Goal: Task Accomplishment & Management: Complete application form

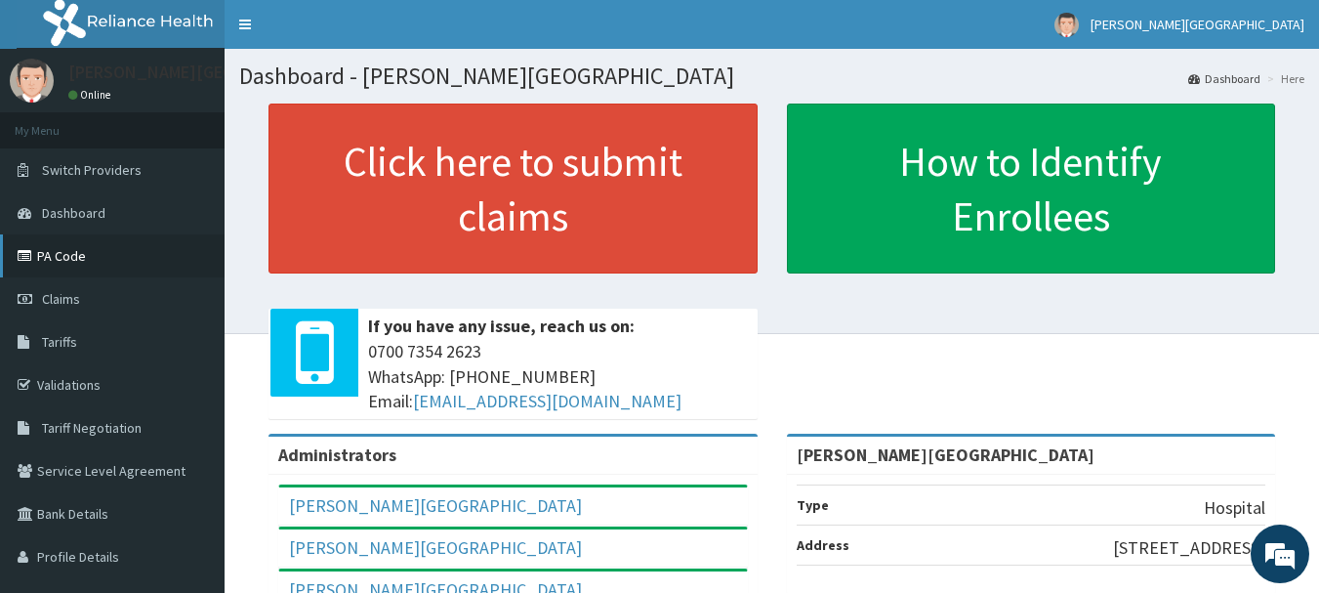
click at [66, 253] on link "PA Code" at bounding box center [112, 255] width 225 height 43
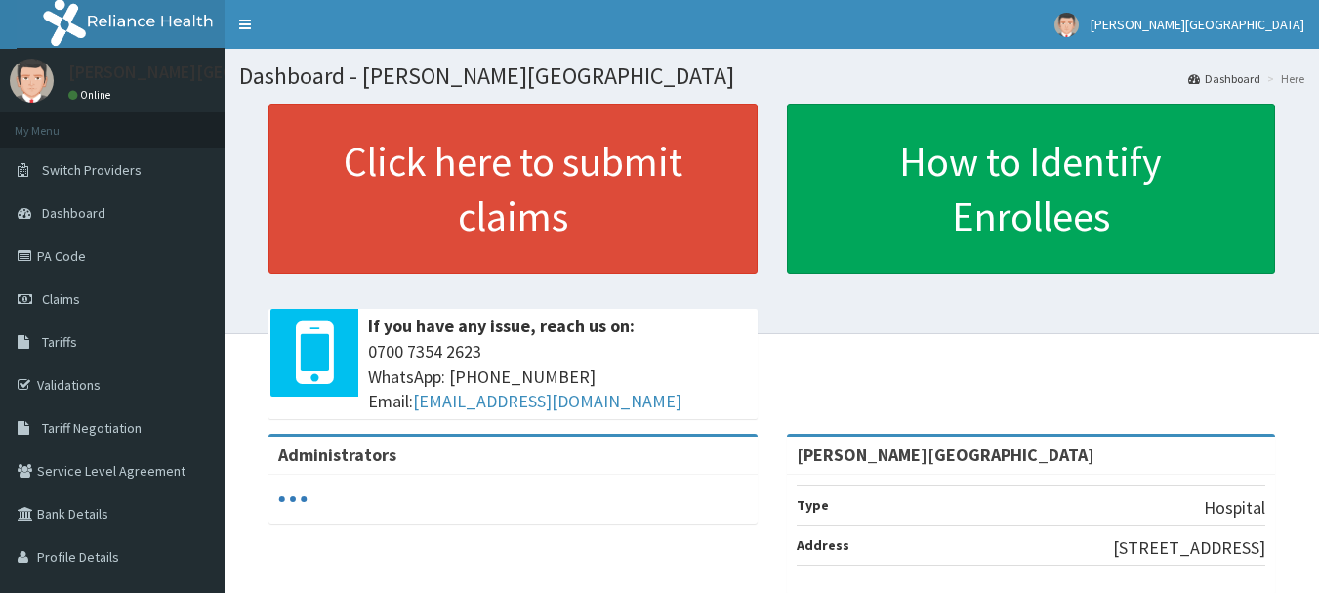
click at [103, 284] on link "Claims" at bounding box center [112, 298] width 225 height 43
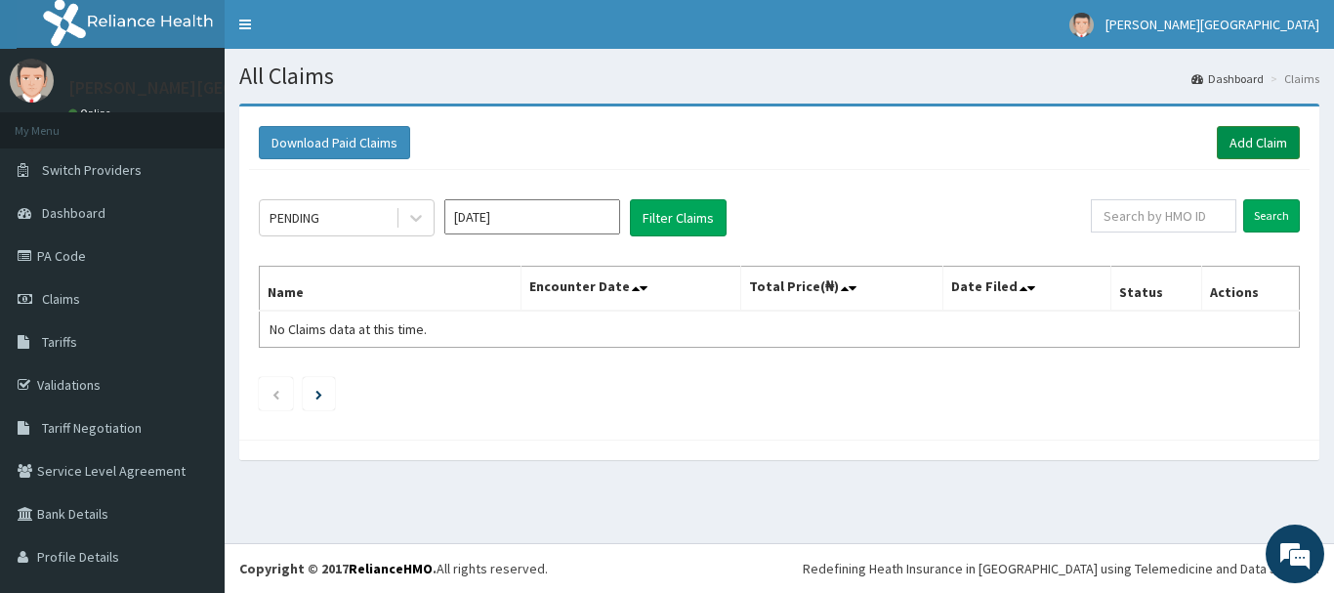
click at [1223, 140] on link "Add Claim" at bounding box center [1258, 142] width 83 height 33
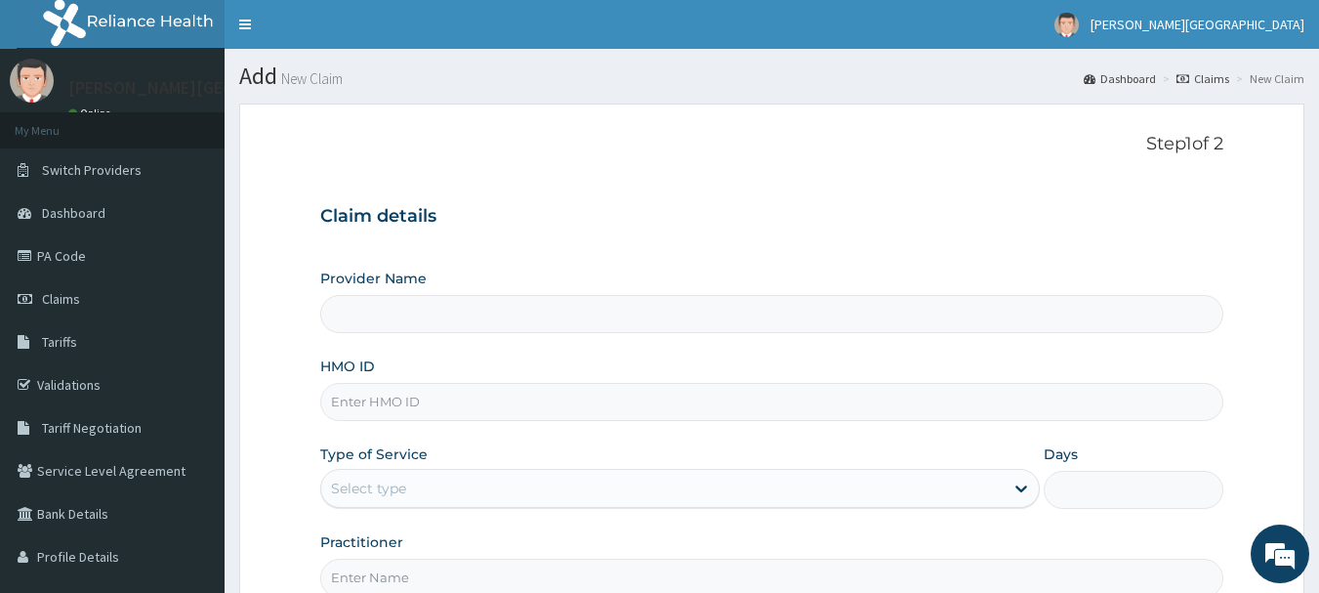
click at [469, 331] on input "Provider Name" at bounding box center [772, 314] width 904 height 38
type input "[PERSON_NAME][GEOGRAPHIC_DATA]"
click at [407, 395] on input "HMO ID" at bounding box center [772, 402] width 904 height 38
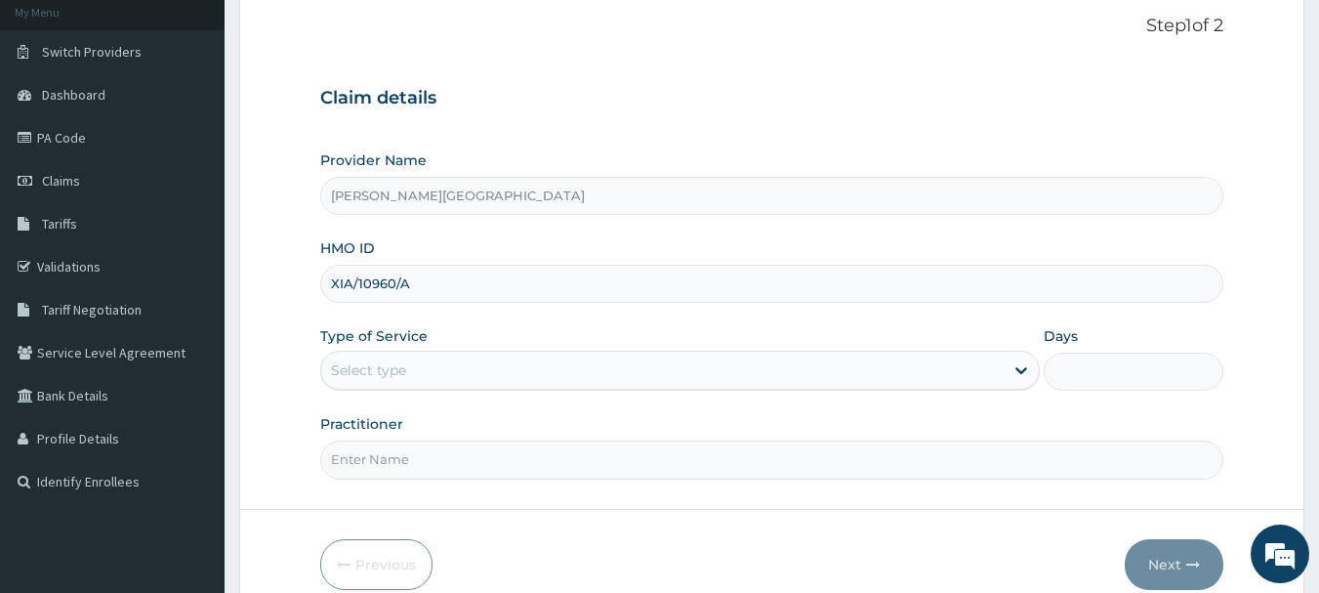
scroll to position [195, 0]
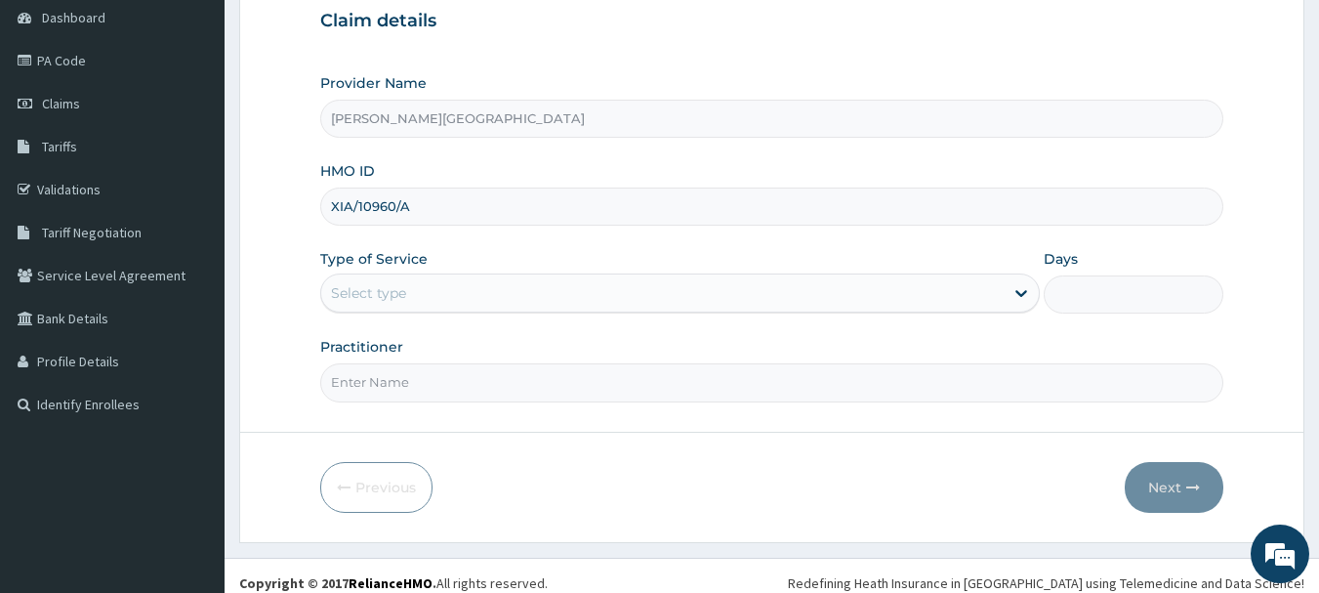
type input "XIA/10960/A"
click at [514, 307] on div "Select type" at bounding box center [662, 292] width 682 height 31
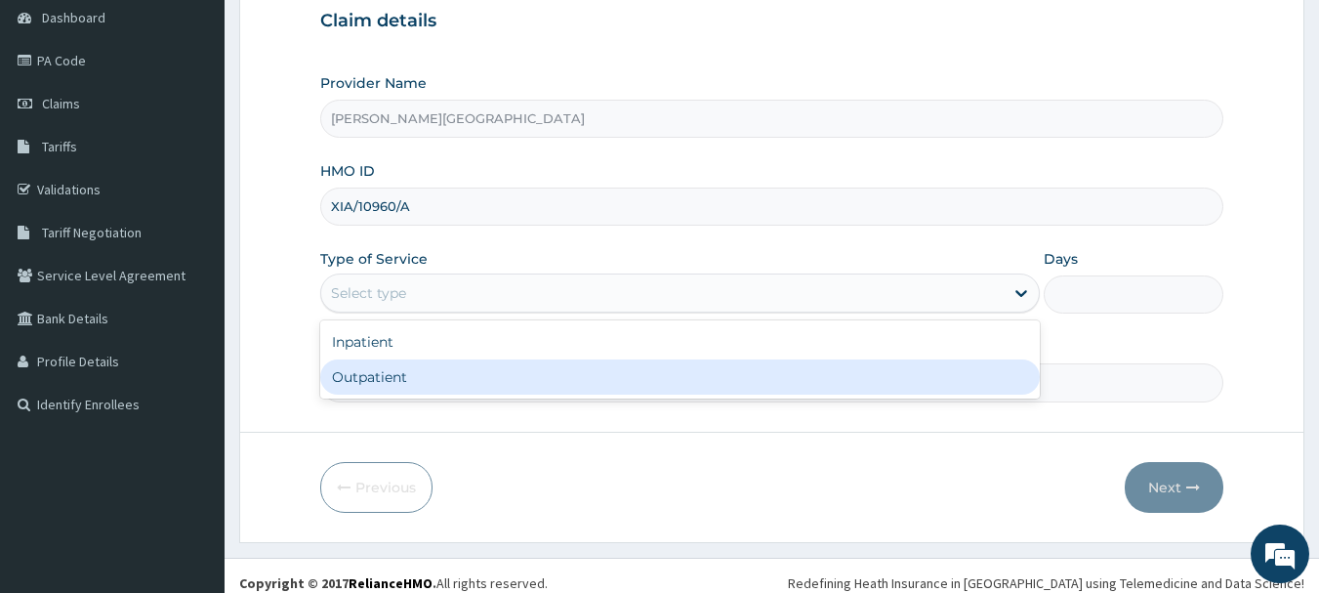
click at [430, 376] on div "Outpatient" at bounding box center [680, 376] width 720 height 35
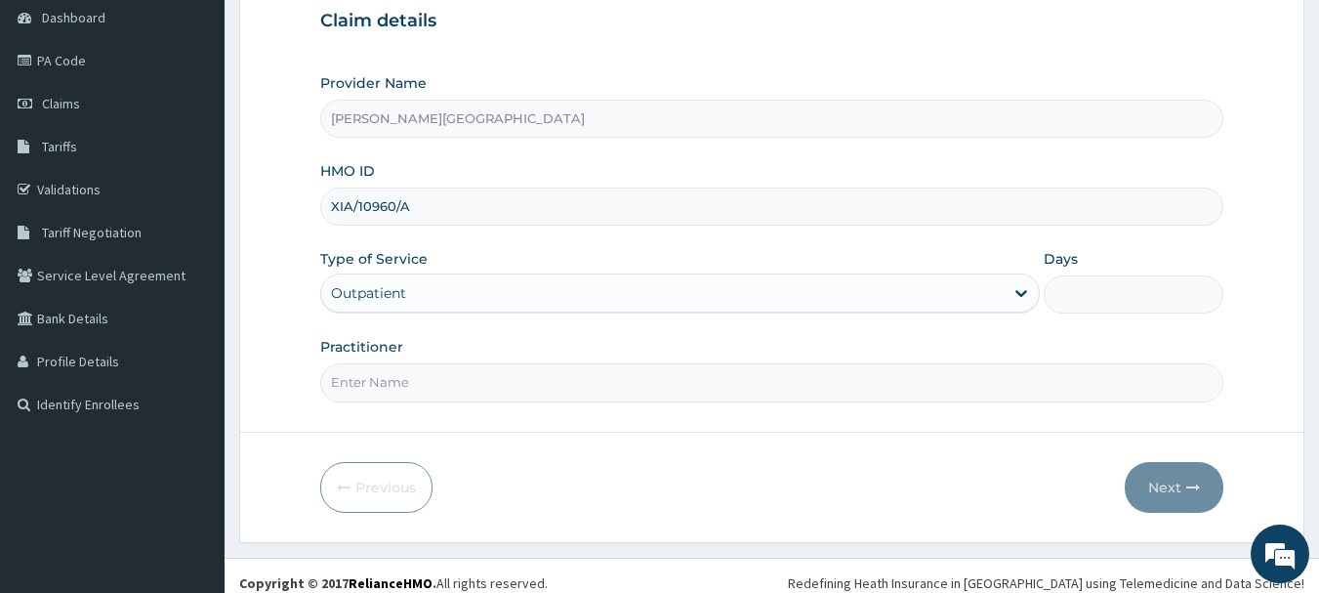
type input "1"
click at [577, 386] on input "Practitioner" at bounding box center [772, 382] width 904 height 38
type input "DR OPARA"
click at [1188, 481] on icon "button" at bounding box center [1193, 487] width 14 height 14
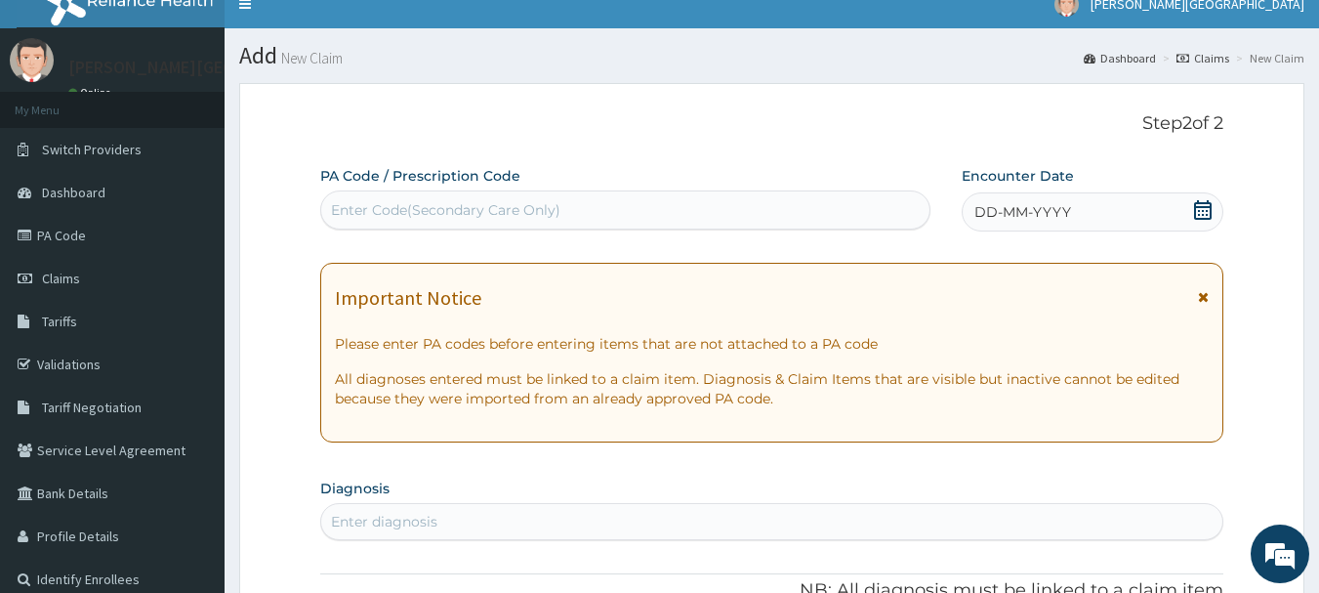
scroll to position [0, 0]
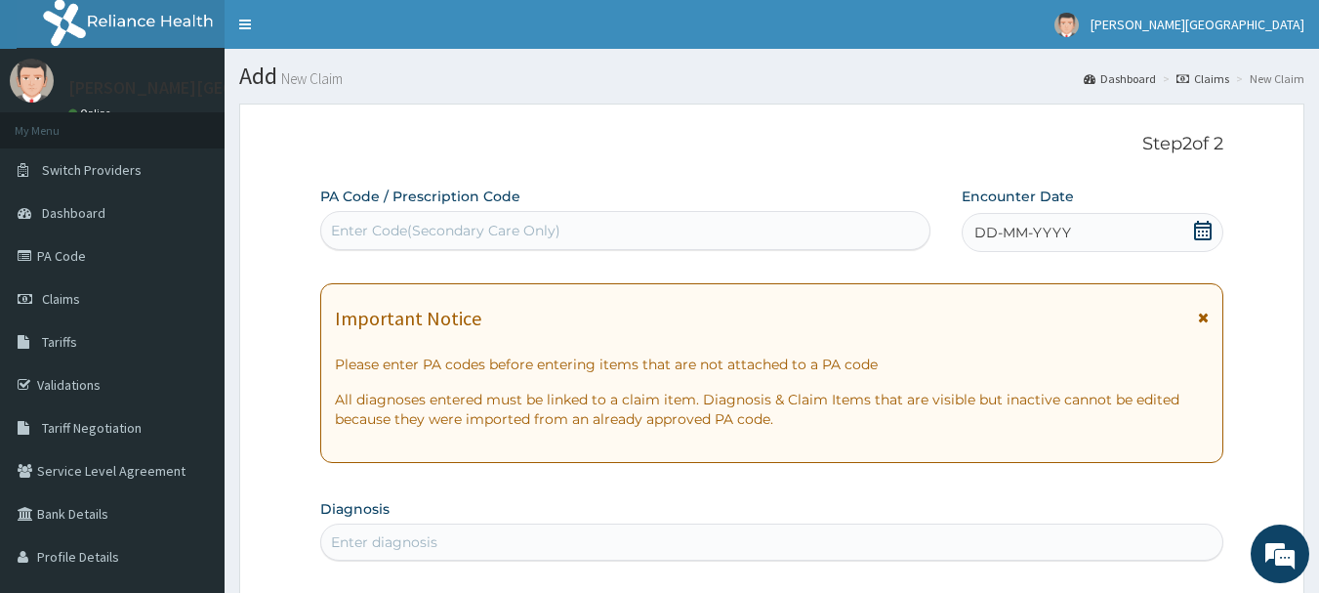
click at [1201, 227] on icon at bounding box center [1203, 231] width 18 height 20
drag, startPoint x: 735, startPoint y: 145, endPoint x: 589, endPoint y: 89, distance: 156.7
click at [731, 145] on p "Step 2 of 2" at bounding box center [772, 144] width 904 height 21
click at [401, 234] on div "Enter Code(Secondary Care Only)" at bounding box center [445, 231] width 229 height 20
paste input "PA/2C4242"
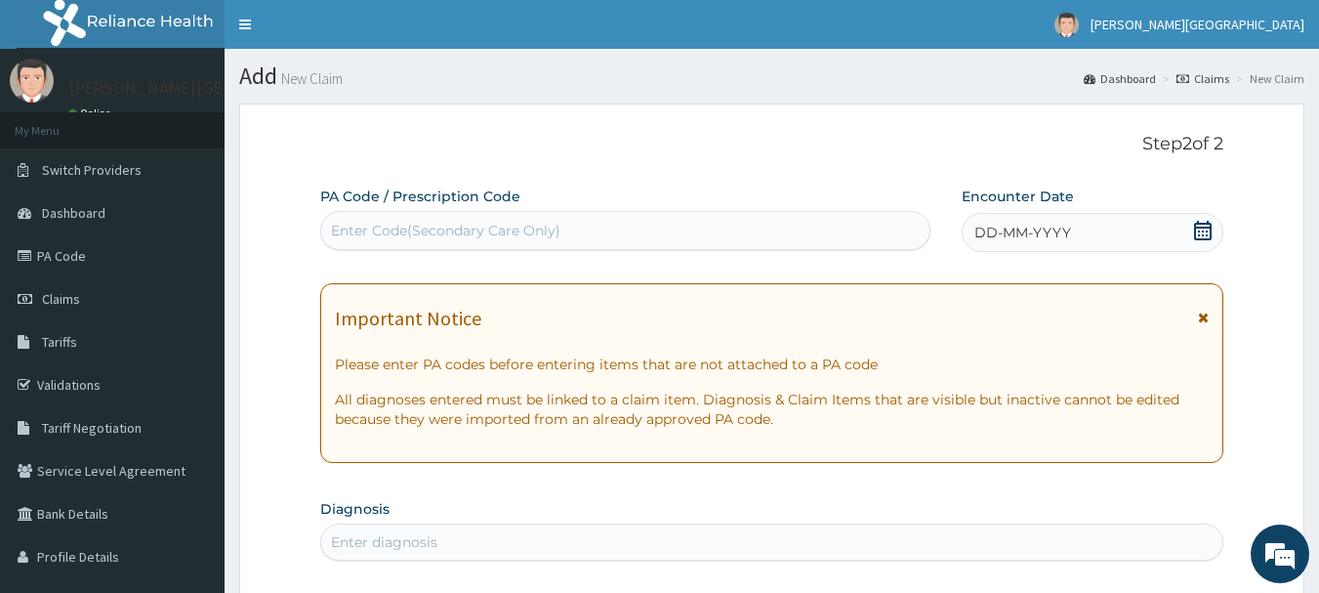
type input "PA/2C4242"
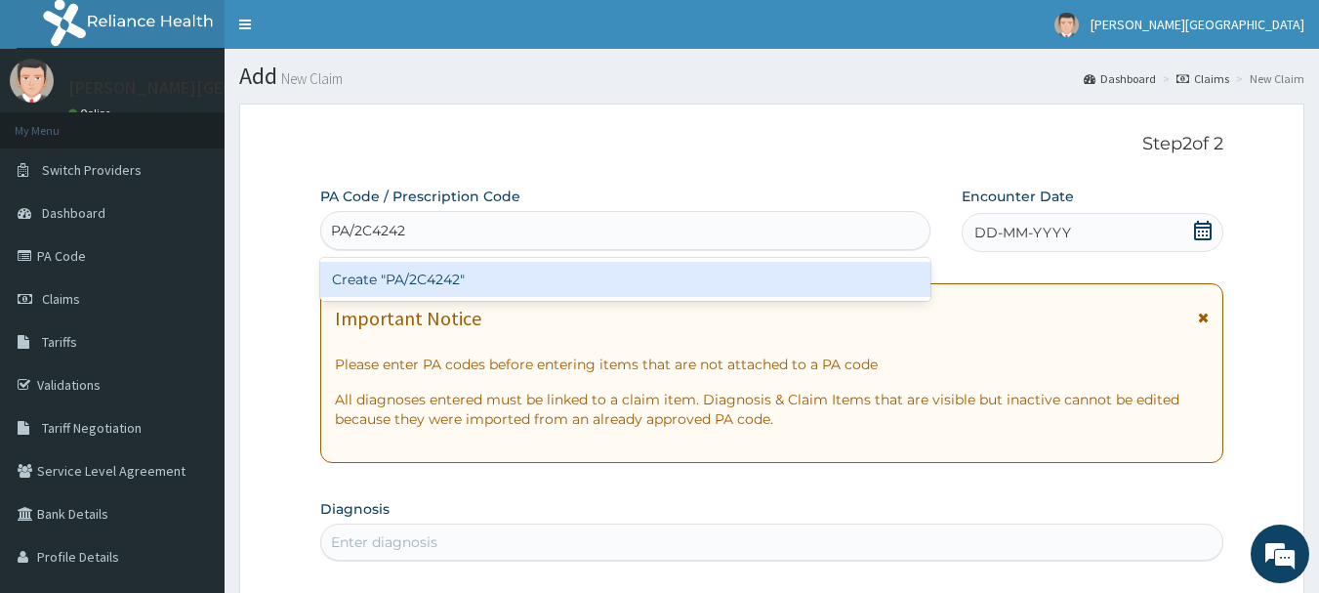
click at [434, 274] on div "Create "PA/2C4242"" at bounding box center [625, 279] width 611 height 35
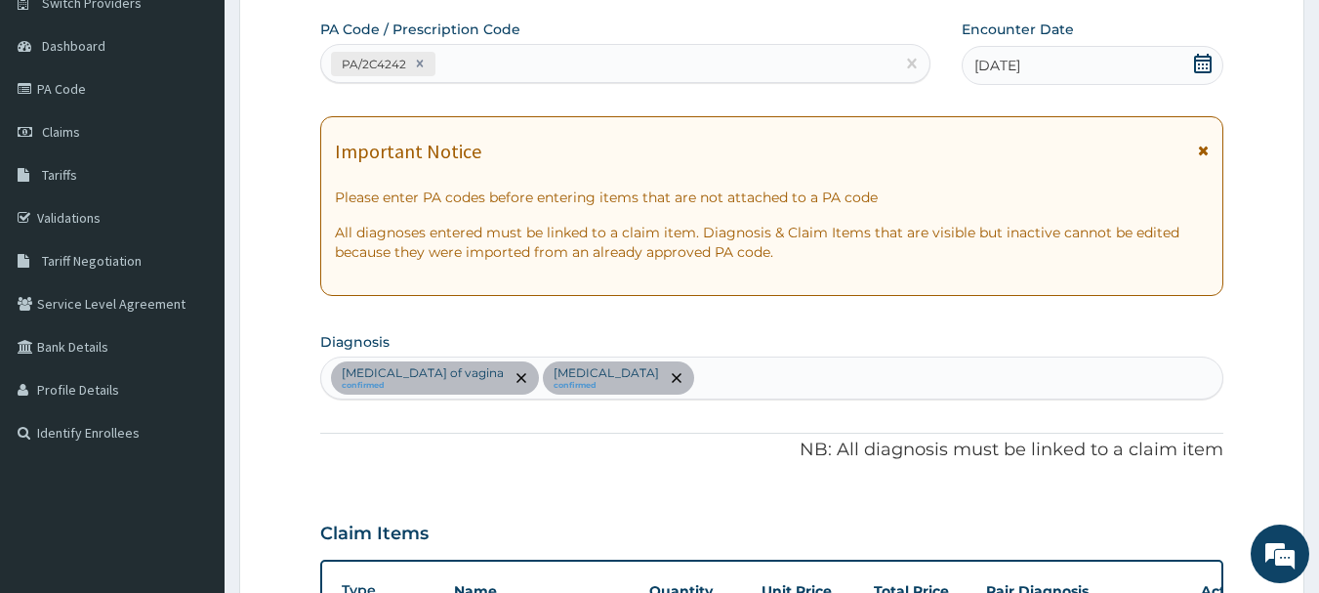
scroll to position [91, 0]
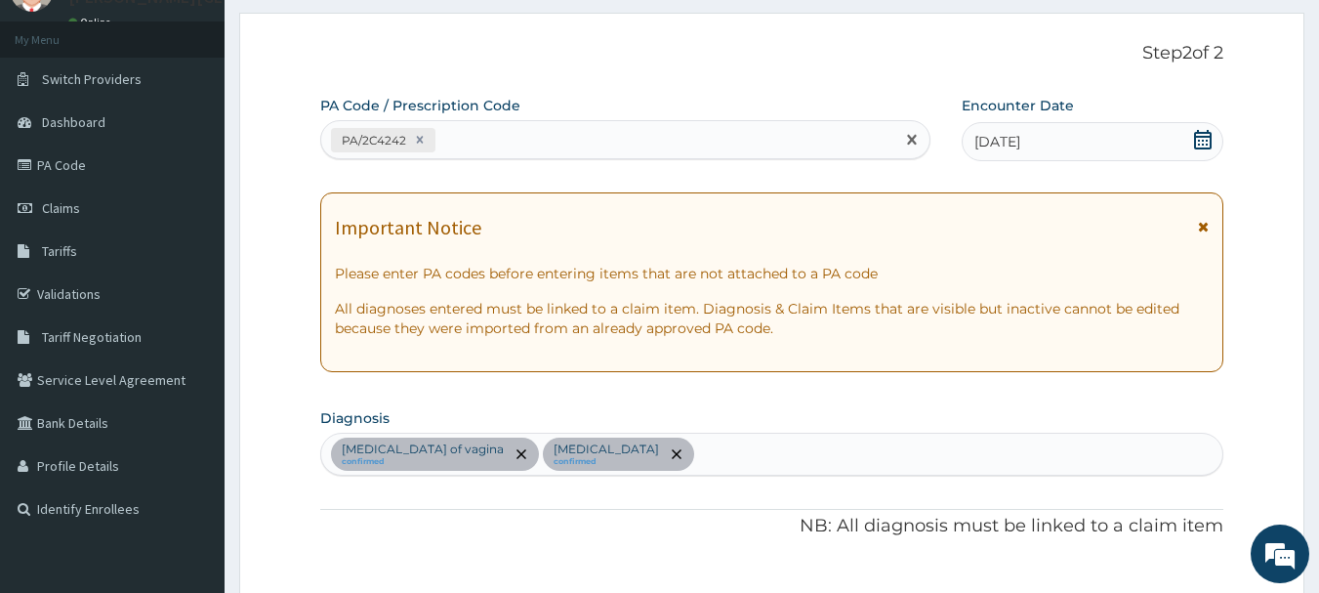
click at [530, 131] on div "PA/2C4242" at bounding box center [608, 140] width 574 height 32
paste input "PA/51DA18"
type input "PA/51DA18"
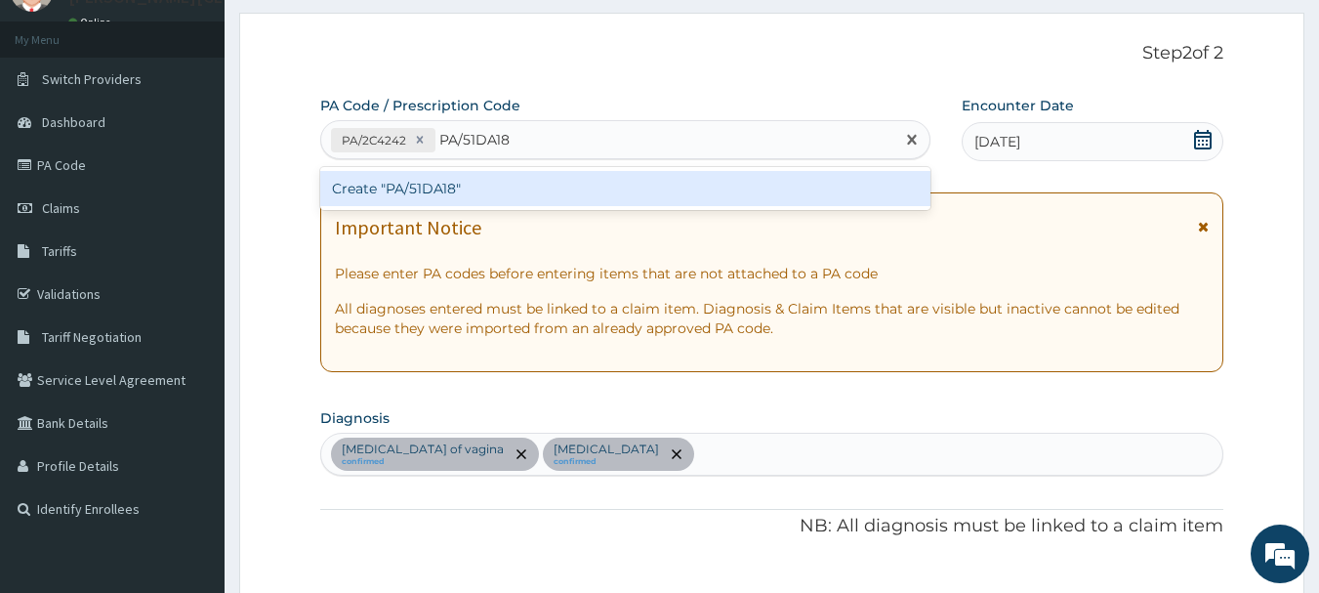
click at [514, 194] on div "Create "PA/51DA18"" at bounding box center [625, 188] width 611 height 35
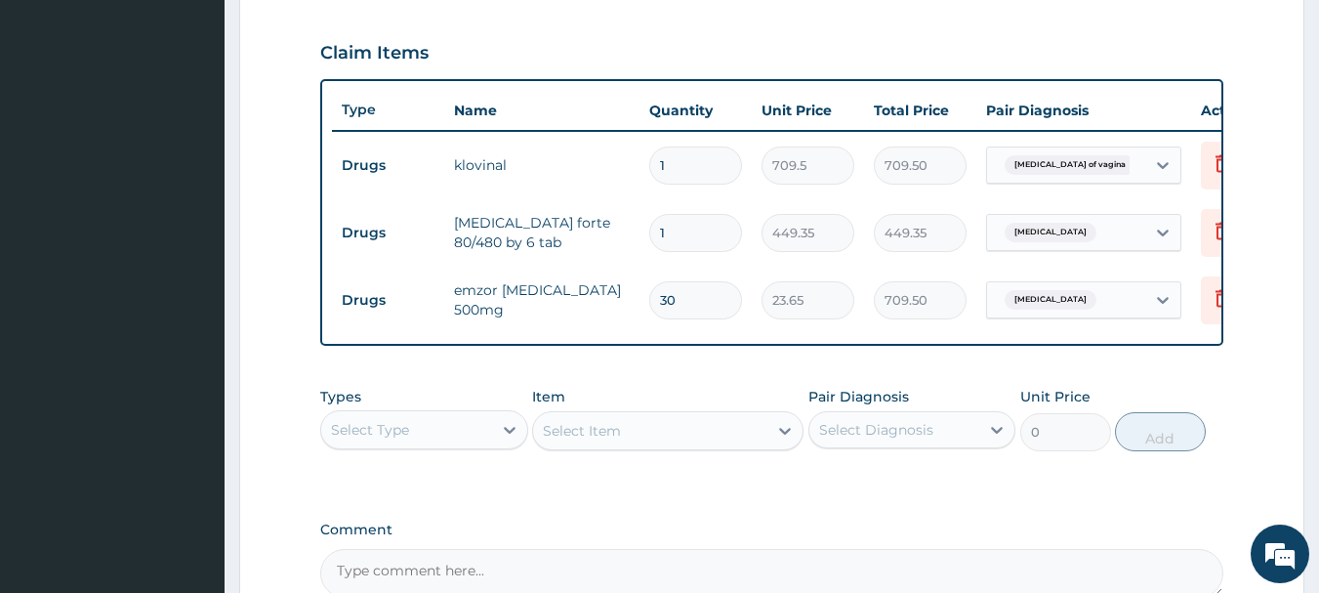
scroll to position [669, 0]
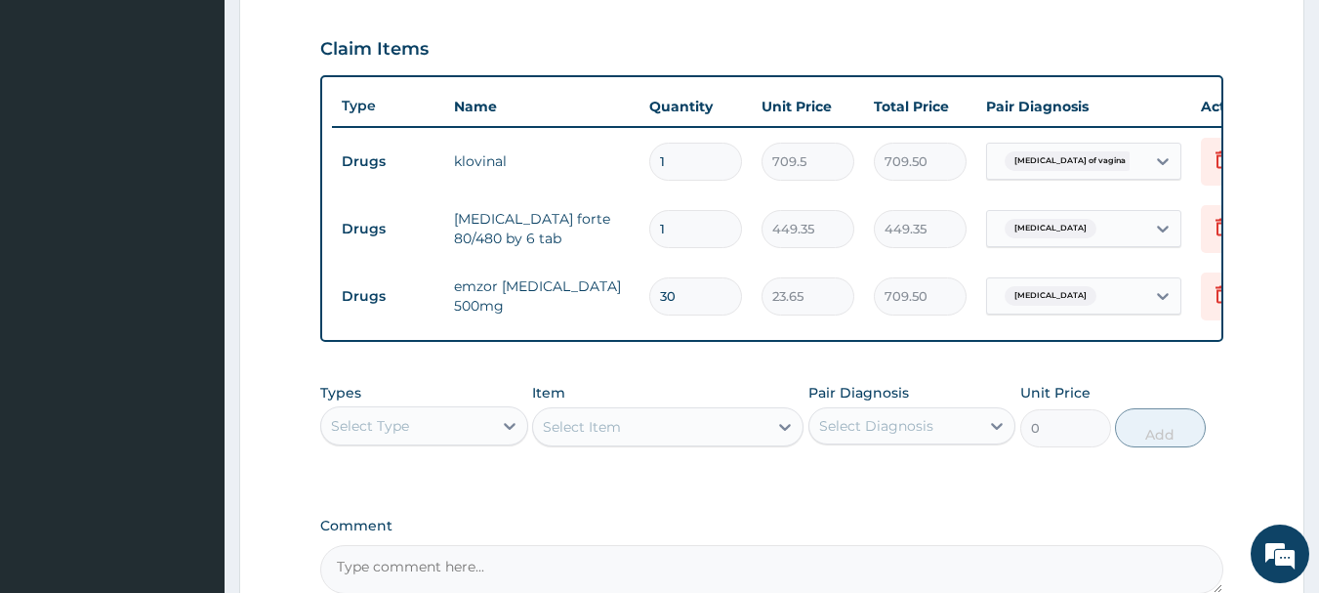
click at [660, 157] on input "1" at bounding box center [695, 162] width 93 height 38
click at [675, 163] on input "1" at bounding box center [695, 162] width 93 height 38
type input "0.00"
type input "6"
type input "4257.00"
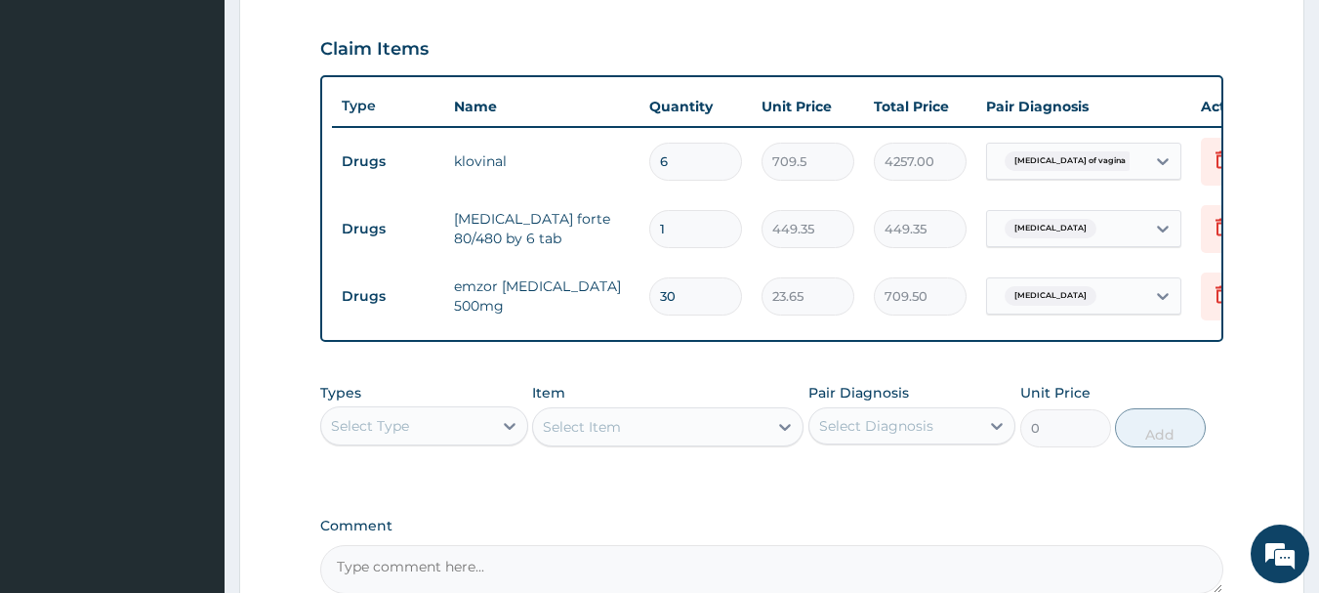
type input "6"
click at [767, 182] on td "709.5" at bounding box center [808, 162] width 112 height 58
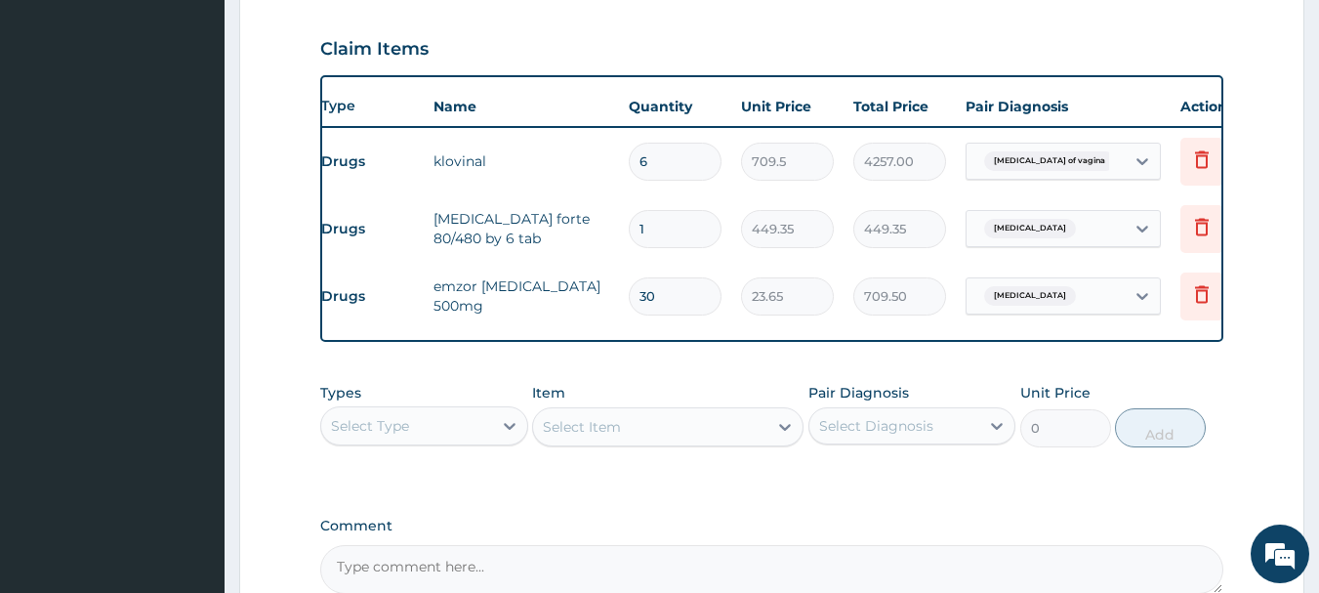
scroll to position [0, 0]
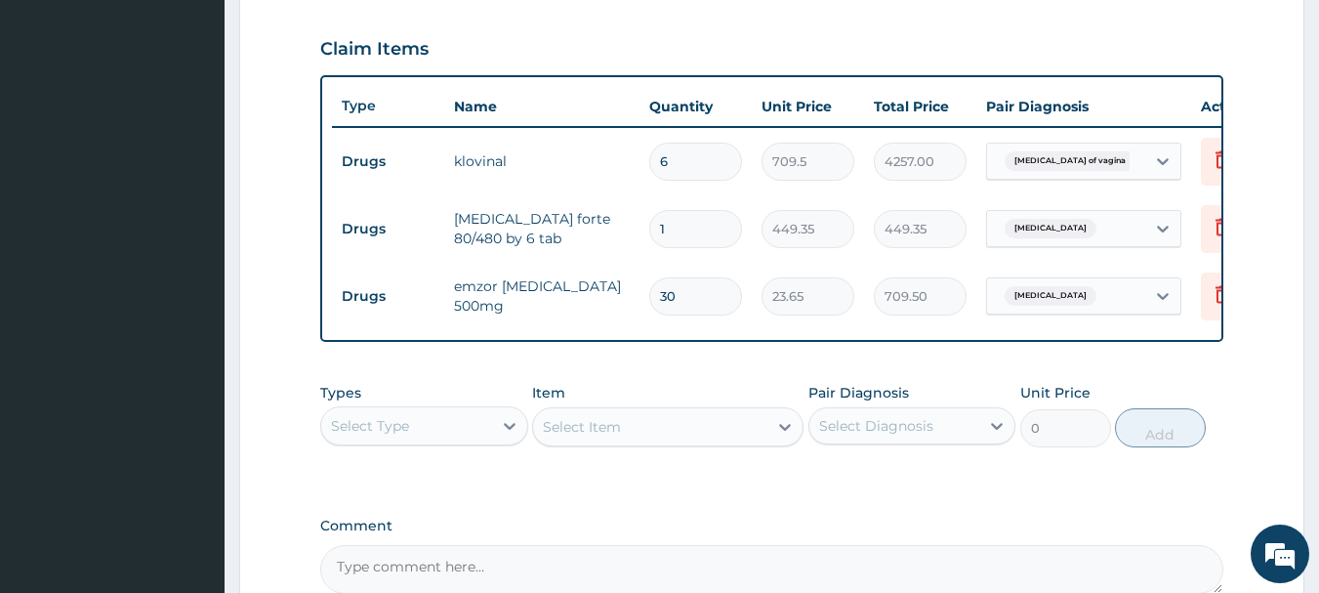
click at [693, 234] on input "1" at bounding box center [695, 229] width 93 height 38
type input "0.00"
type input "6"
type input "2696.10"
type input "6"
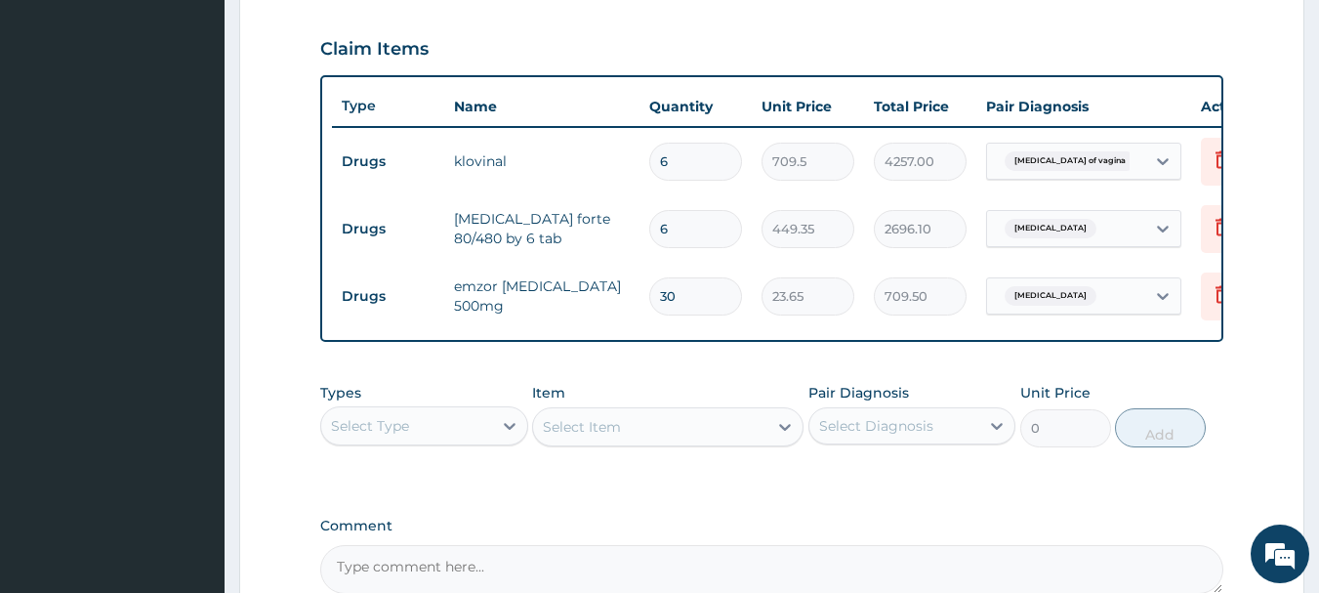
click at [698, 310] on input "30" at bounding box center [695, 296] width 93 height 38
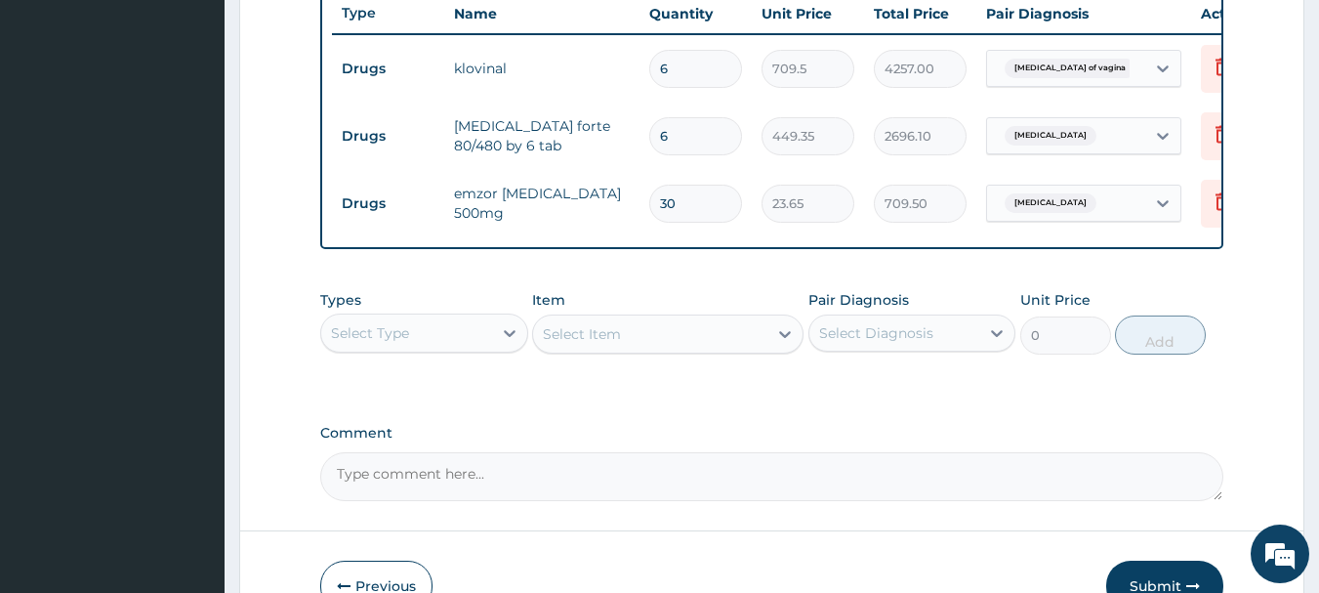
scroll to position [766, 0]
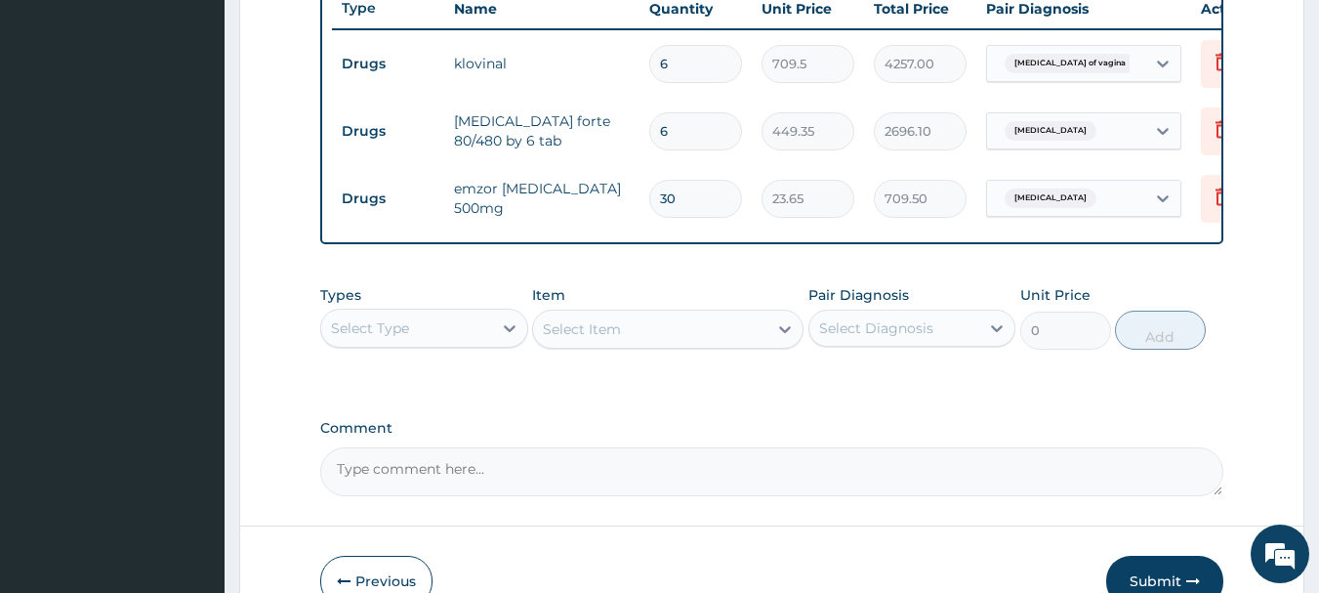
click at [429, 344] on div "Select Type" at bounding box center [406, 327] width 171 height 31
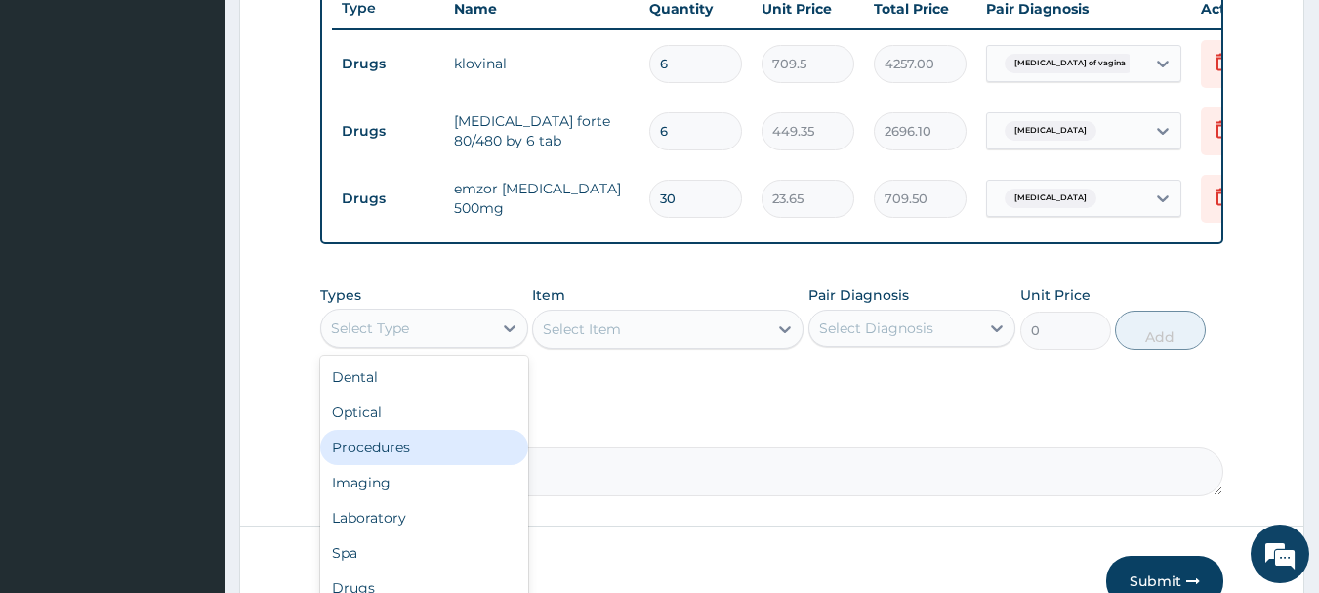
click at [371, 464] on div "Procedures" at bounding box center [424, 447] width 208 height 35
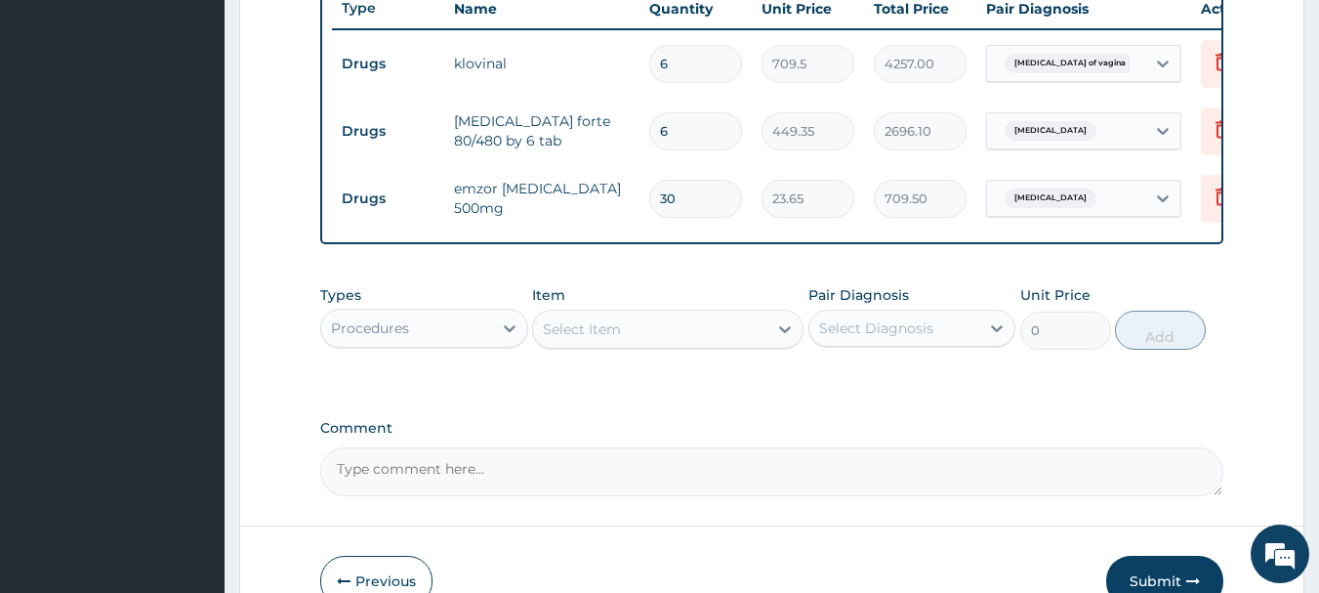
click at [592, 339] on div "Select Item" at bounding box center [582, 329] width 78 height 20
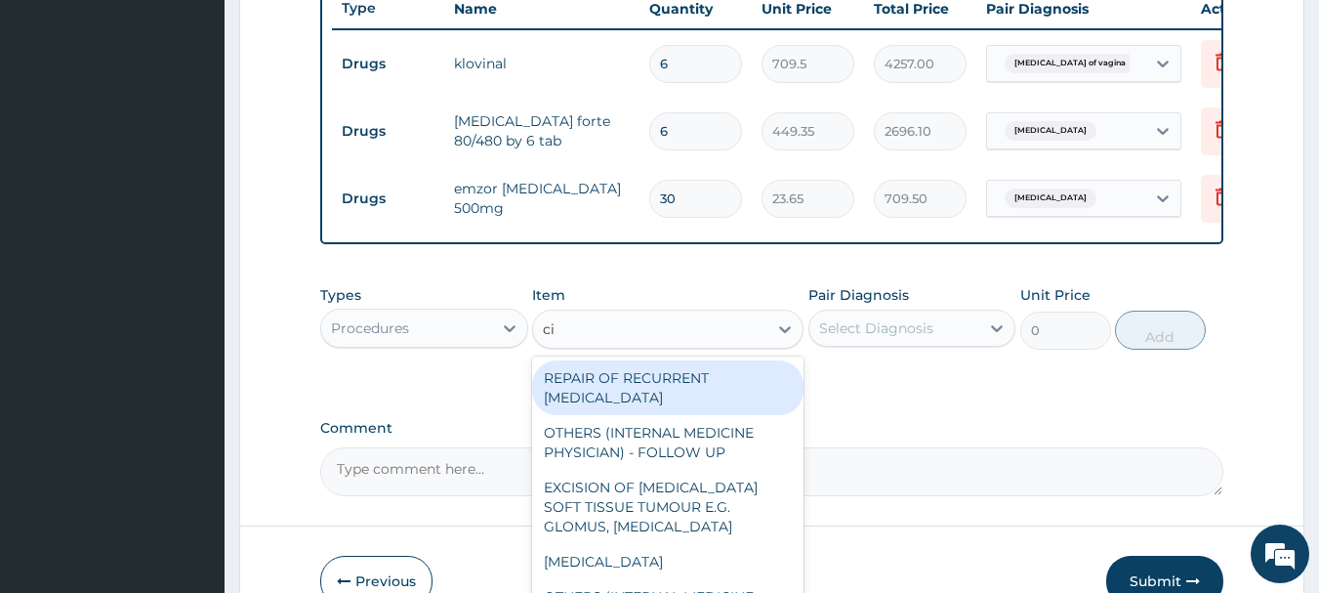
type input "c"
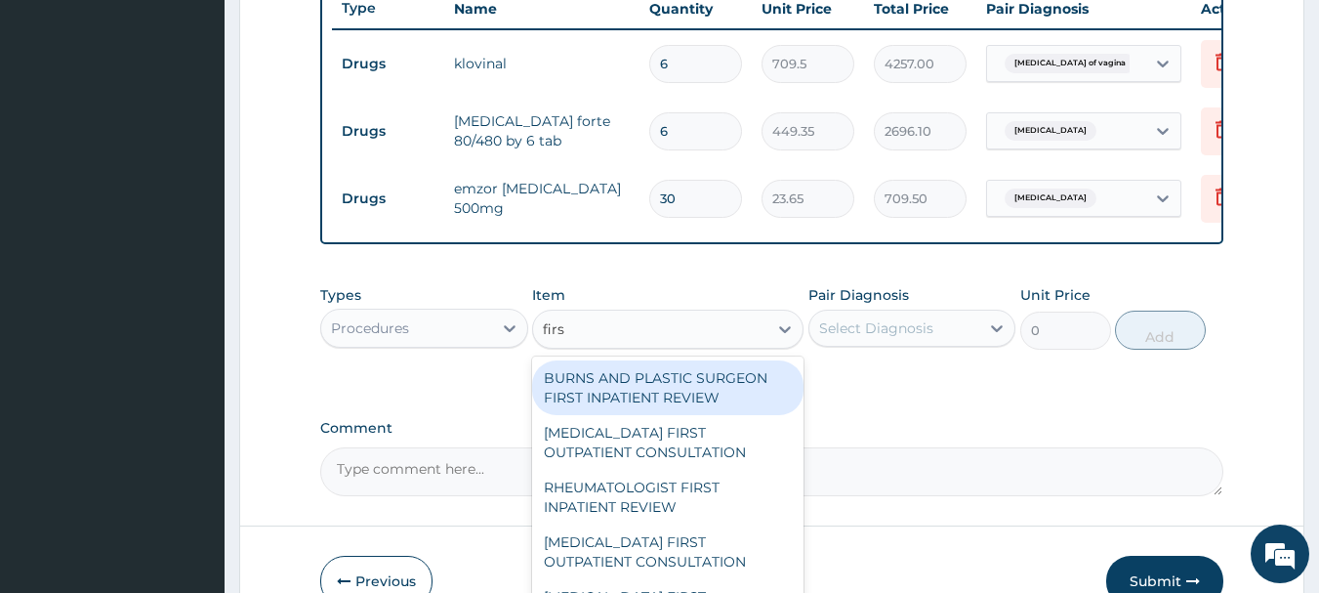
type input "first"
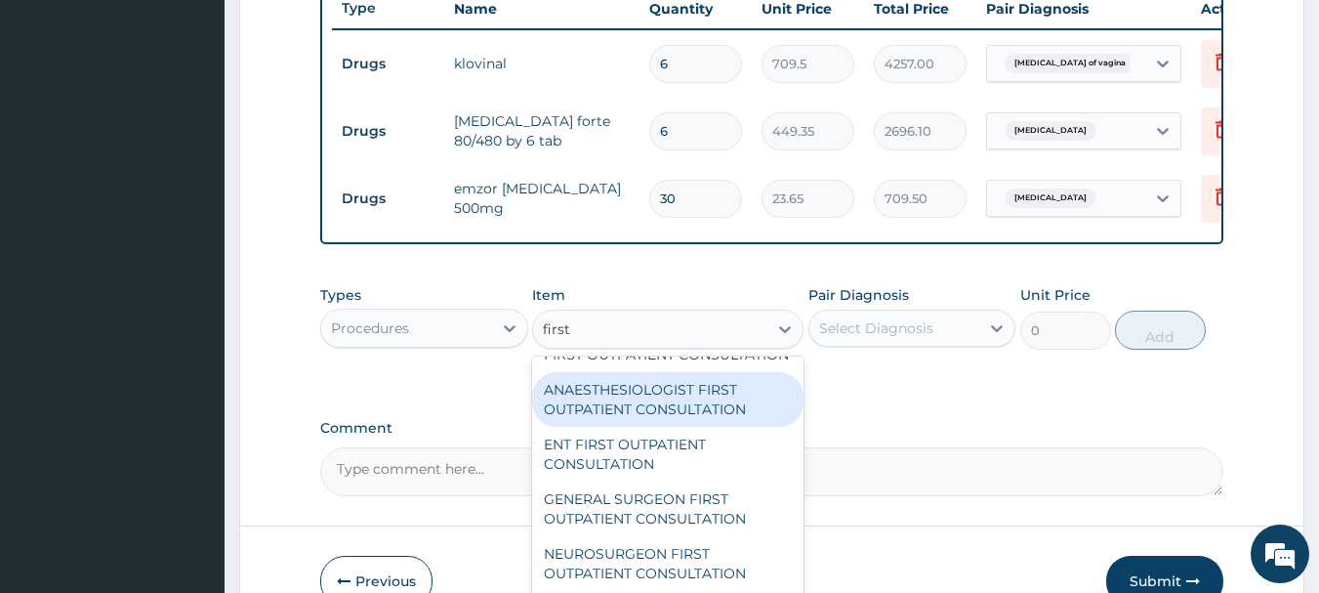
scroll to position [1855, 0]
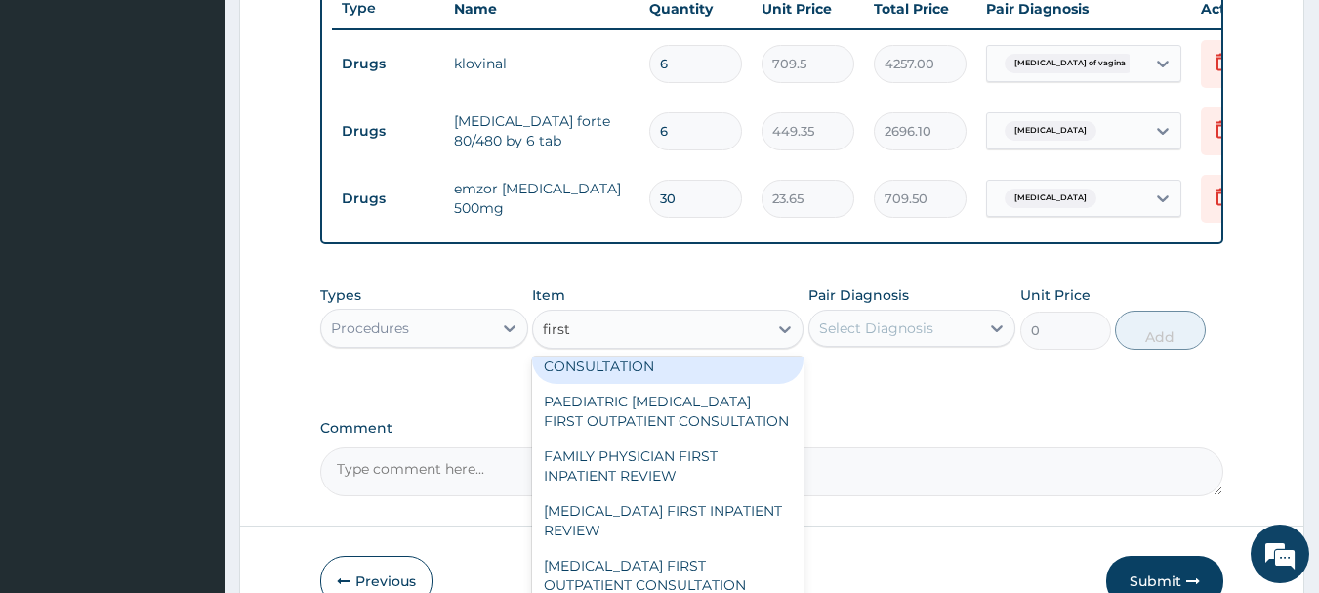
click at [611, 384] on div "GENERAL PRACTITIONER CONSULTATION FIRST OUTPATIENT CONSULTATION" at bounding box center [667, 347] width 271 height 74
type input "3547.5"
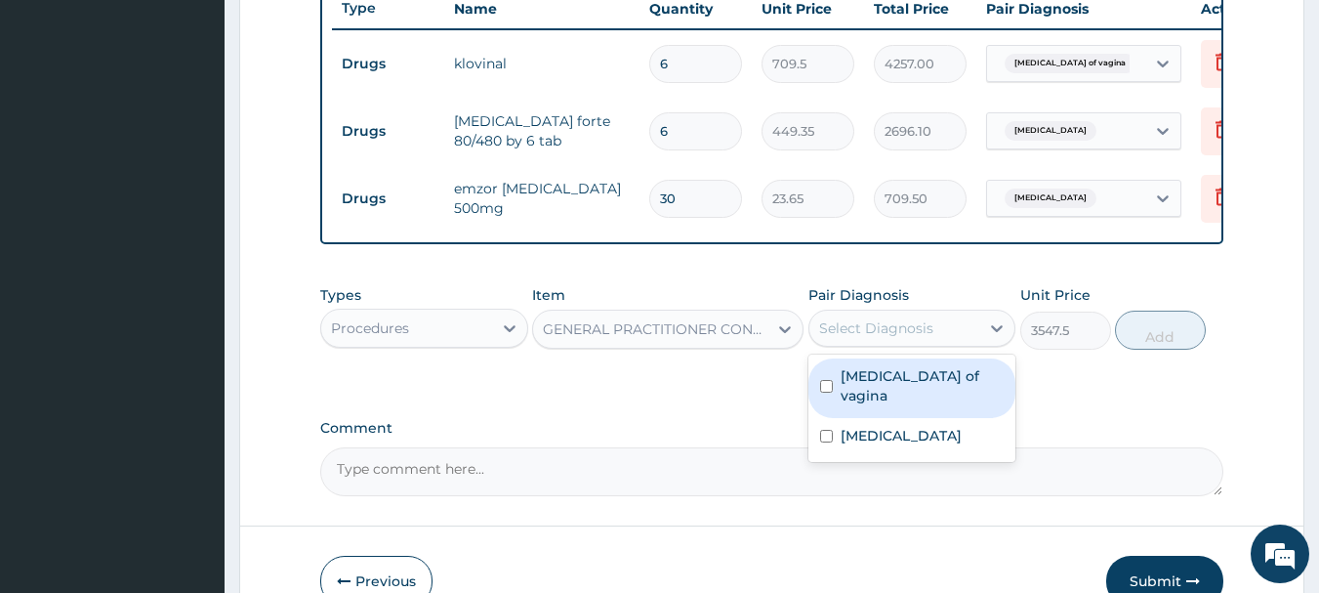
click at [878, 338] on div "Select Diagnosis" at bounding box center [876, 328] width 114 height 20
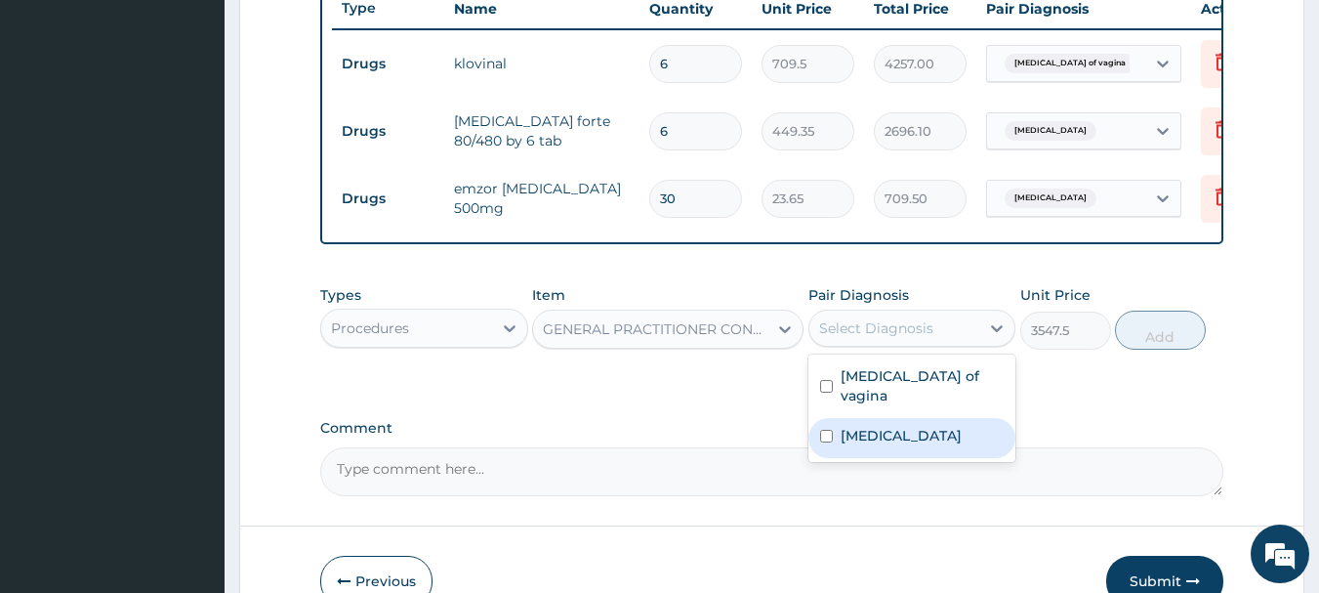
drag, startPoint x: 853, startPoint y: 428, endPoint x: 880, endPoint y: 388, distance: 47.9
click at [853, 429] on label "Malaria" at bounding box center [901, 436] width 121 height 20
checkbox input "true"
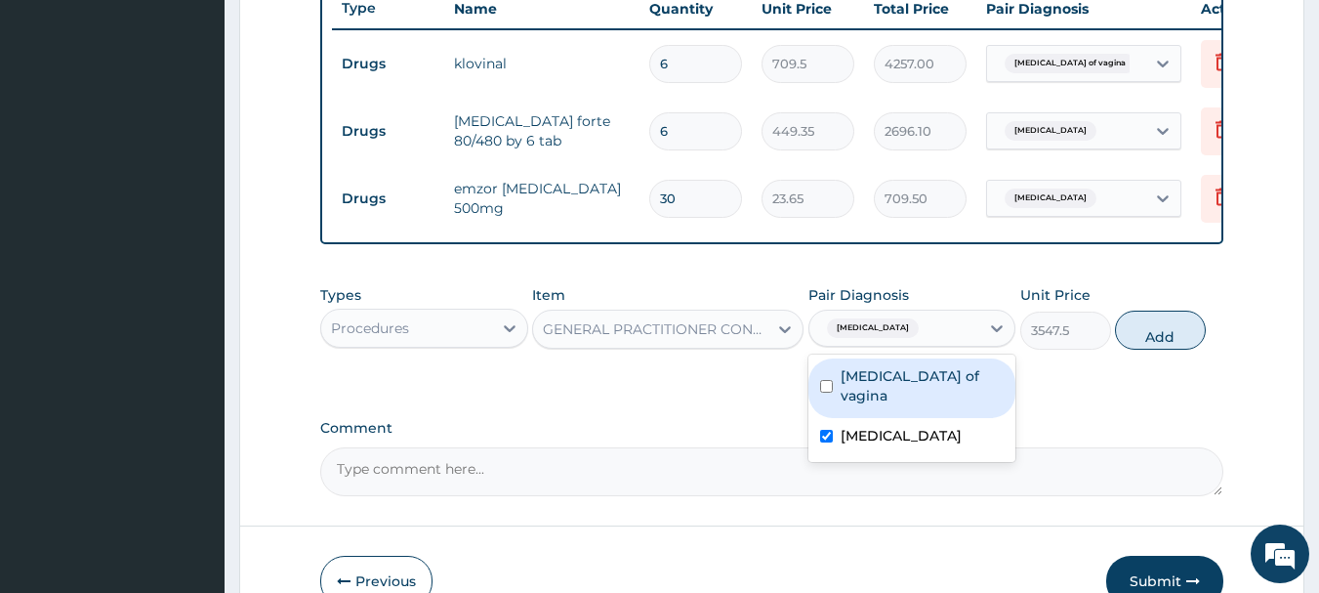
click at [922, 334] on div "Malaria" at bounding box center [894, 327] width 171 height 33
click at [891, 345] on div "Malaria" at bounding box center [894, 327] width 171 height 33
click at [855, 393] on label "Candidiasis of vagina" at bounding box center [923, 385] width 164 height 39
checkbox input "true"
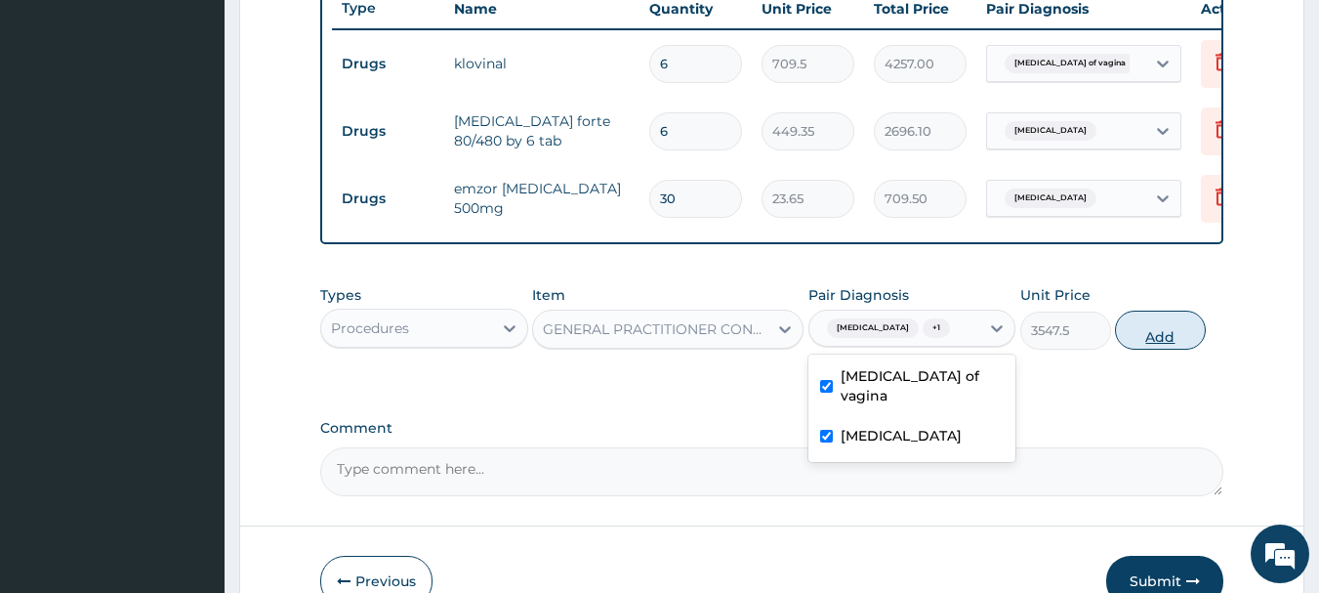
click at [1199, 350] on button "Add" at bounding box center [1160, 329] width 91 height 39
type input "0"
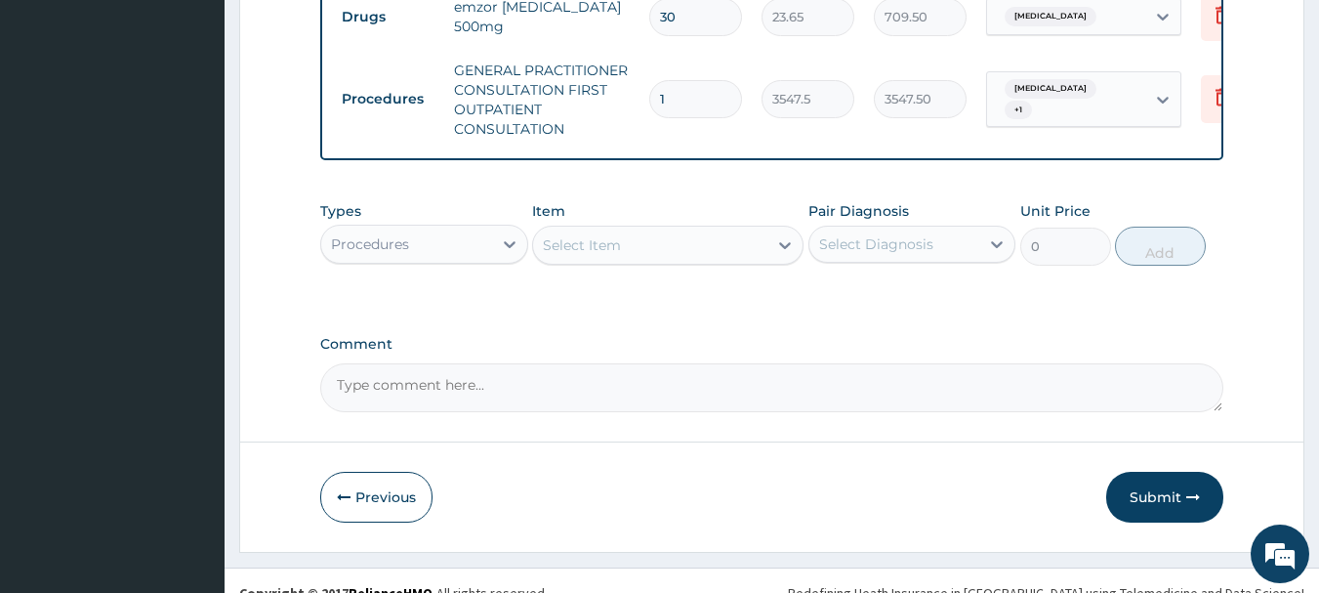
scroll to position [987, 0]
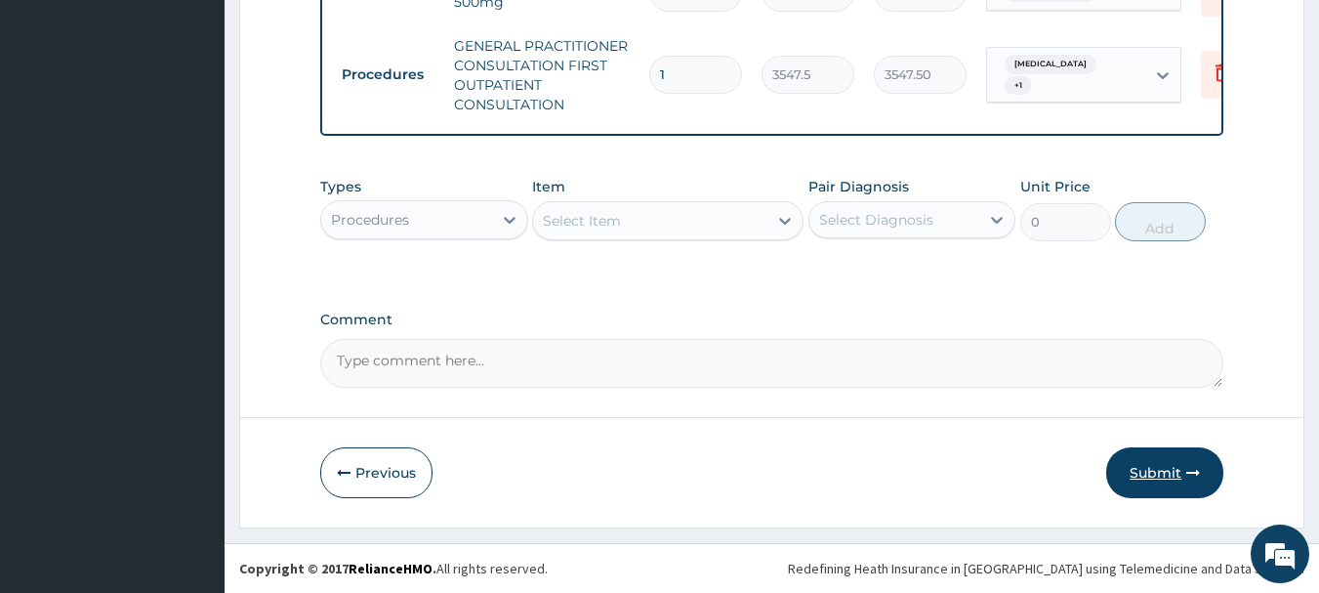
click at [1172, 480] on button "Submit" at bounding box center [1164, 472] width 117 height 51
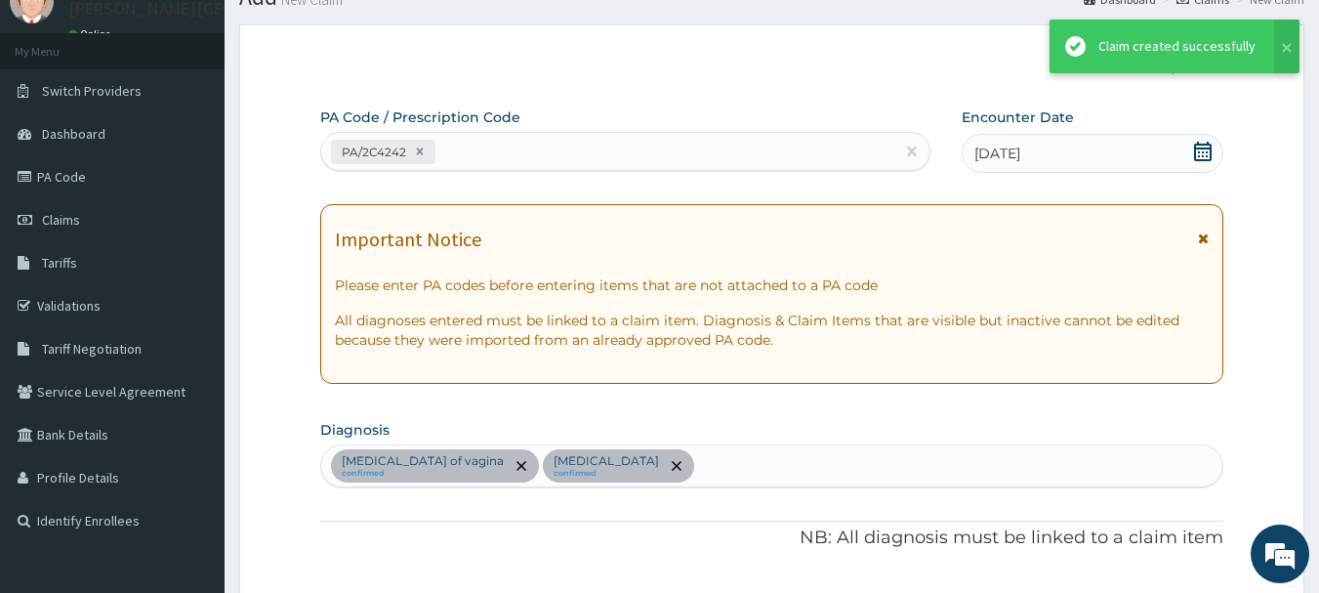
scroll to position [970, 0]
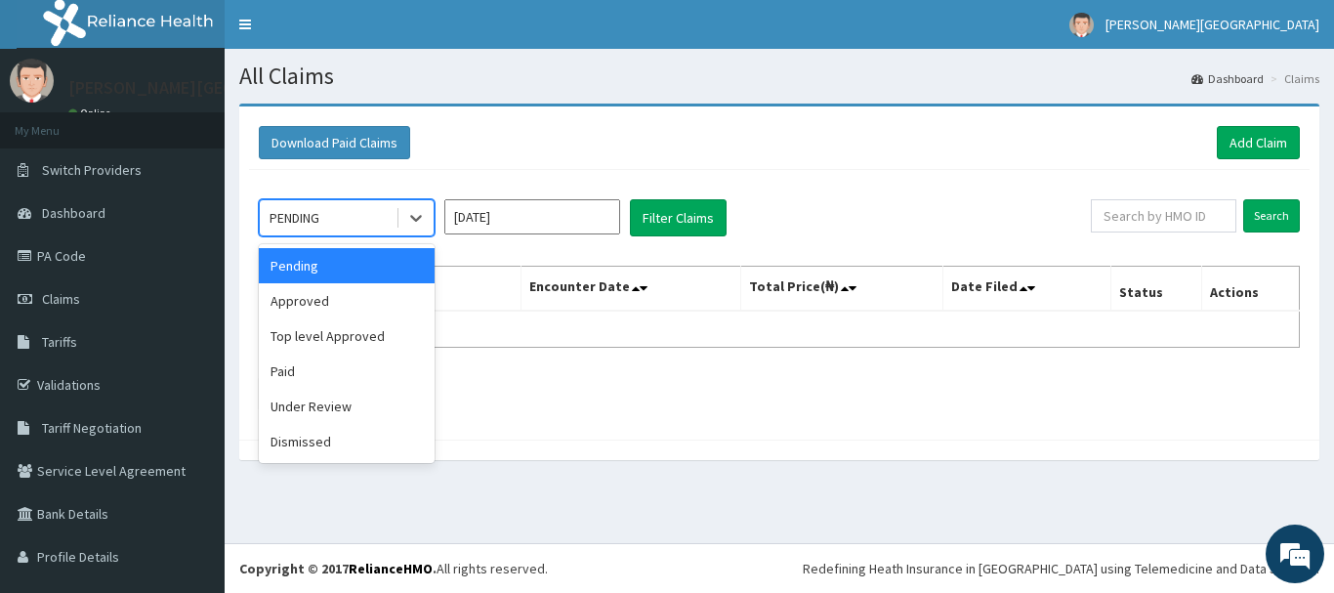
click at [363, 222] on div "PENDING" at bounding box center [328, 217] width 136 height 31
click at [498, 224] on input "[DATE]" at bounding box center [532, 216] width 176 height 35
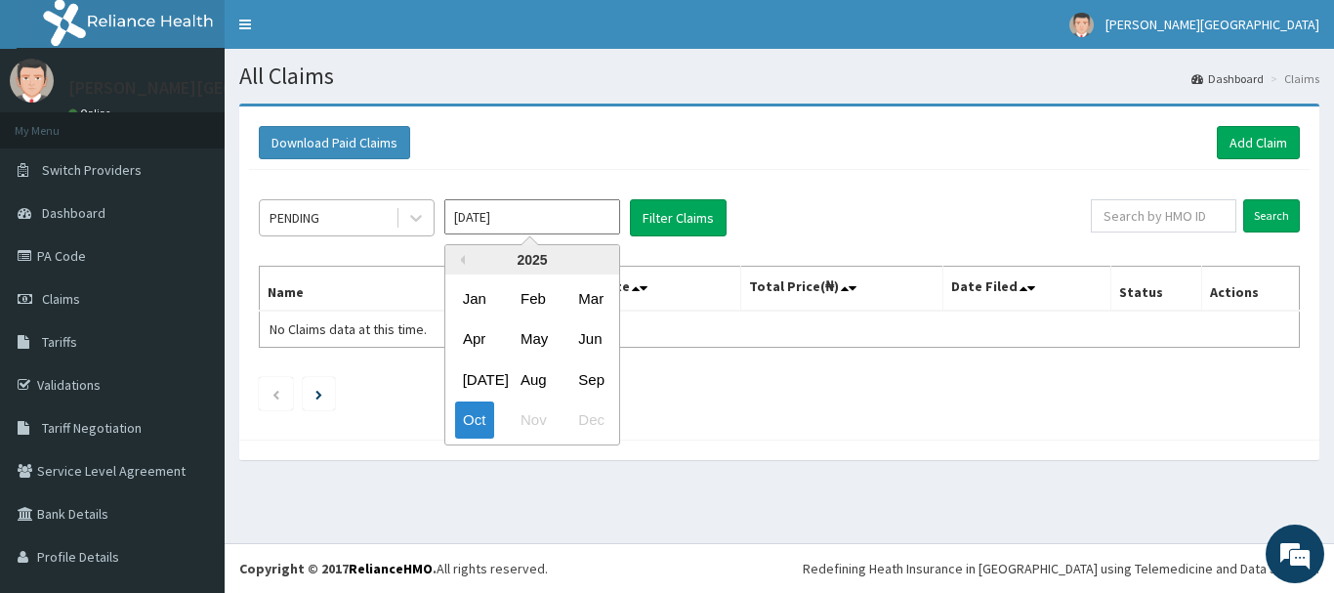
click at [362, 215] on div "PENDING" at bounding box center [328, 217] width 136 height 31
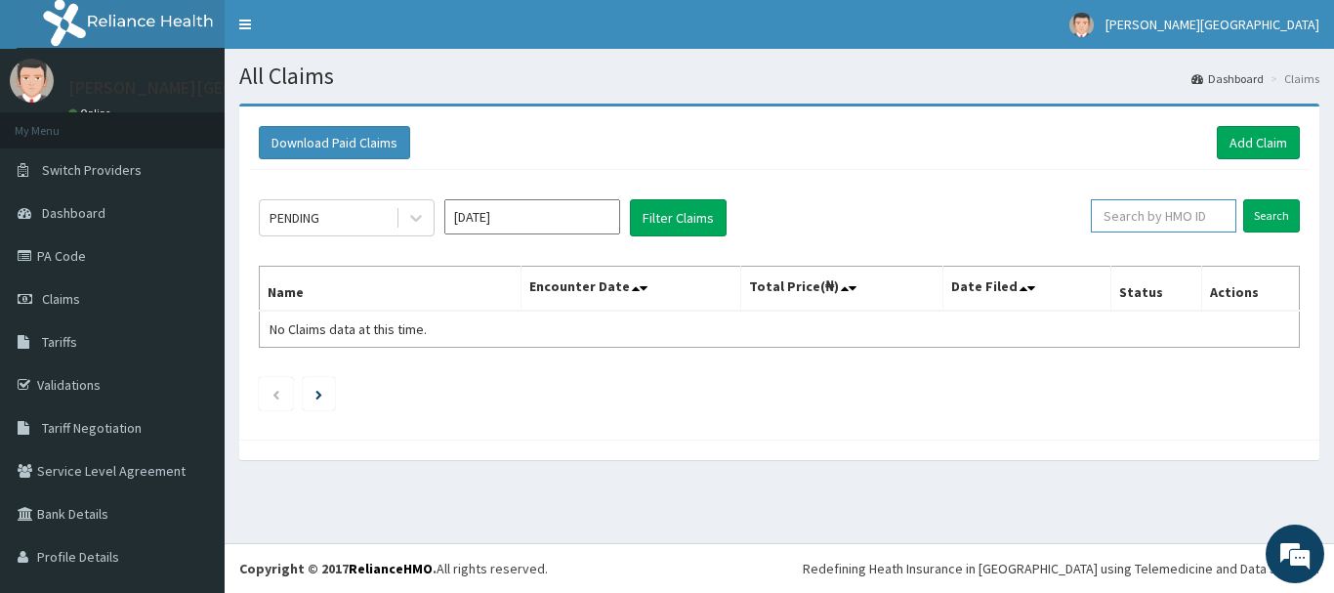
click at [1168, 214] on input "text" at bounding box center [1163, 215] width 145 height 33
type input "XIA/10960/A"
click at [1243, 207] on input "Search" at bounding box center [1271, 215] width 57 height 33
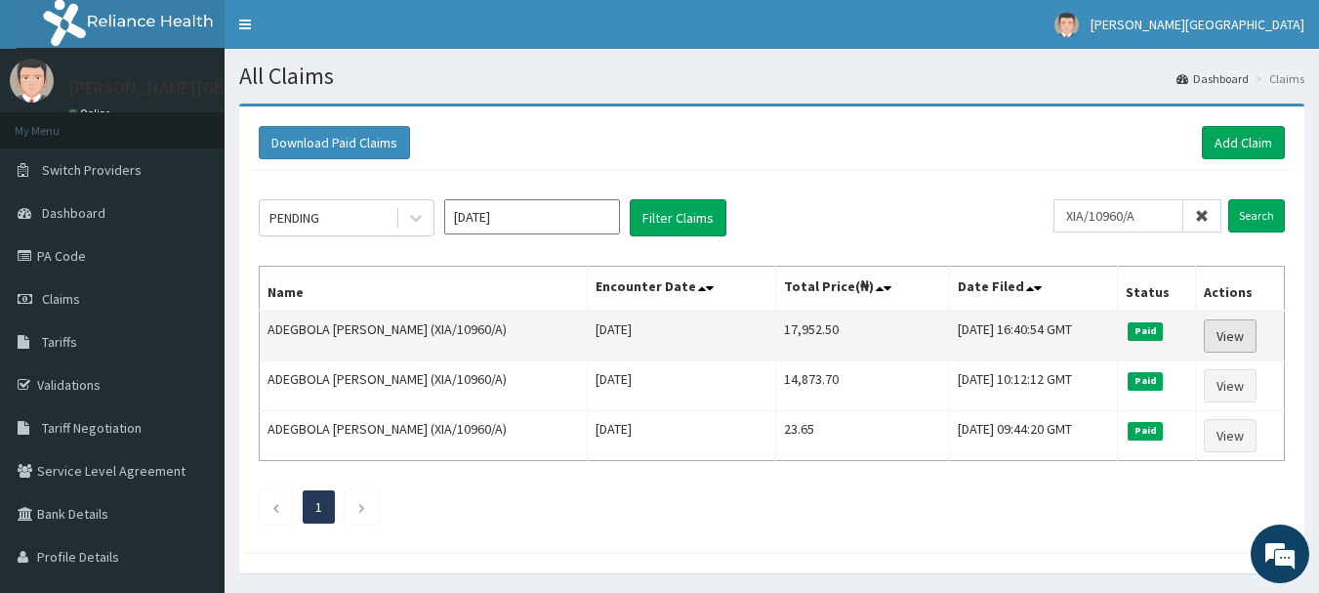
click at [1233, 335] on link "View" at bounding box center [1230, 335] width 53 height 33
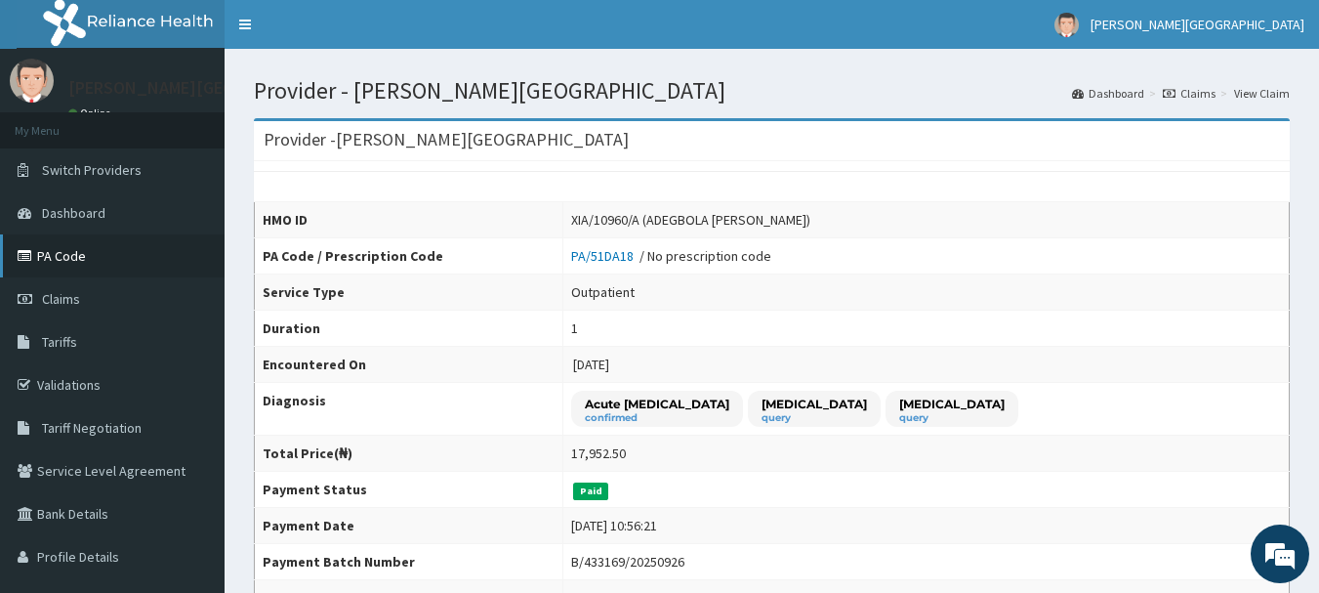
click at [88, 267] on link "PA Code" at bounding box center [112, 255] width 225 height 43
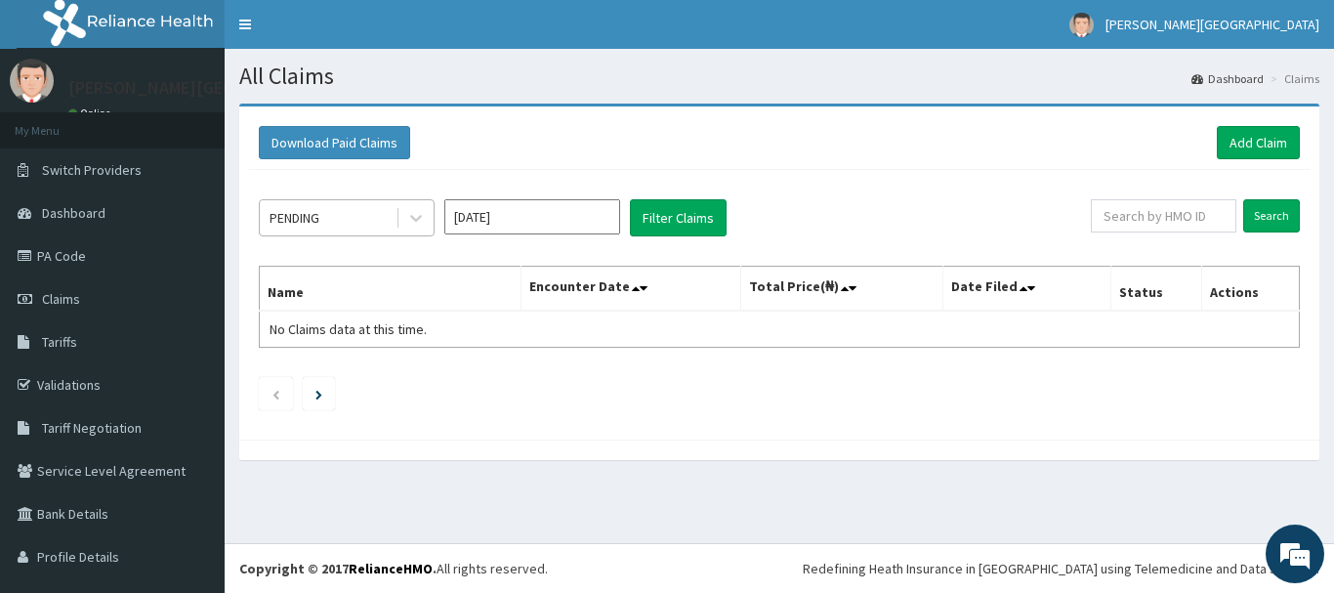
drag, startPoint x: 309, startPoint y: 200, endPoint x: 321, endPoint y: 228, distance: 31.0
click at [309, 201] on div "PENDING" at bounding box center [347, 217] width 176 height 37
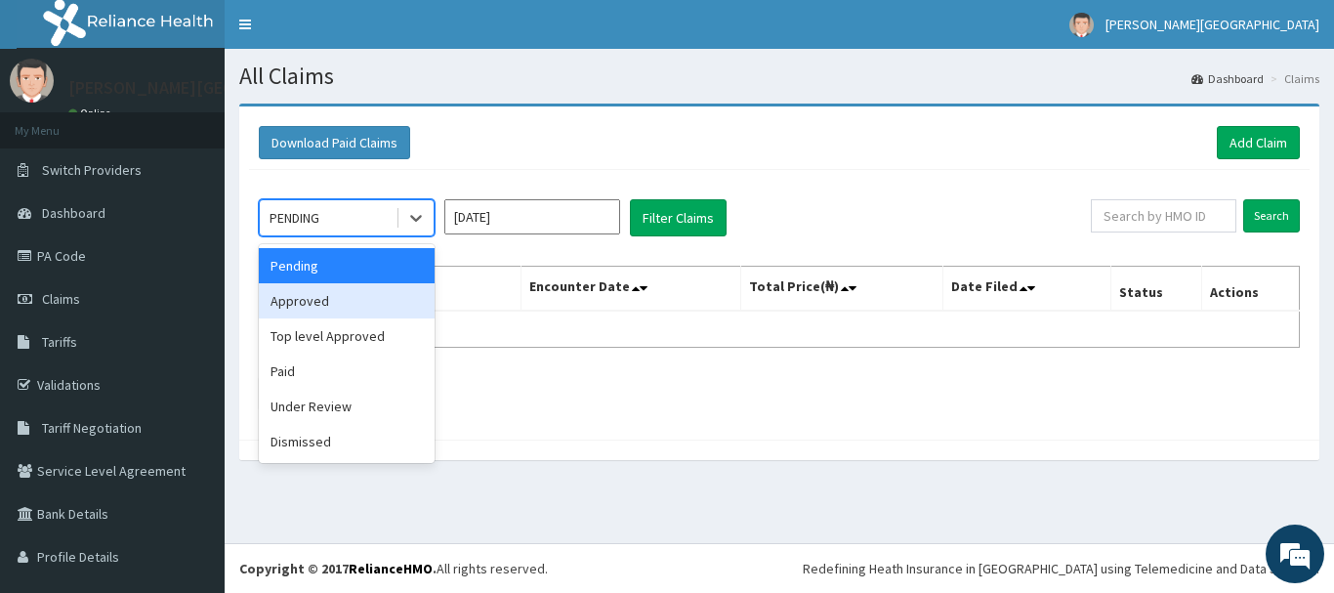
click at [325, 307] on div "Approved" at bounding box center [347, 300] width 176 height 35
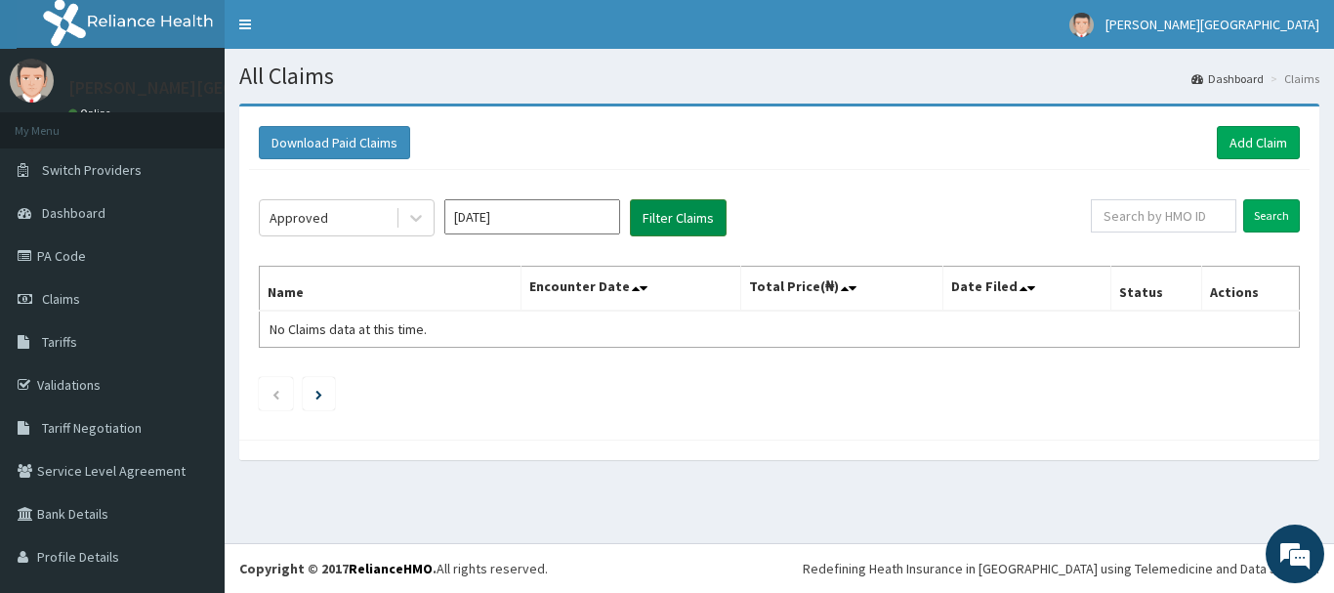
click at [688, 228] on button "Filter Claims" at bounding box center [678, 217] width 97 height 37
click at [673, 212] on button "Filter Claims" at bounding box center [678, 217] width 97 height 37
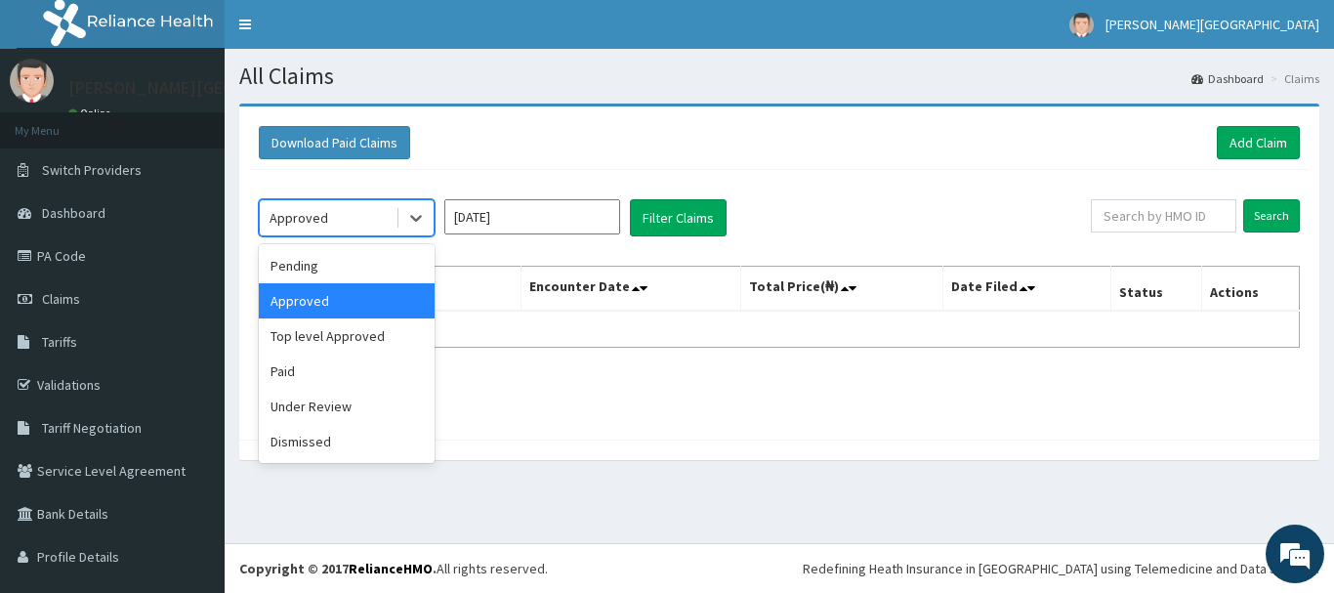
click at [342, 219] on div "Approved" at bounding box center [328, 217] width 136 height 31
click at [293, 297] on div "Approved" at bounding box center [347, 300] width 176 height 35
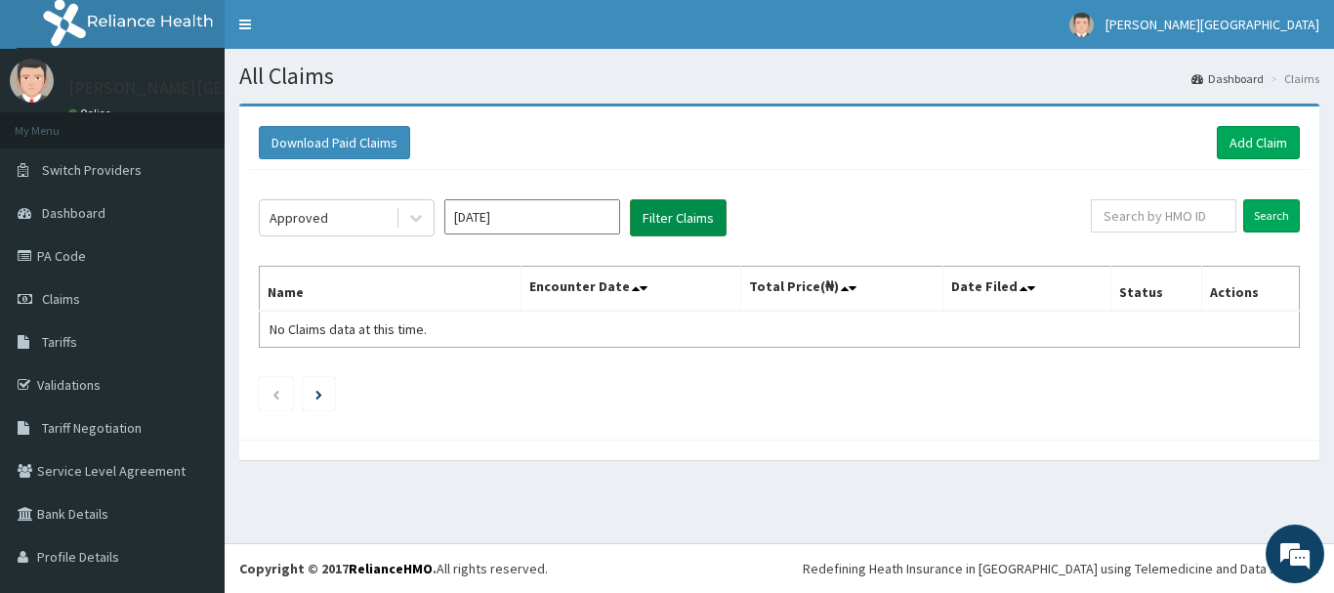
click at [665, 204] on button "Filter Claims" at bounding box center [678, 217] width 97 height 37
click at [585, 211] on input "[DATE]" at bounding box center [532, 216] width 176 height 35
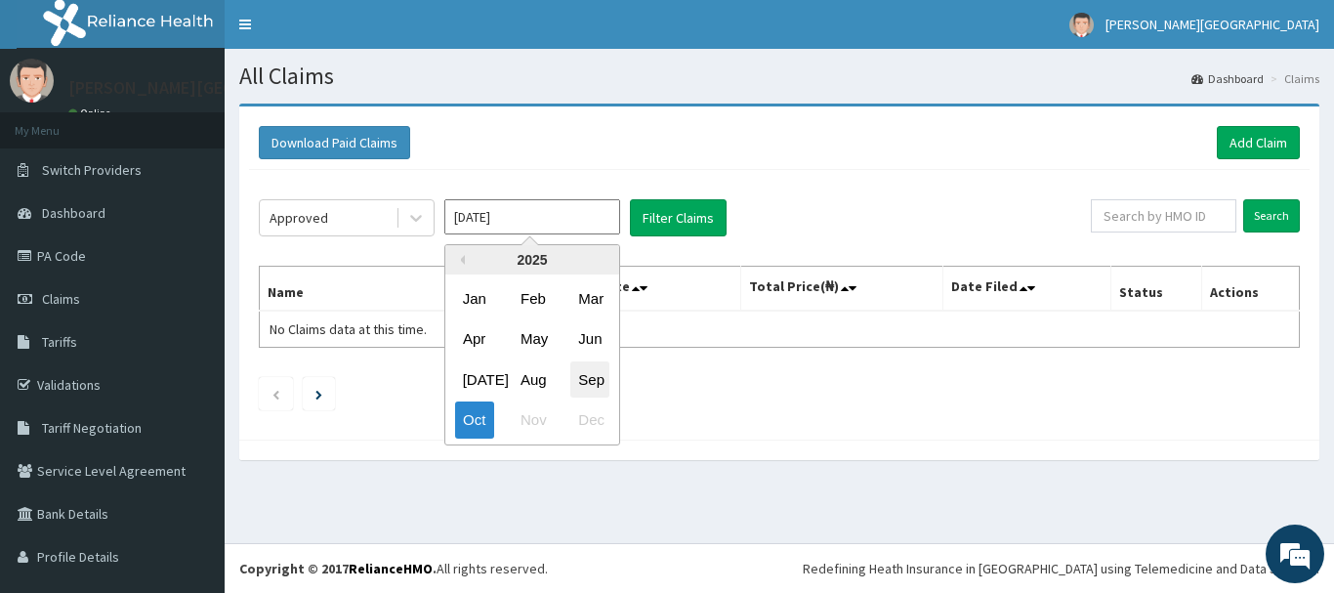
click at [598, 376] on div "Sep" at bounding box center [589, 379] width 39 height 36
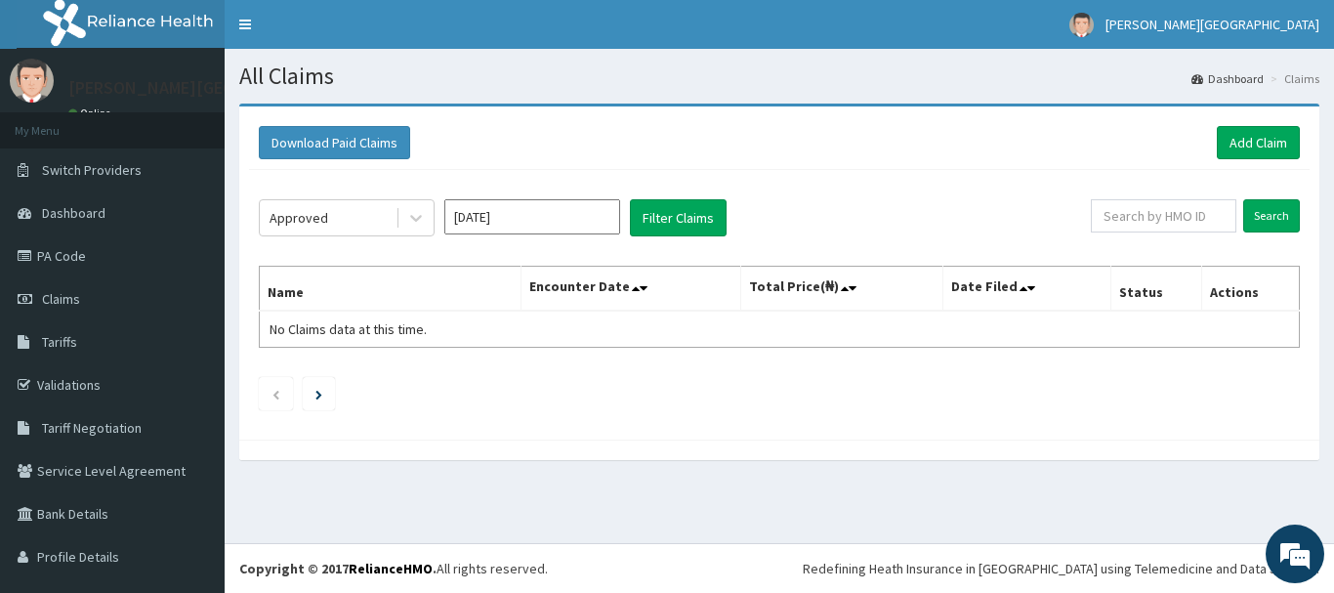
type input "[DATE]"
click at [655, 227] on button "Filter Claims" at bounding box center [678, 217] width 97 height 37
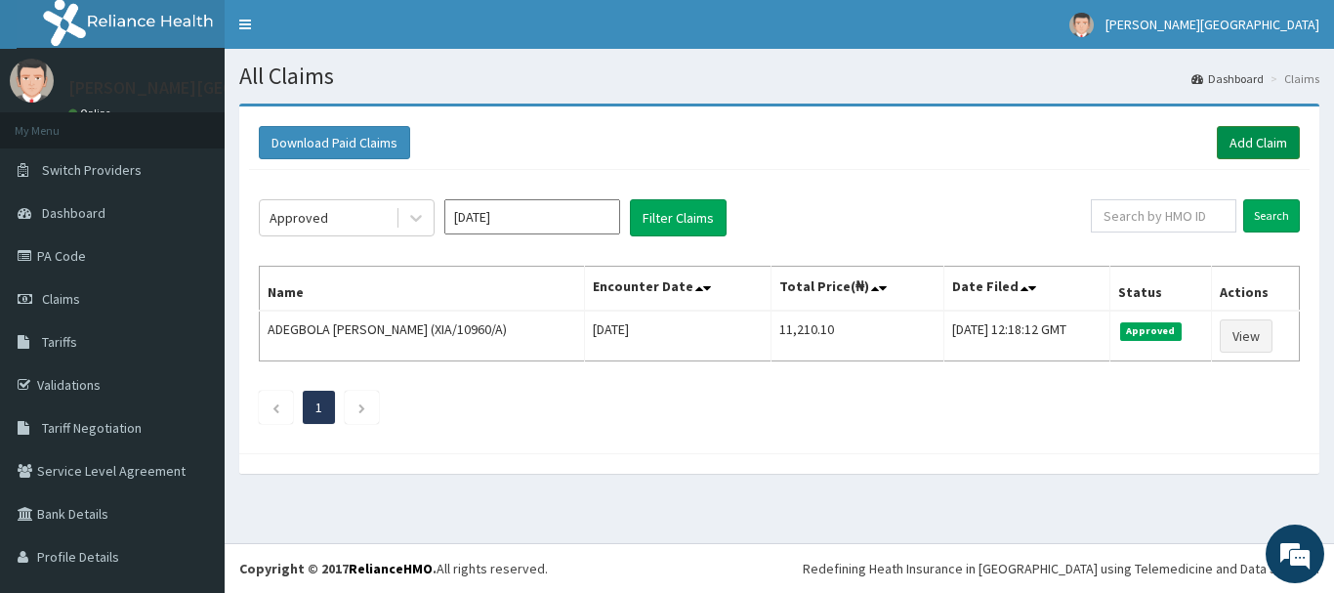
click at [1227, 141] on link "Add Claim" at bounding box center [1258, 142] width 83 height 33
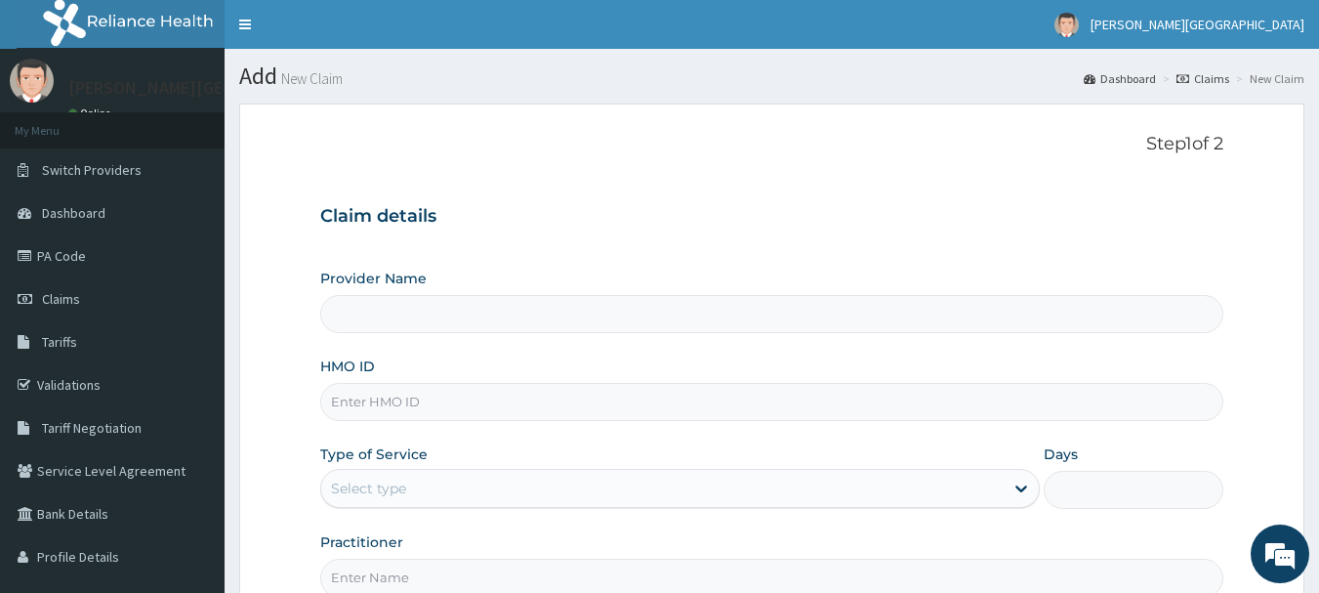
type input "[PERSON_NAME][GEOGRAPHIC_DATA]"
click at [394, 402] on input "HMO ID" at bounding box center [772, 402] width 904 height 38
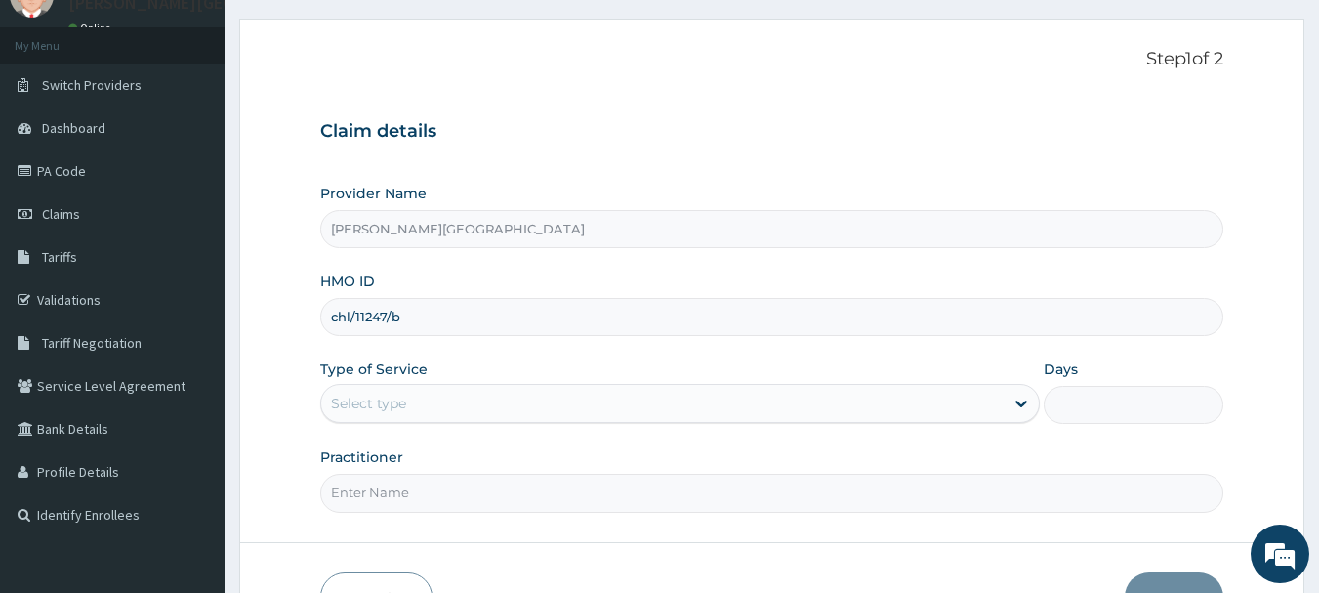
scroll to position [98, 0]
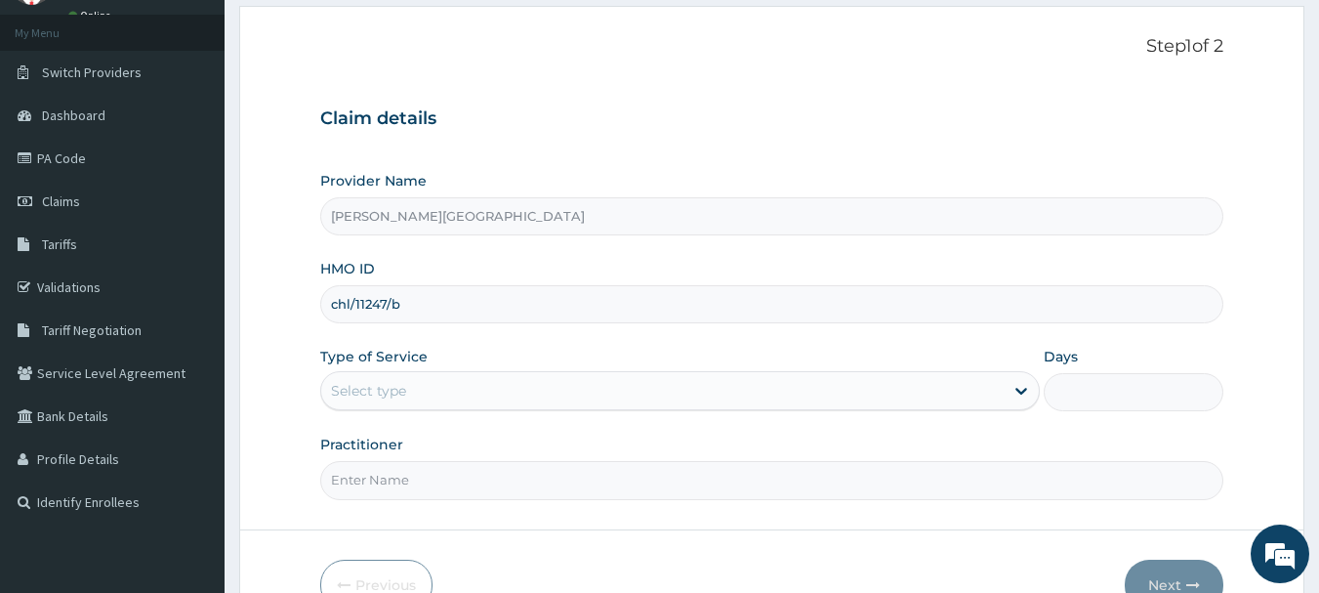
type input "chl/11247/b"
click at [417, 395] on div "Select type" at bounding box center [662, 390] width 682 height 31
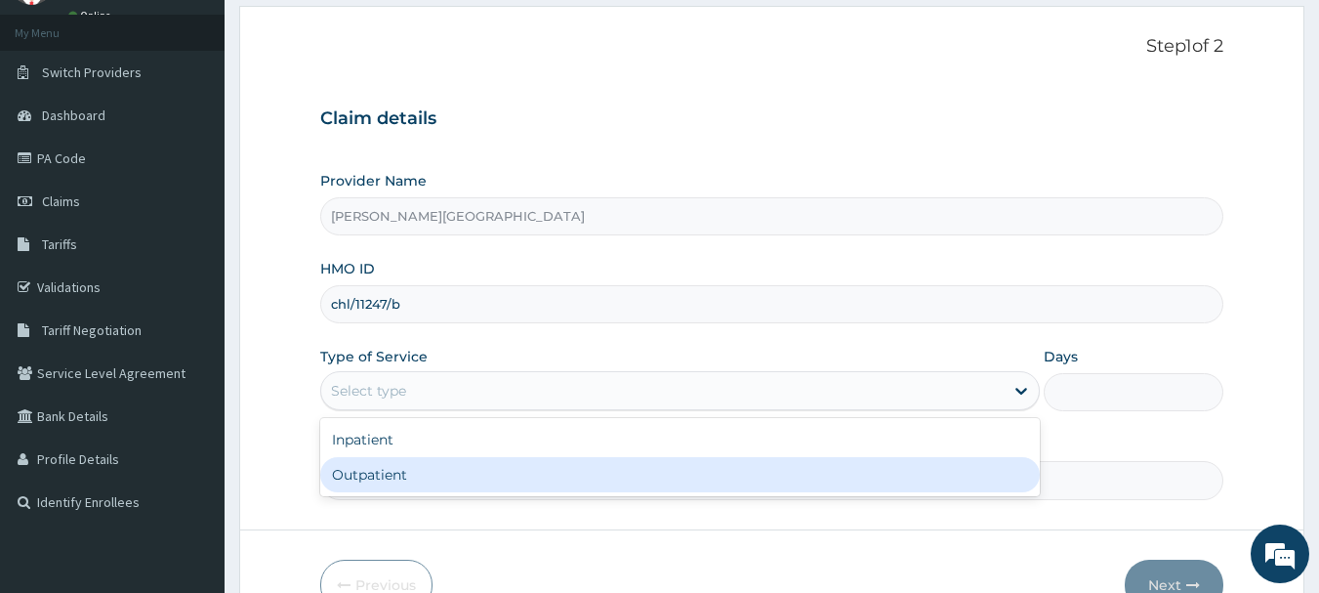
click at [393, 463] on div "Outpatient" at bounding box center [680, 474] width 720 height 35
type input "1"
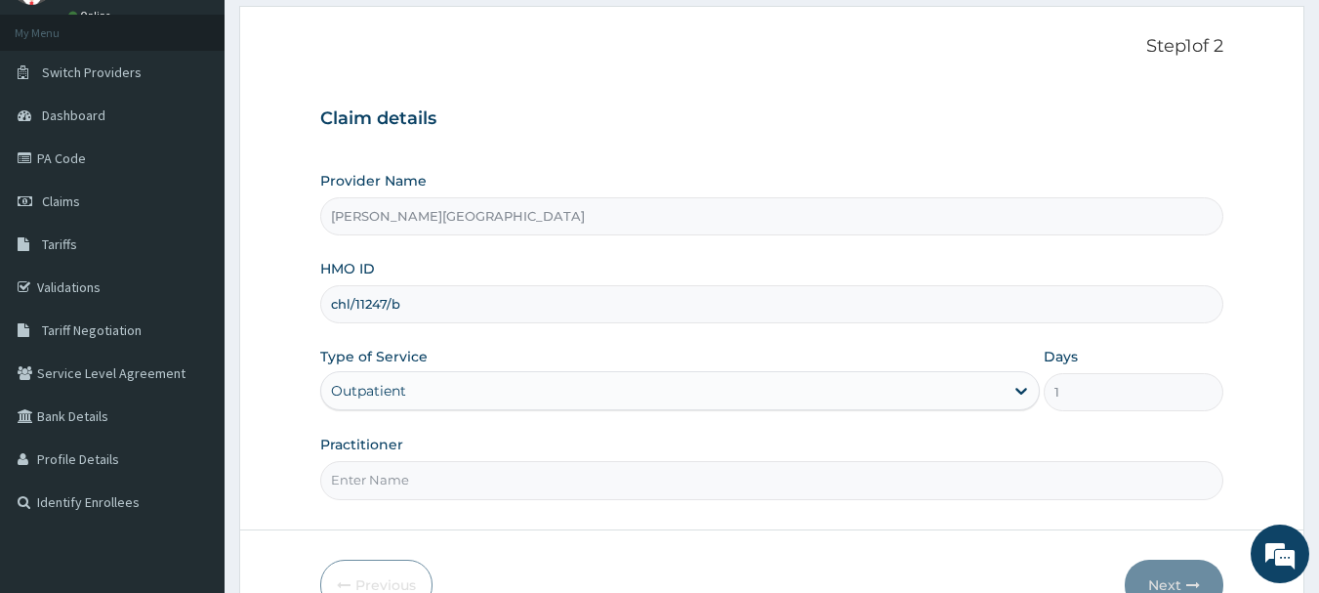
click at [439, 494] on input "Practitioner" at bounding box center [772, 480] width 904 height 38
type input "d"
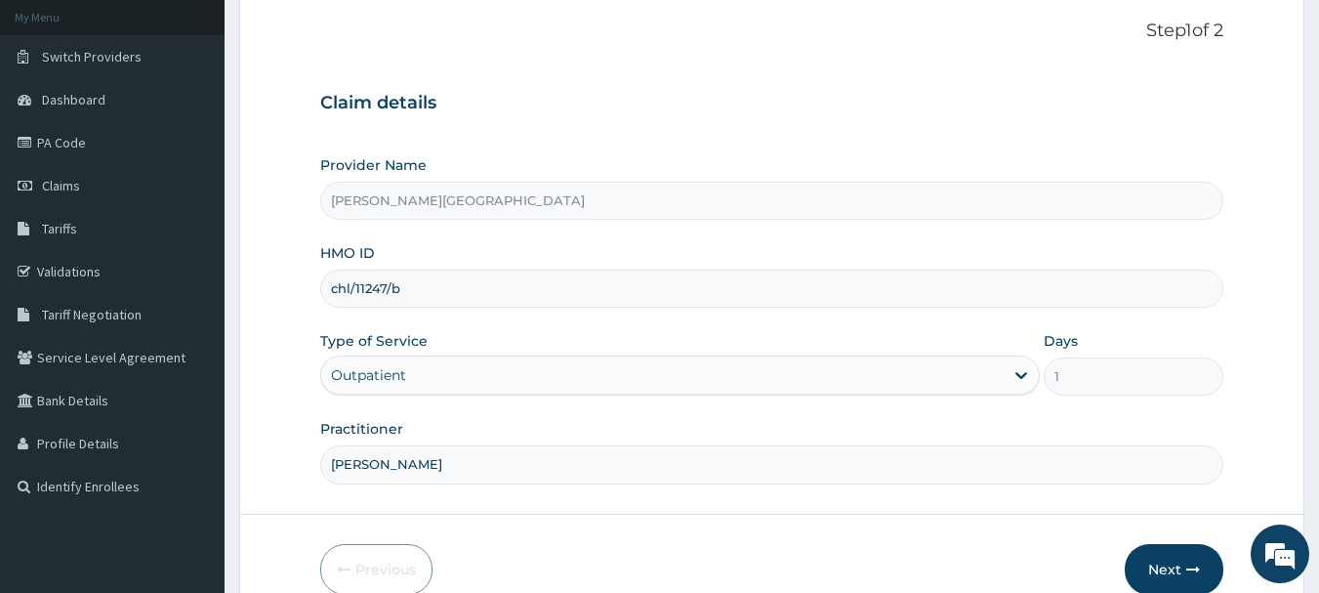
scroll to position [112, 0]
type input "DR OPARA"
click at [1173, 556] on button "Next" at bounding box center [1174, 570] width 99 height 51
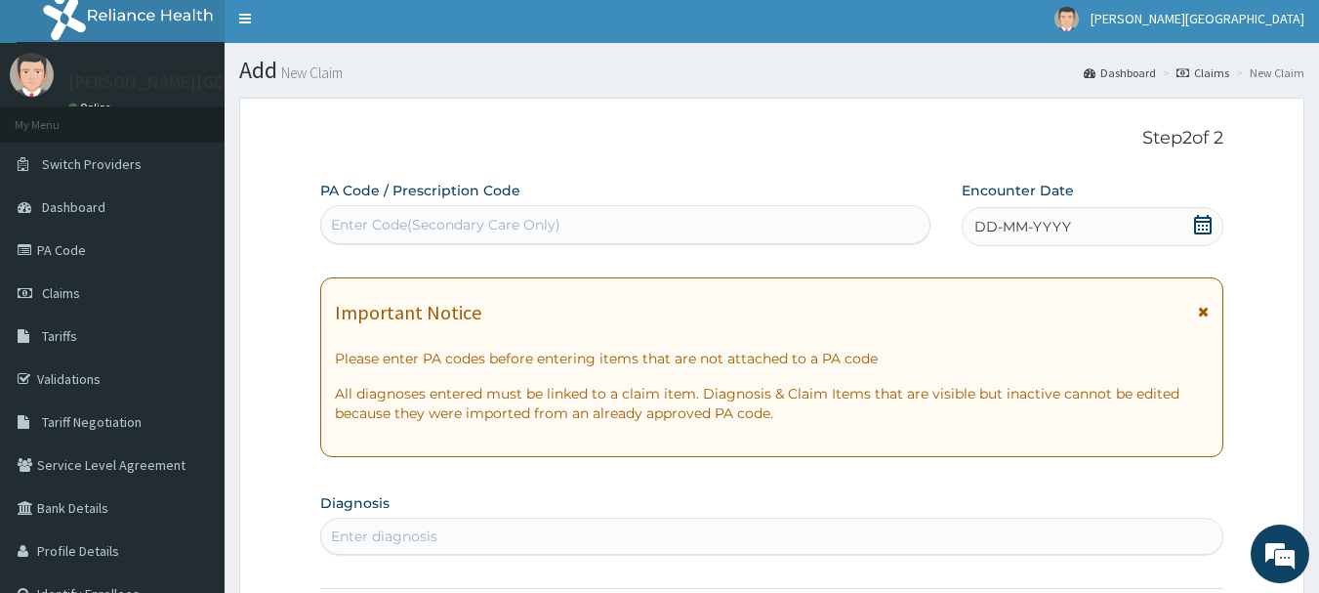
scroll to position [0, 0]
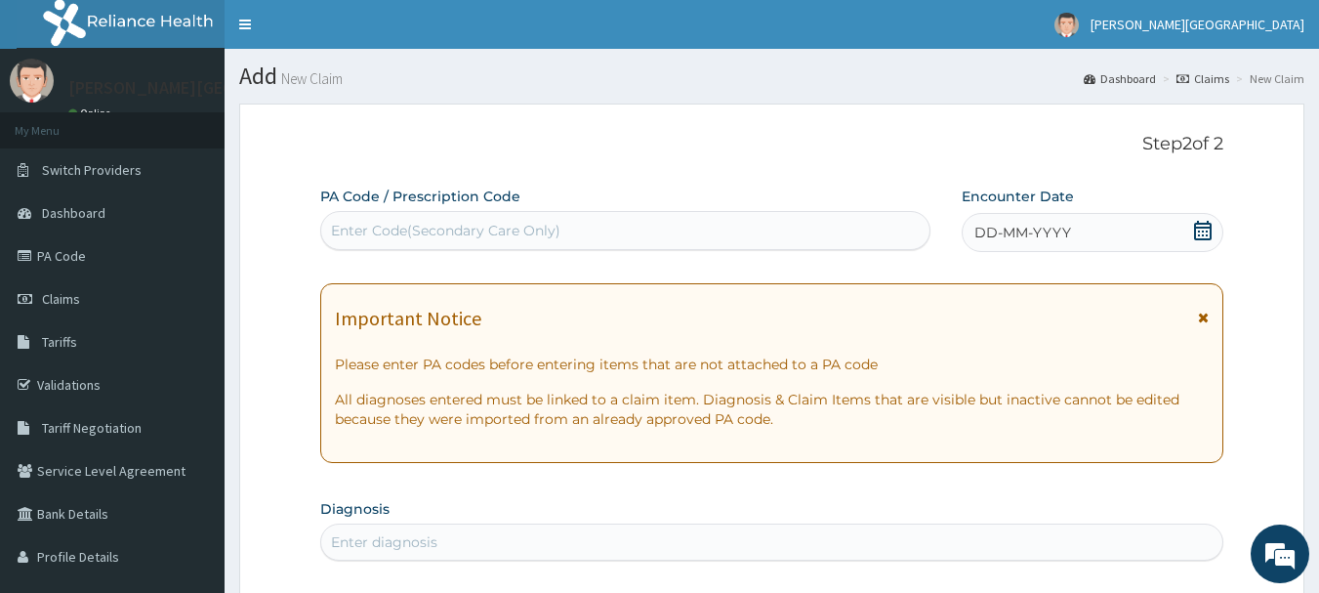
click at [554, 232] on div "Enter Code(Secondary Care Only)" at bounding box center [445, 231] width 229 height 20
paste input "PA/997B1D"
type input "PA/997B1D"
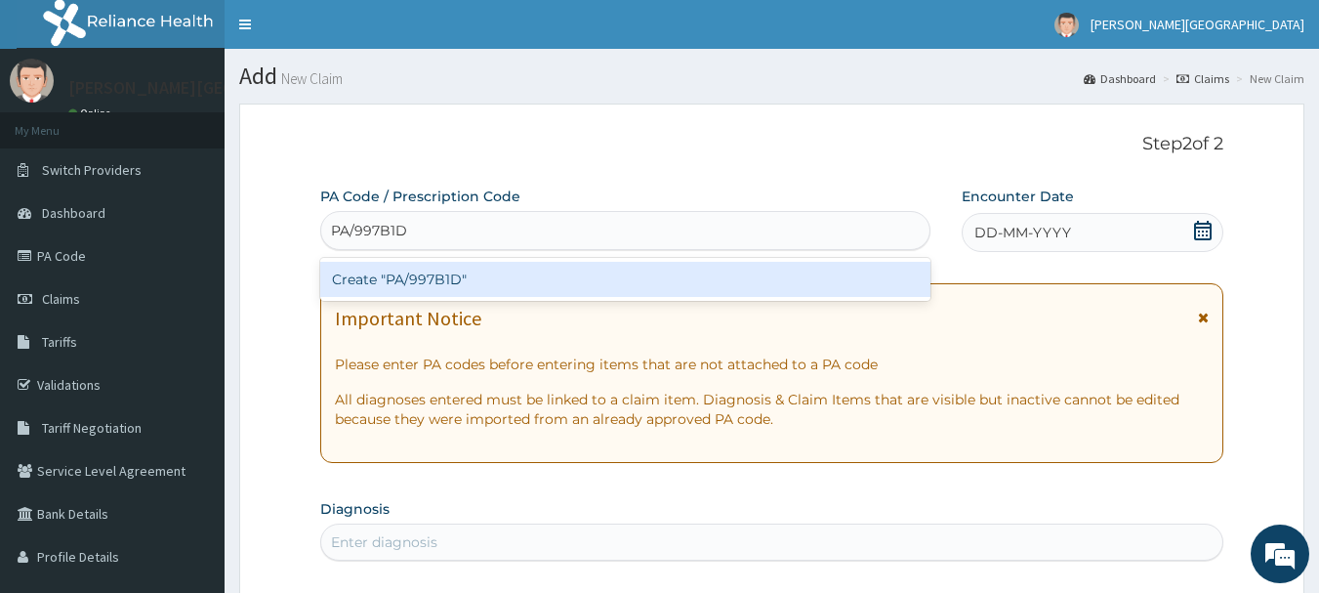
click at [536, 289] on div "Create "PA/997B1D"" at bounding box center [625, 279] width 611 height 35
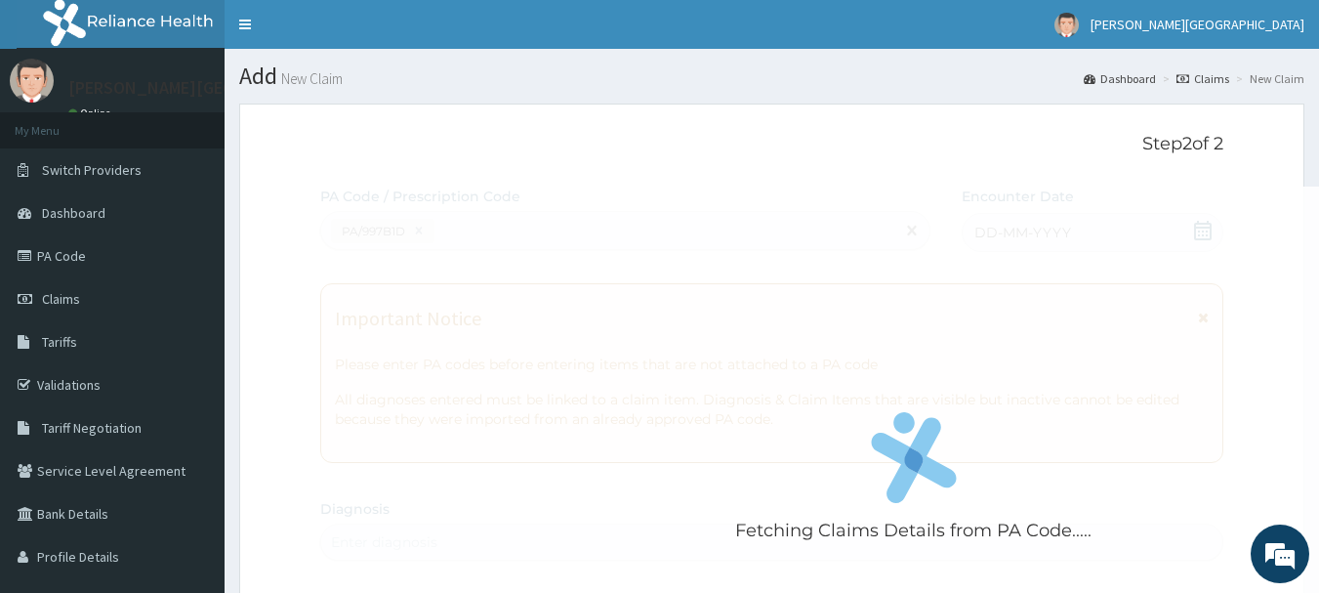
scroll to position [719, 0]
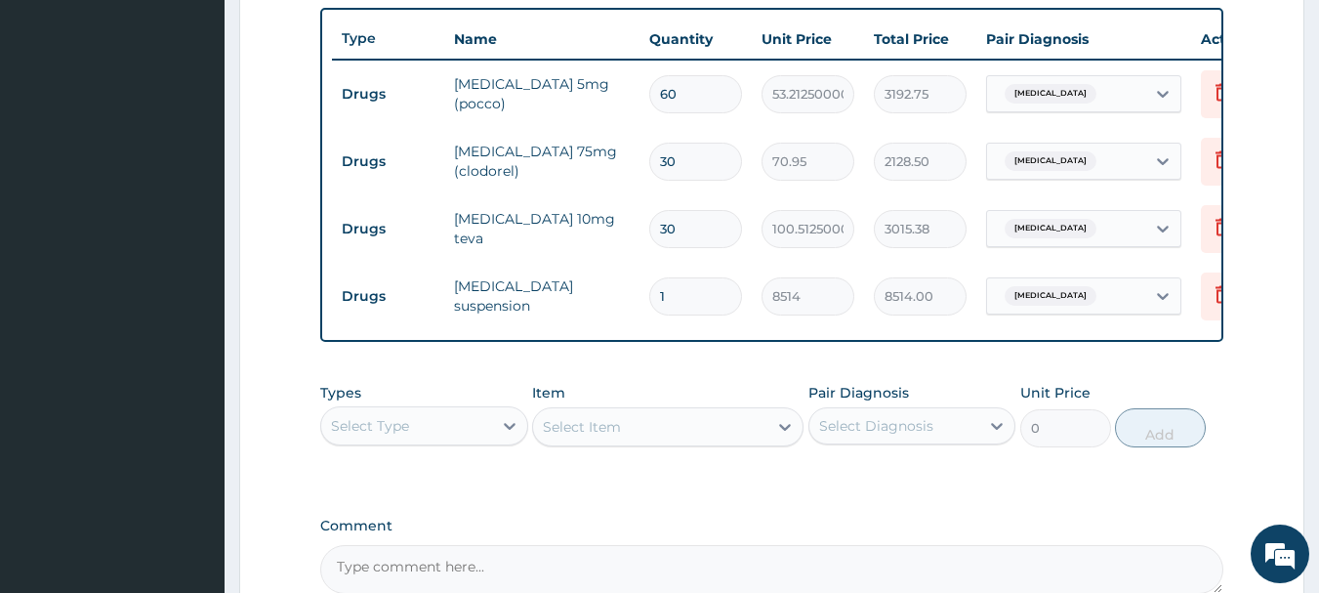
click at [678, 103] on input "60" at bounding box center [695, 94] width 93 height 38
type input "6"
type input "319.28"
type input "0.00"
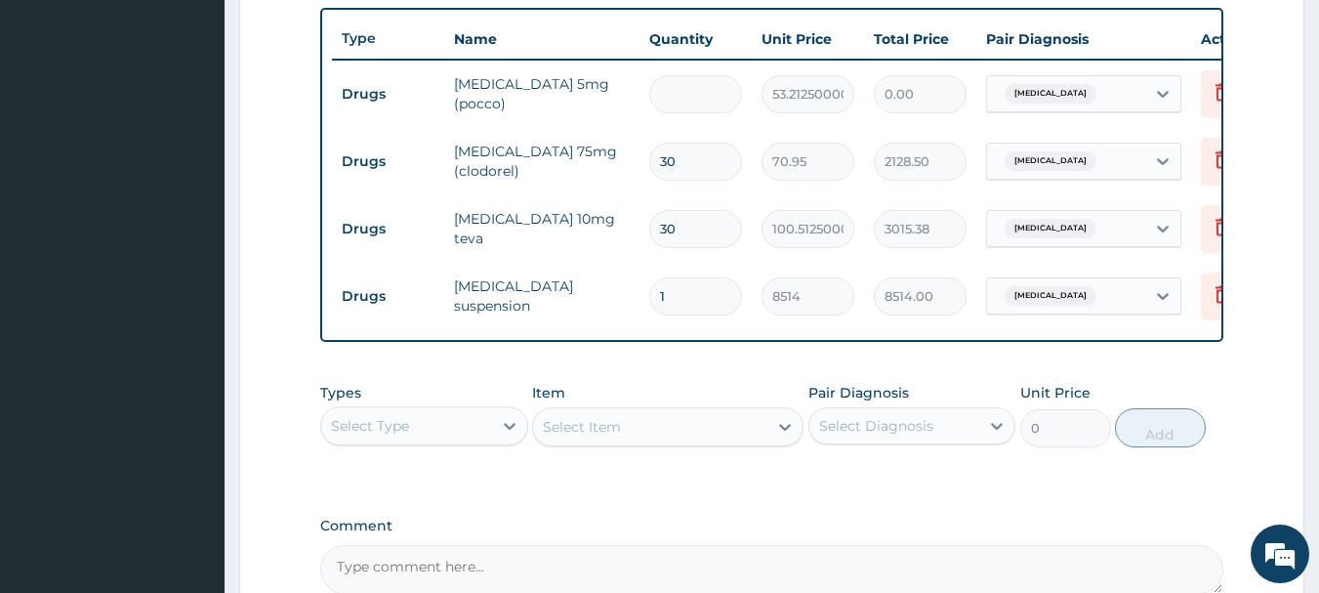
type input "3"
type input "159.64"
type input "30"
type input "1596.38"
type input "3"
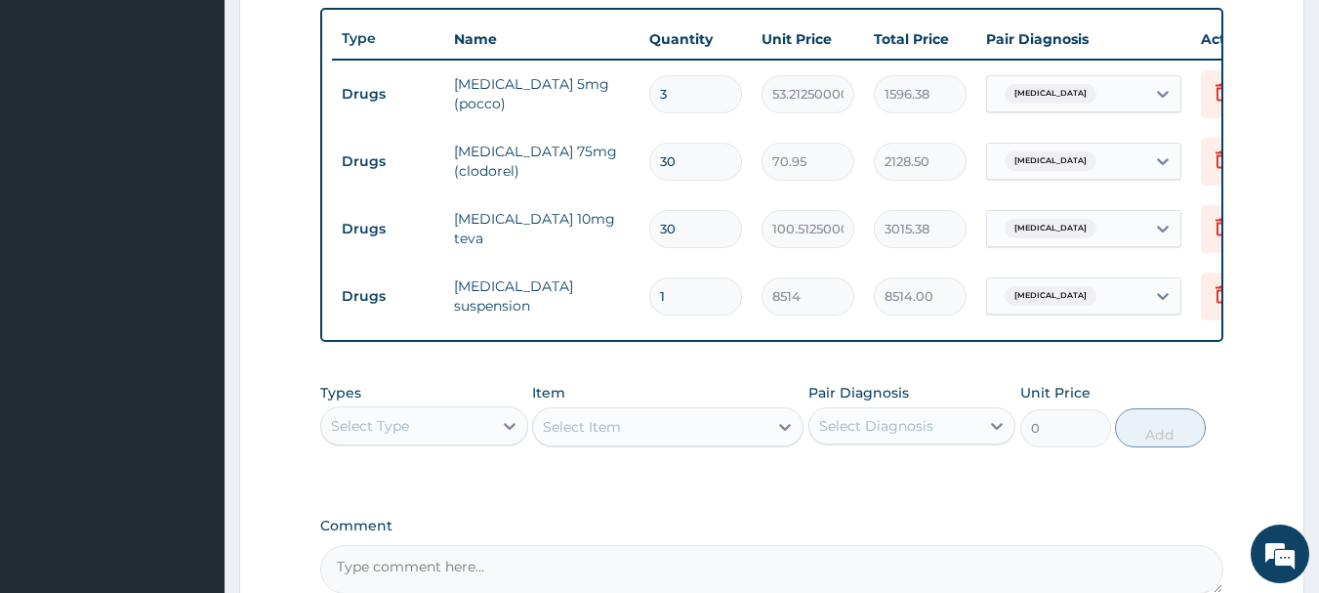
type input "159.64"
type input "0.00"
type input "6"
type input "319.28"
type input "60"
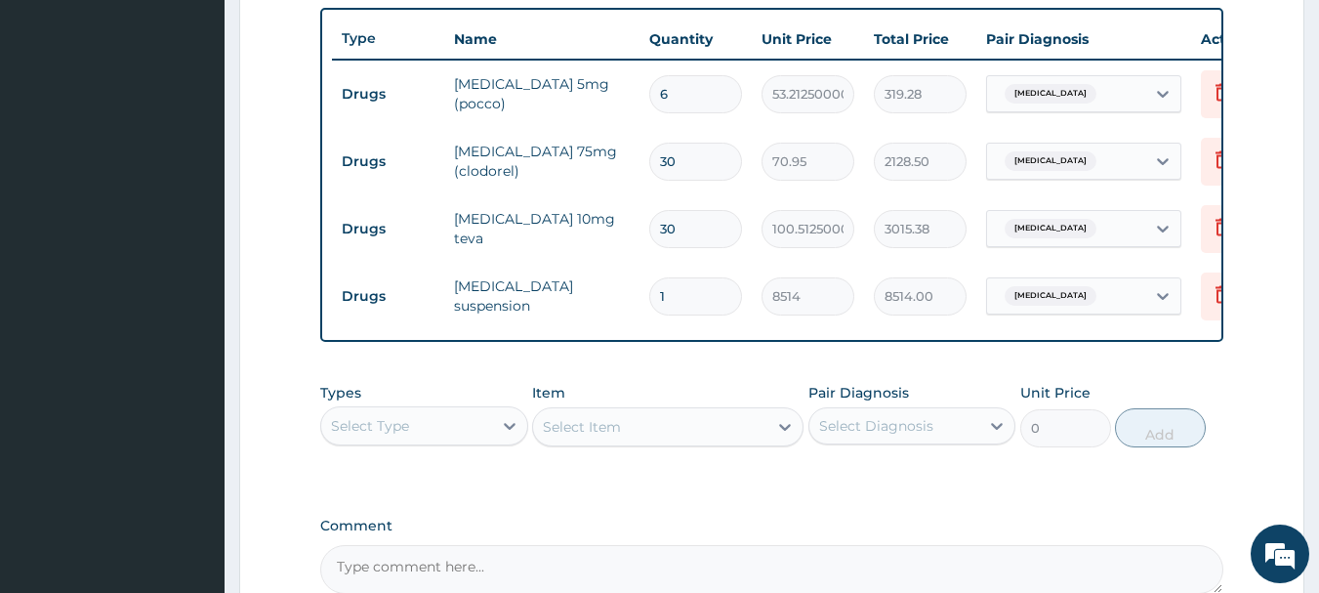
type input "3192.75"
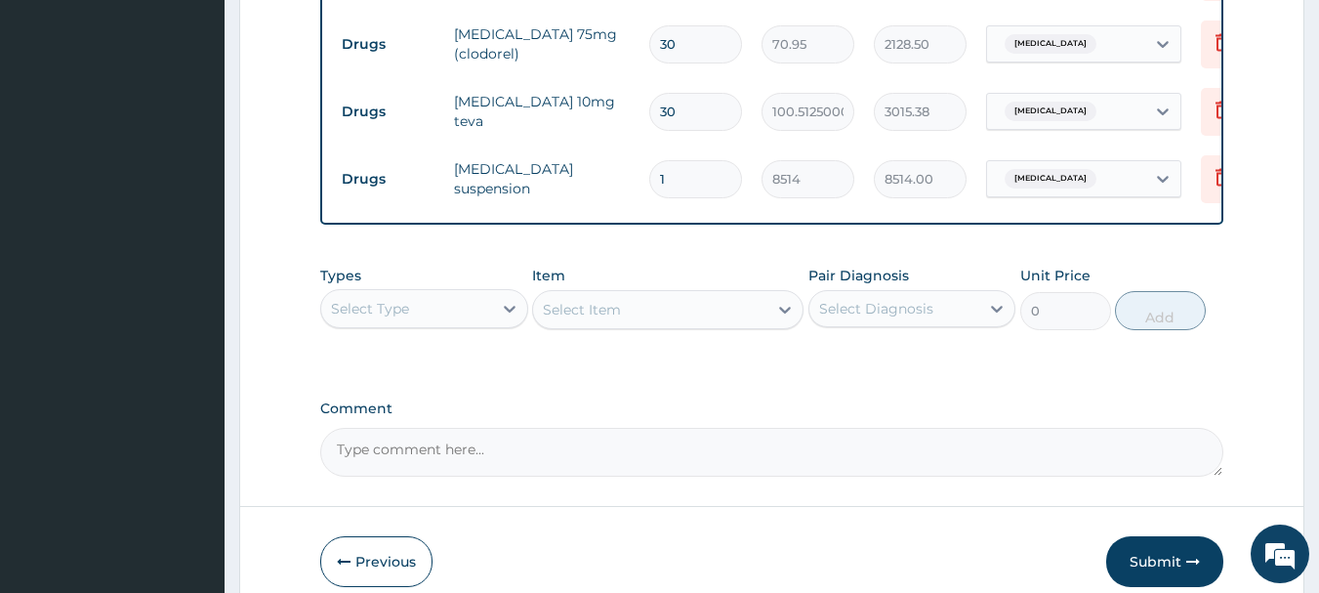
scroll to position [939, 0]
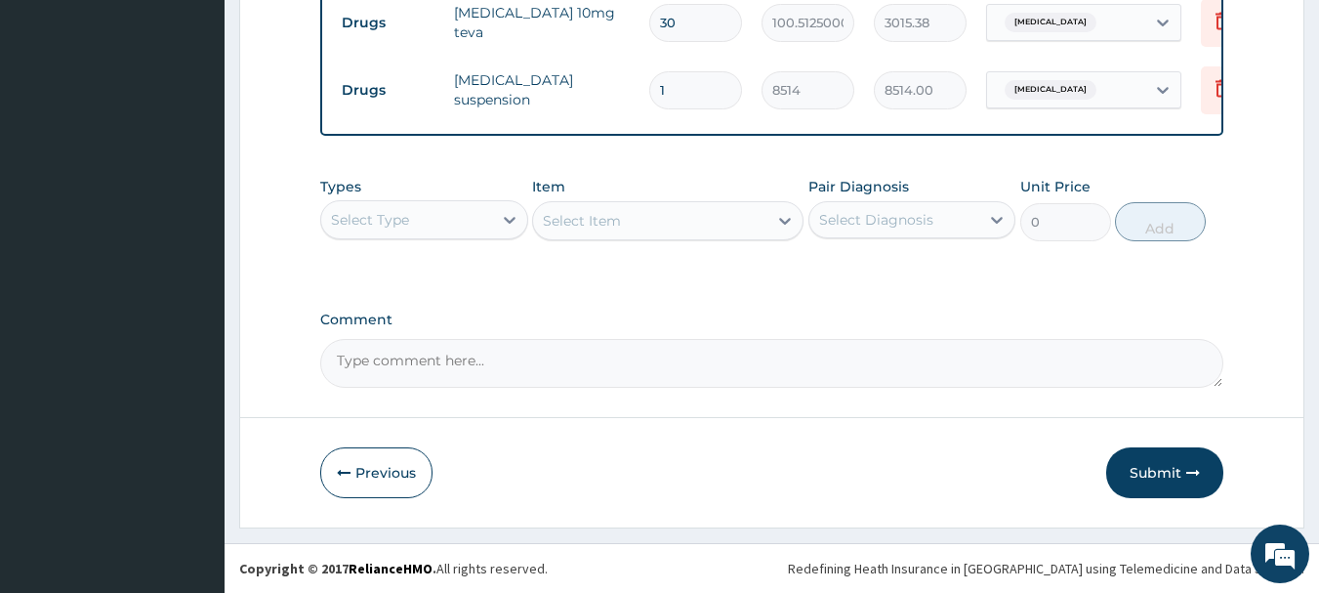
click at [438, 224] on div "Select Type" at bounding box center [406, 219] width 171 height 31
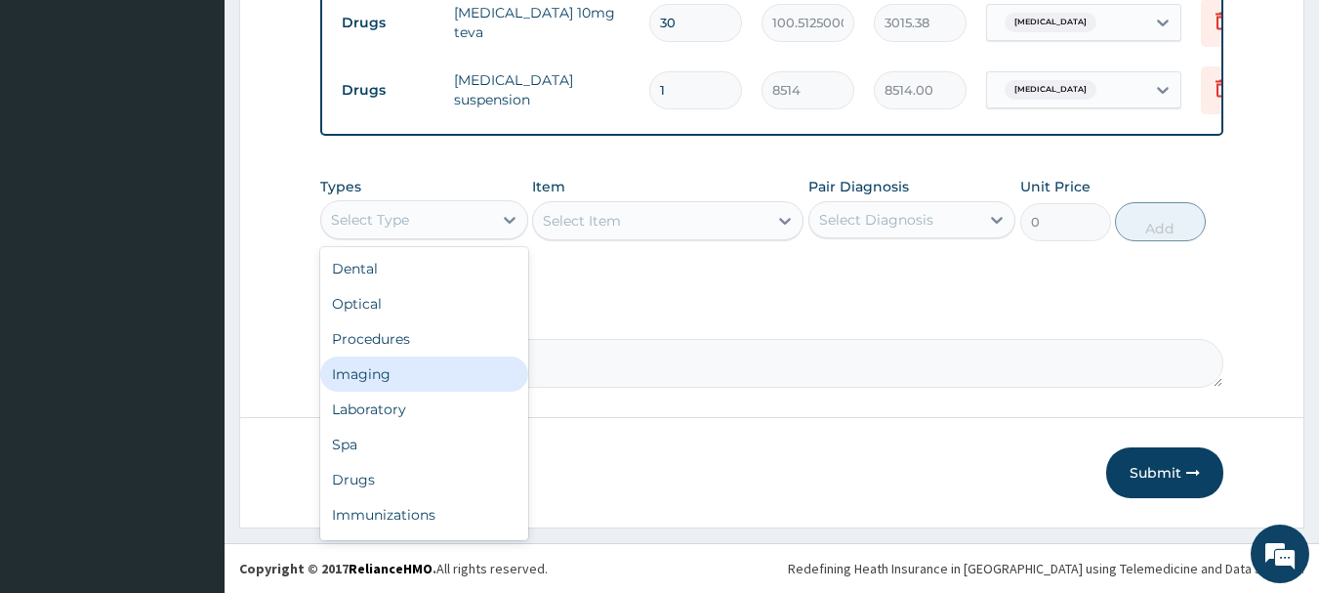
click at [402, 356] on div "Imaging" at bounding box center [424, 373] width 208 height 35
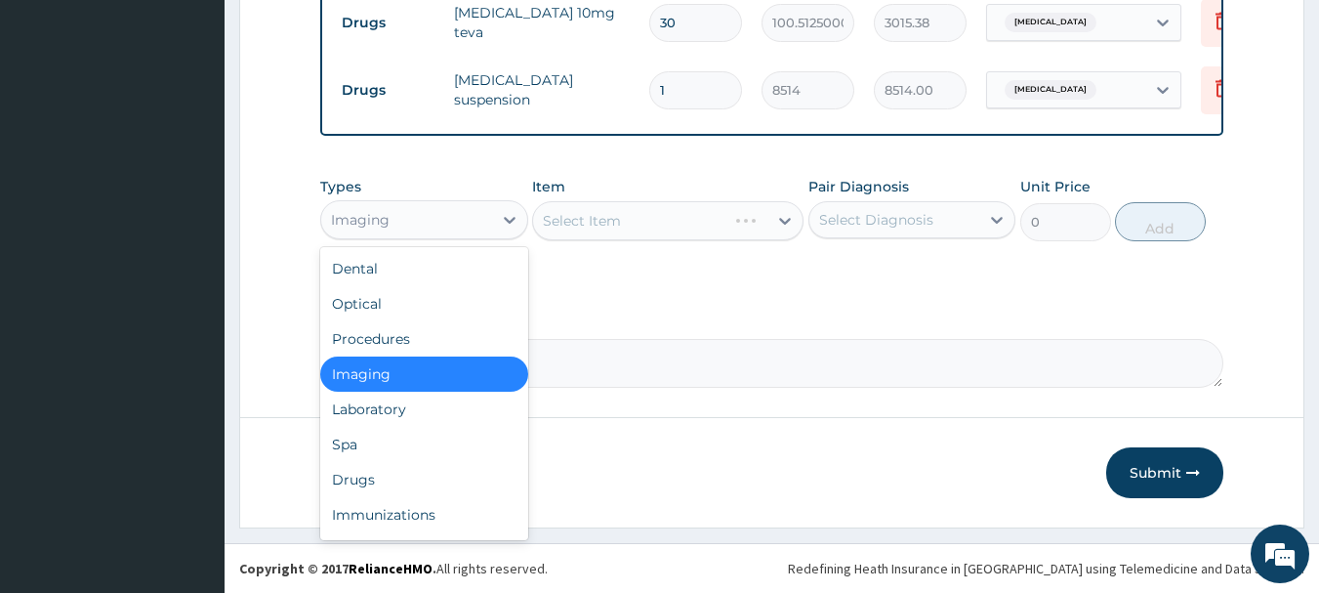
click at [413, 222] on div "Imaging" at bounding box center [406, 219] width 171 height 31
click at [406, 342] on div "Procedures" at bounding box center [424, 338] width 208 height 35
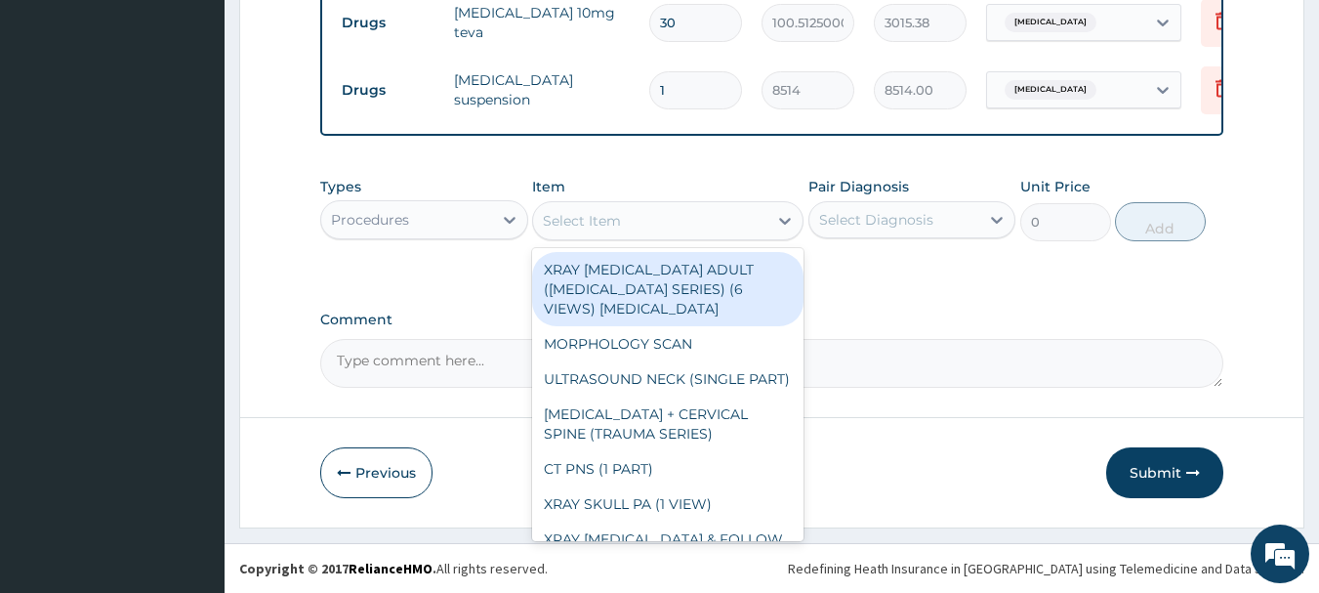
click at [579, 218] on div "Select Item" at bounding box center [582, 221] width 78 height 20
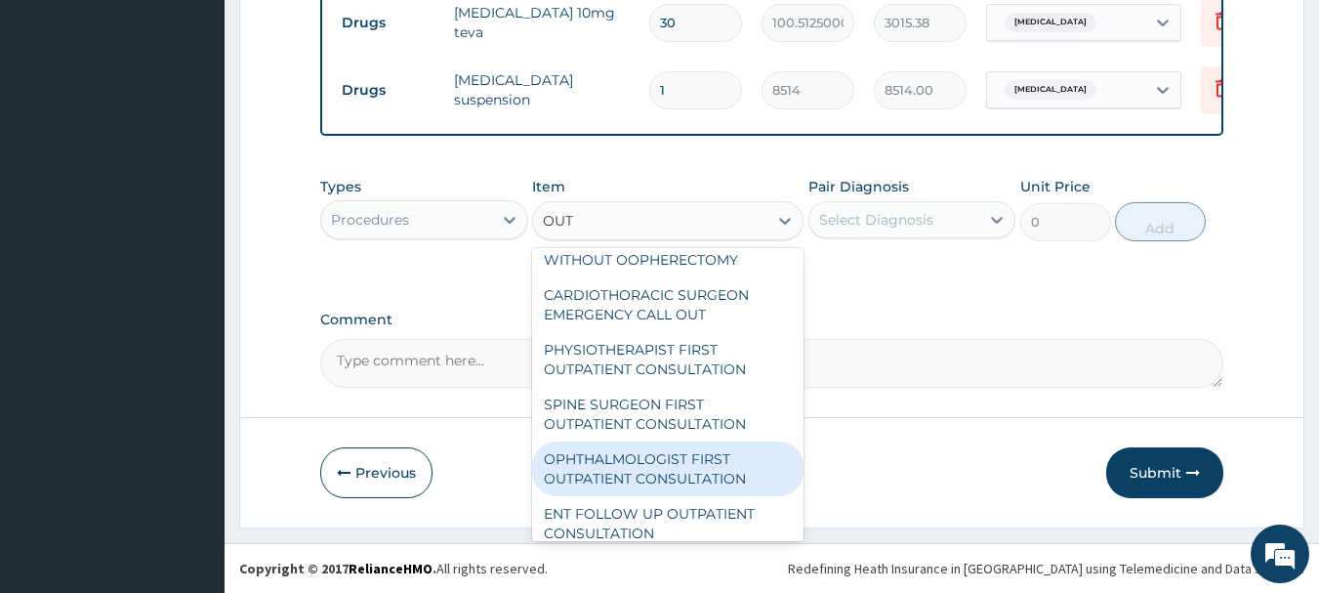
scroll to position [3698, 0]
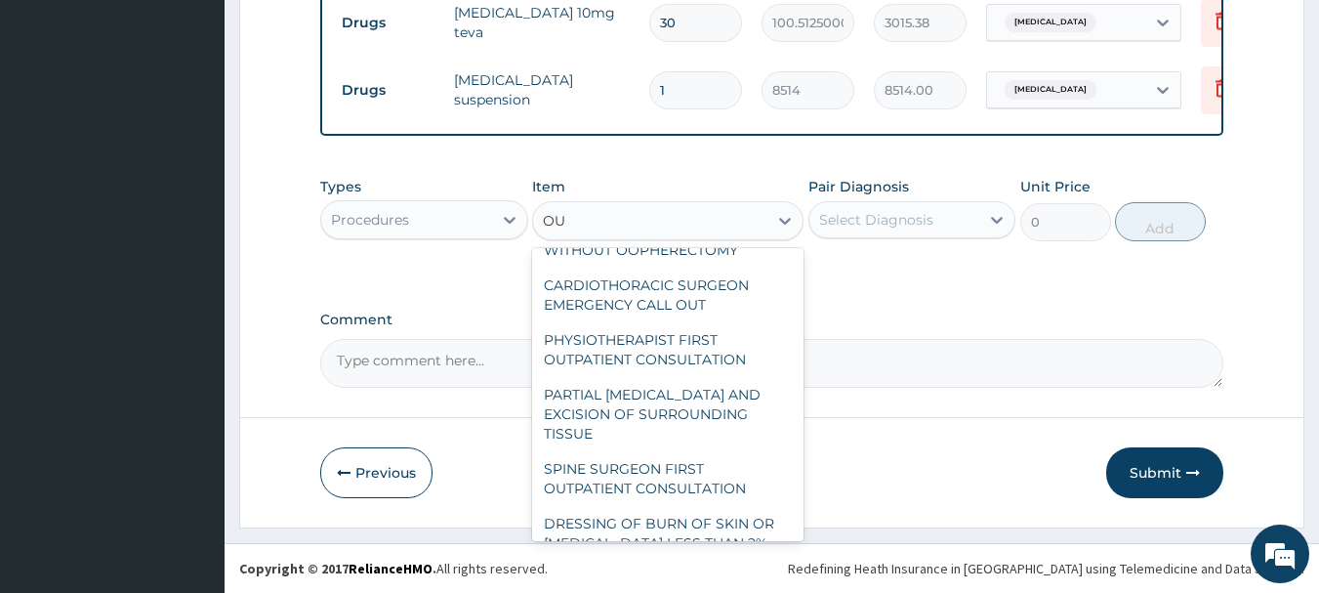
type input "O"
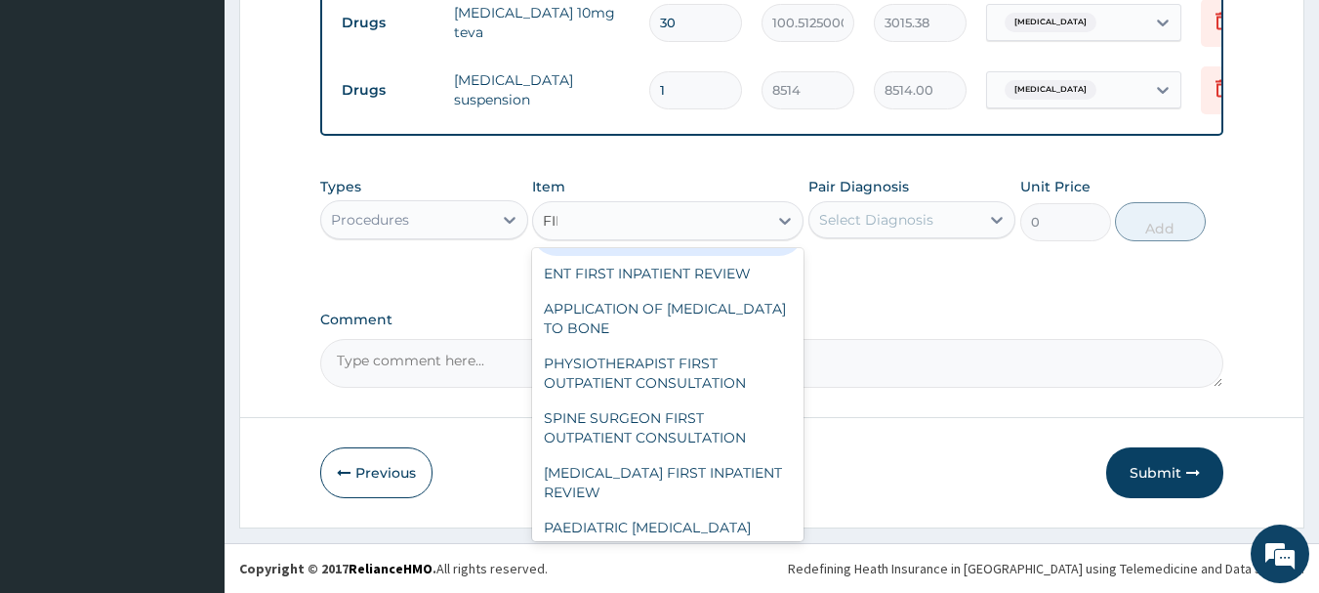
scroll to position [2785, 0]
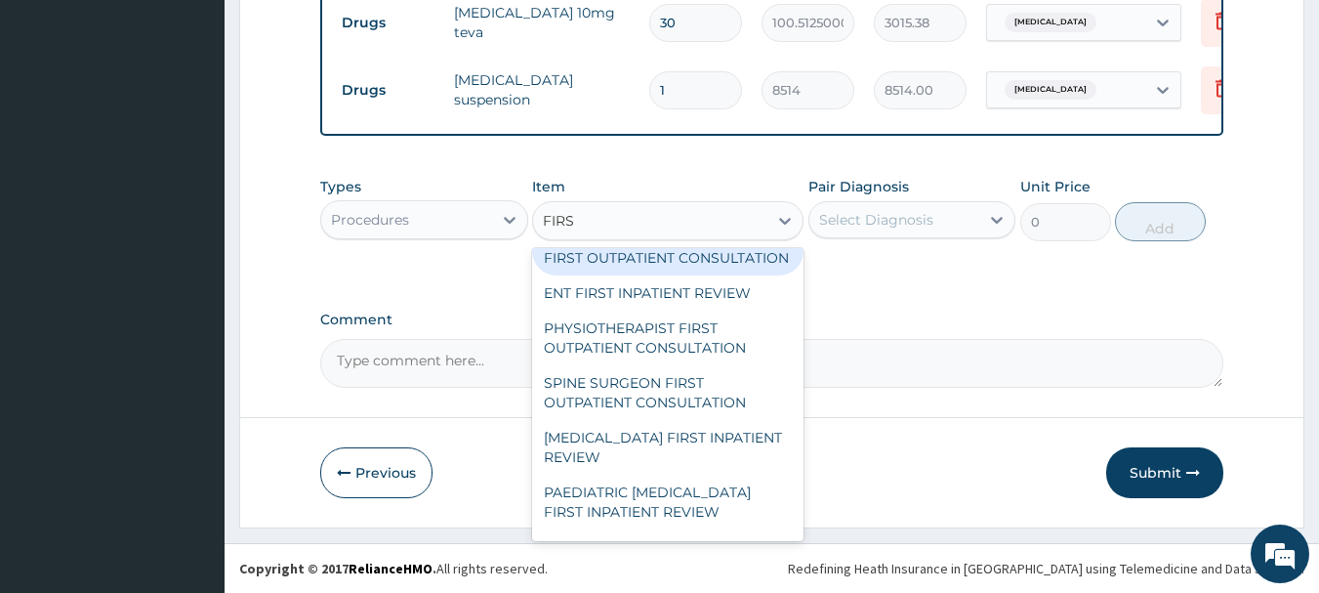
type input "FIRST"
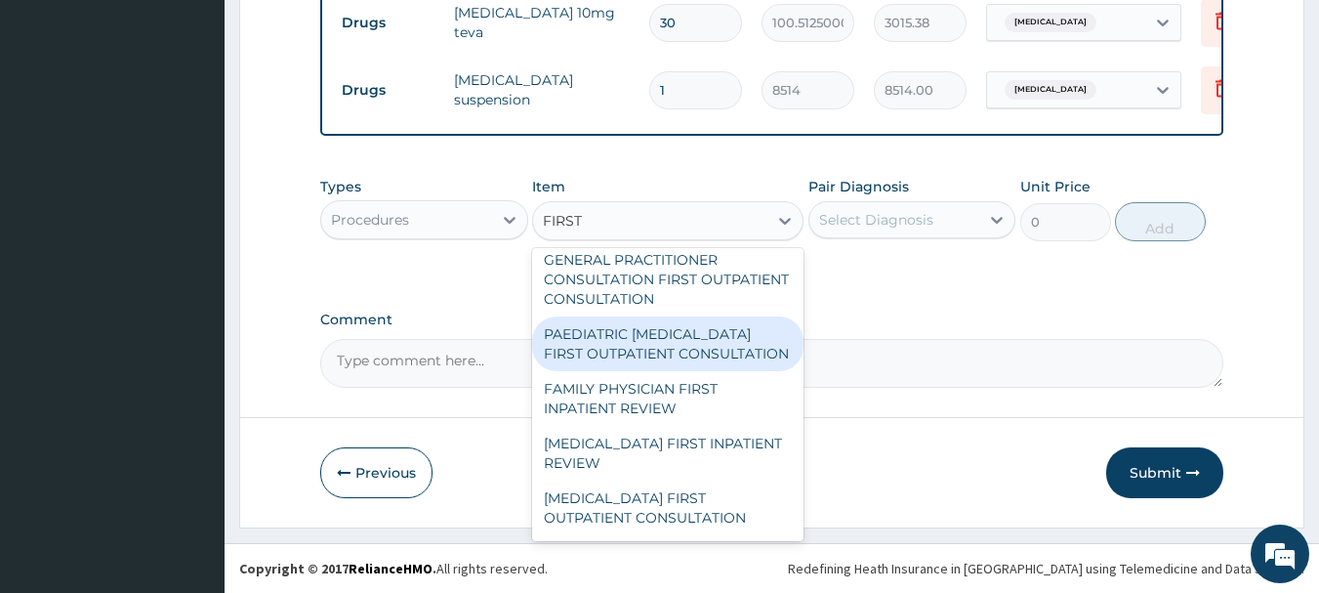
scroll to position [1812, 0]
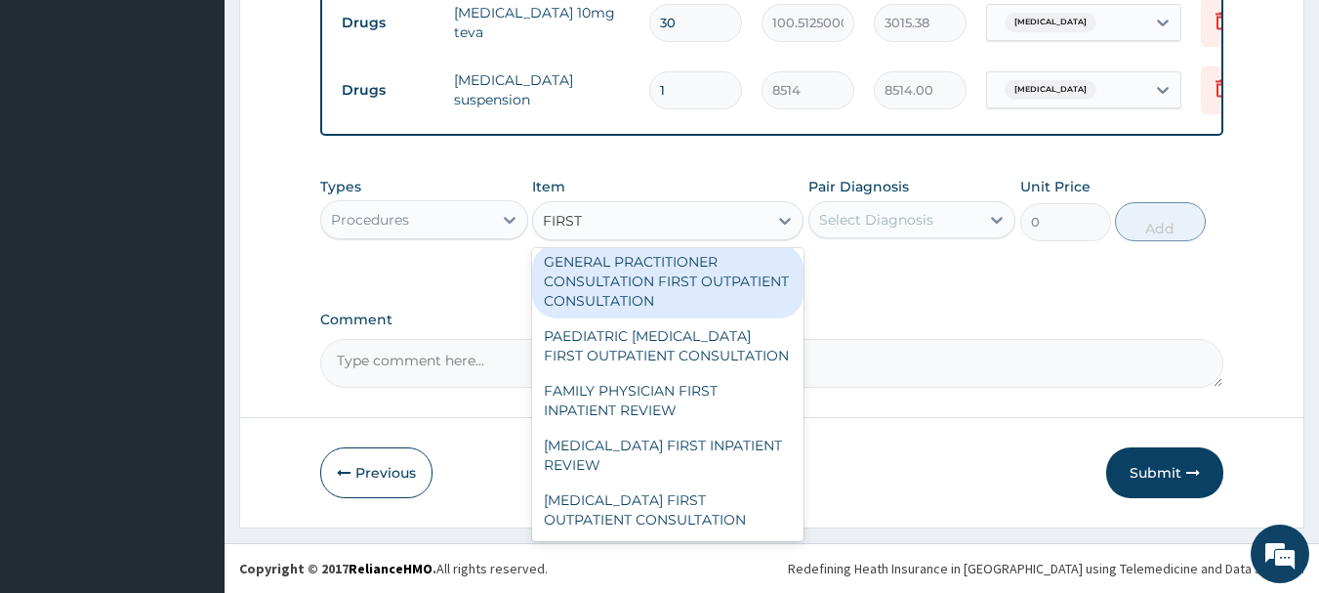
click at [629, 318] on div "GENERAL PRACTITIONER CONSULTATION FIRST OUTPATIENT CONSULTATION" at bounding box center [667, 281] width 271 height 74
type input "3547.5"
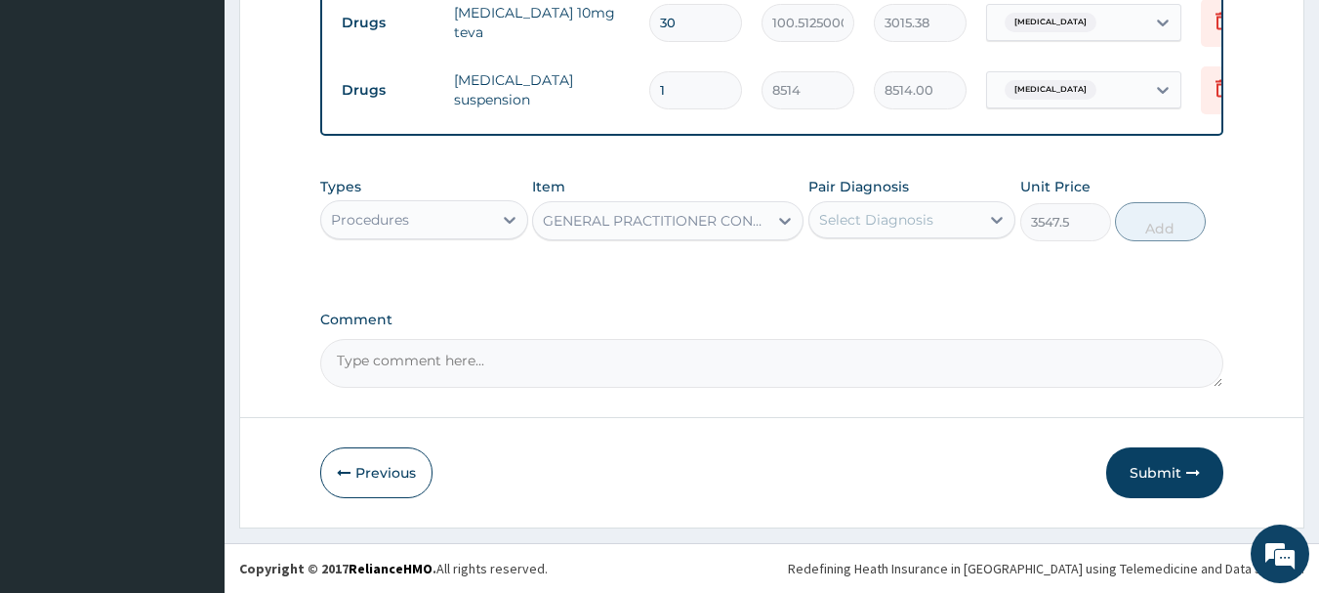
click at [905, 221] on div "Select Diagnosis" at bounding box center [876, 220] width 114 height 20
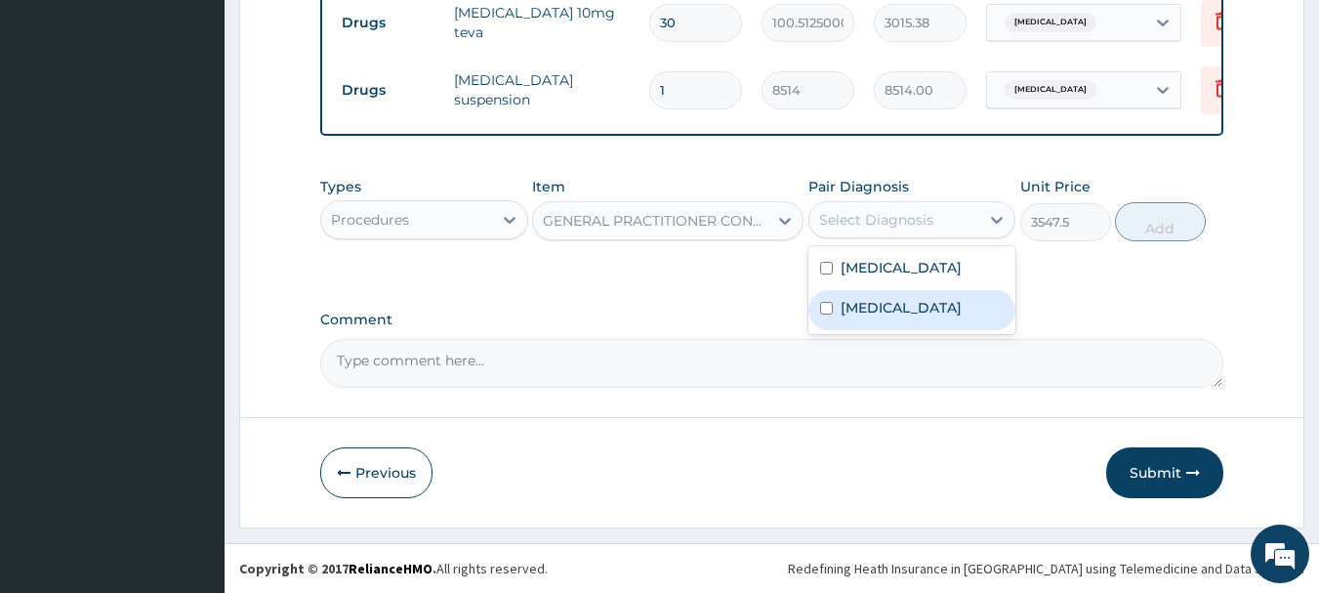
click at [839, 303] on div "Peptic ulcer" at bounding box center [912, 310] width 208 height 40
checkbox input "true"
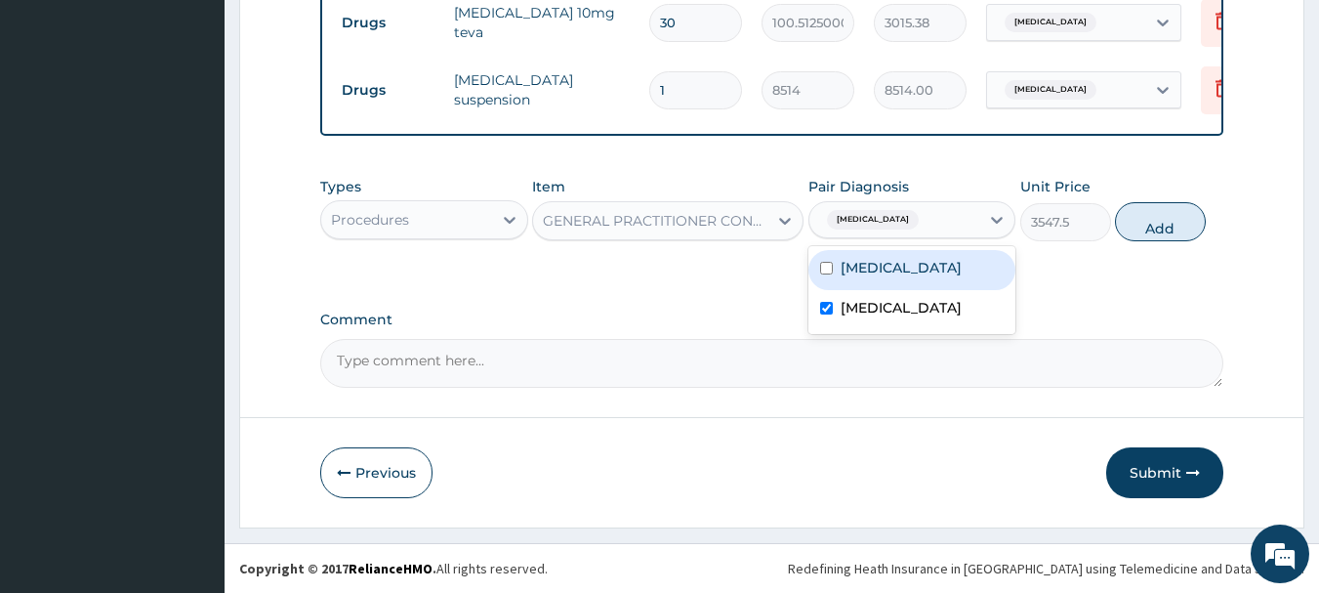
click at [917, 204] on div "Peptic ulcer" at bounding box center [894, 219] width 171 height 33
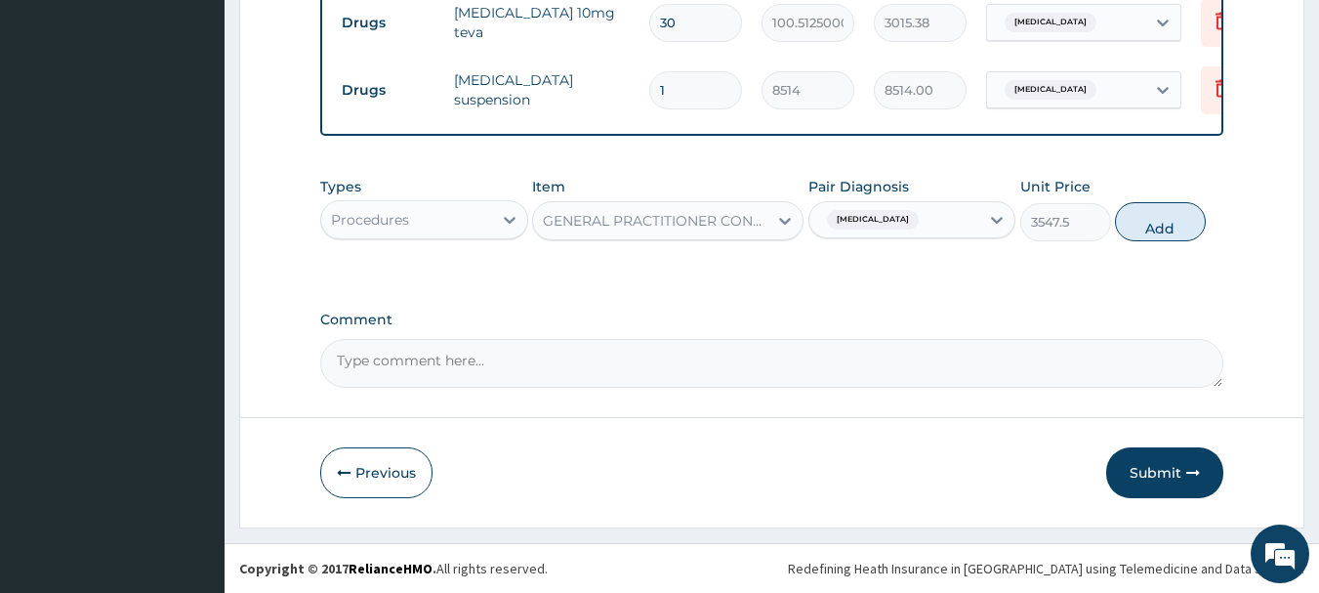
click at [892, 237] on div "Pair Diagnosis option Peptic ulcer, selected. Select is focused ,type to refine…" at bounding box center [912, 209] width 208 height 64
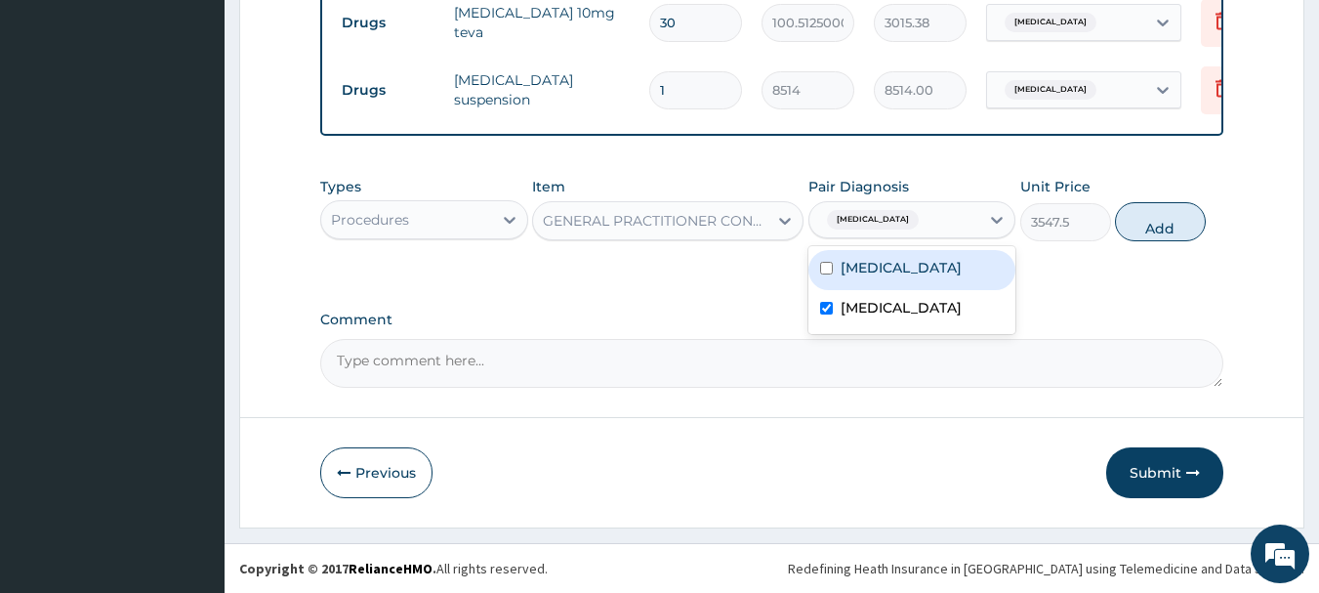
click at [935, 218] on div "Peptic ulcer" at bounding box center [894, 219] width 171 height 33
click at [860, 270] on label "Essential hypertension" at bounding box center [901, 268] width 121 height 20
checkbox input "true"
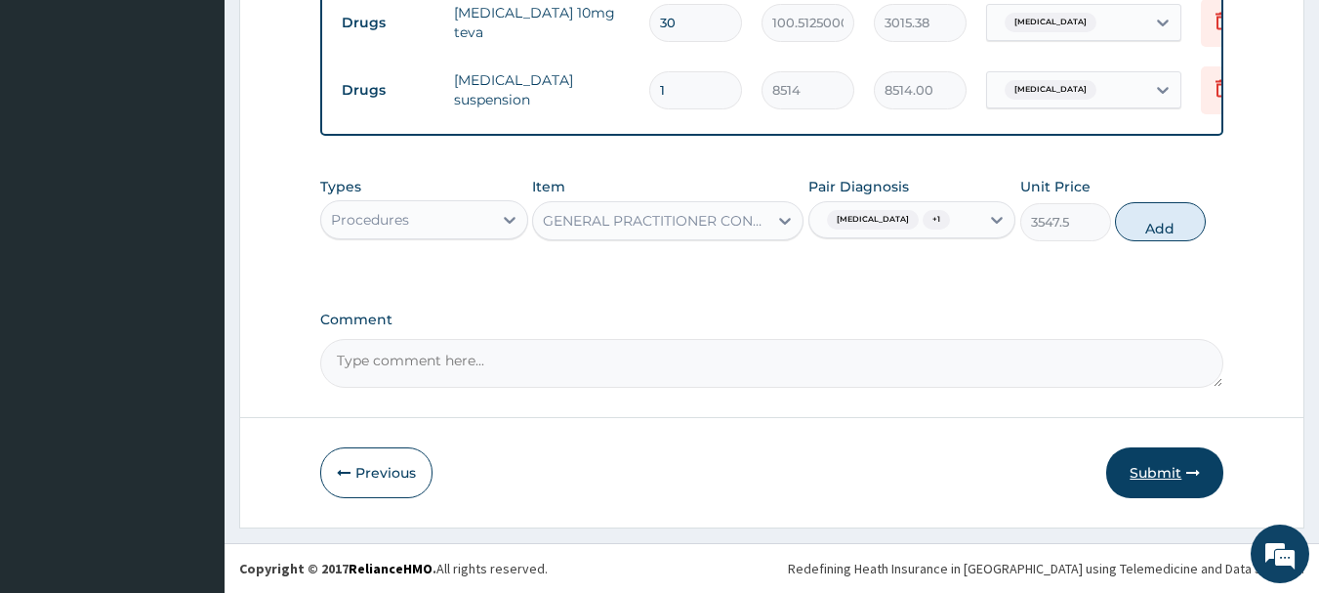
click at [1163, 471] on button "Submit" at bounding box center [1164, 472] width 117 height 51
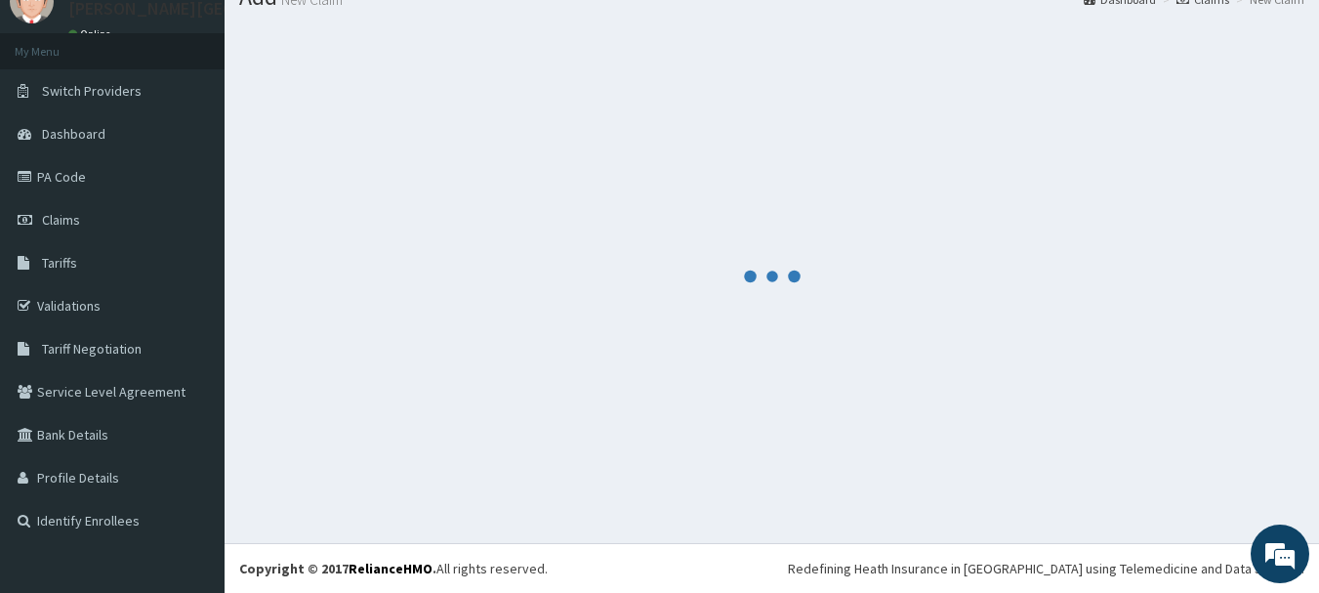
scroll to position [939, 0]
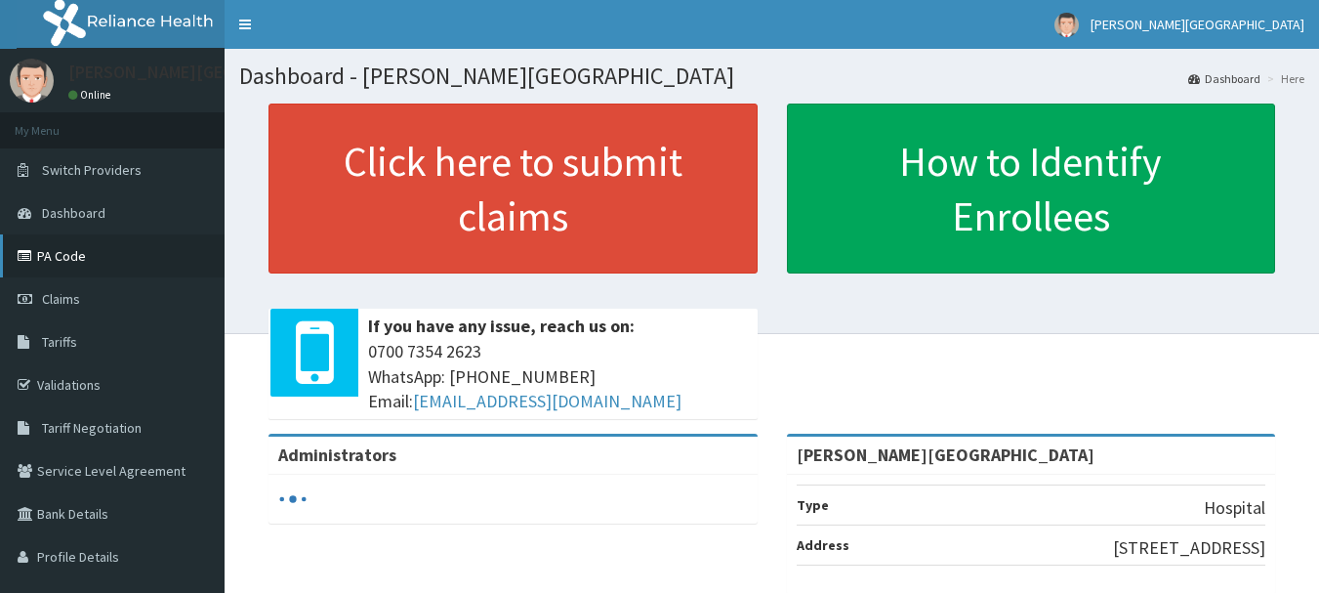
click at [101, 245] on link "PA Code" at bounding box center [112, 255] width 225 height 43
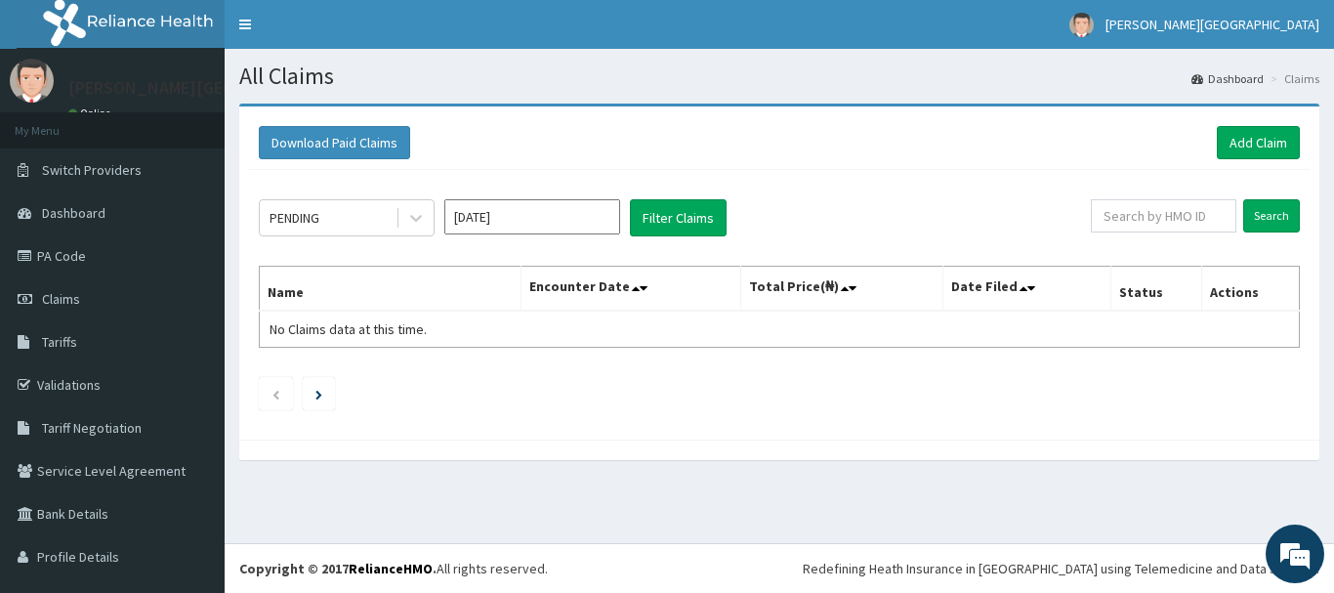
click at [527, 214] on input "[DATE]" at bounding box center [532, 216] width 176 height 35
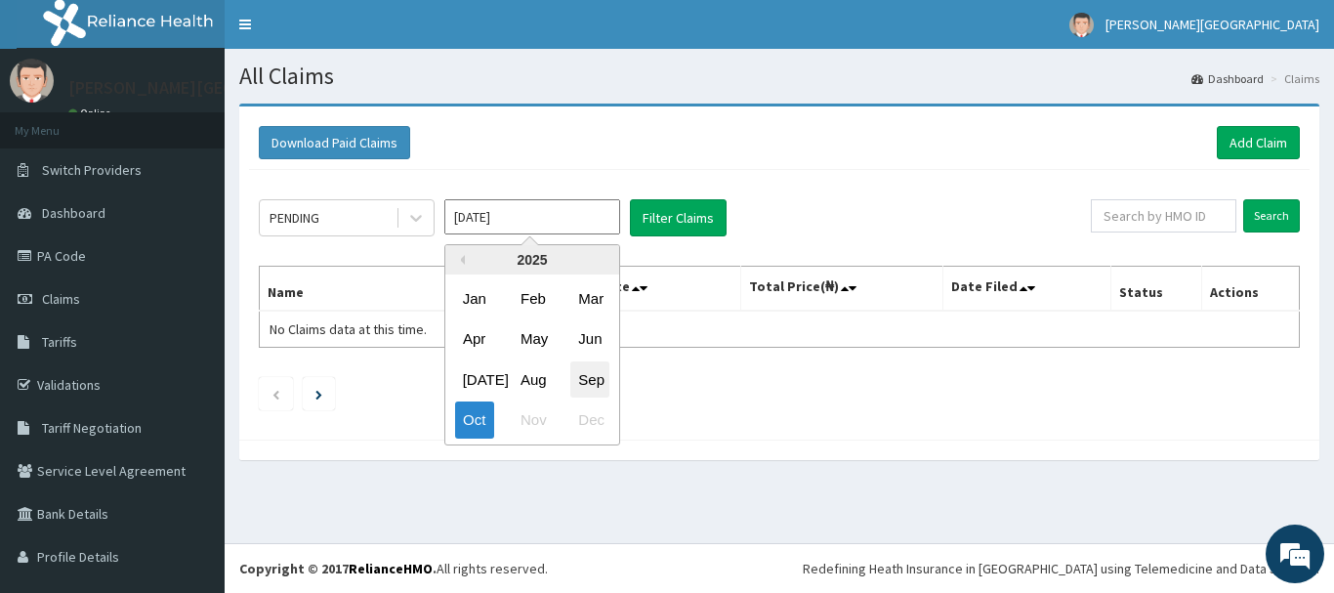
click at [588, 381] on div "Sep" at bounding box center [589, 379] width 39 height 36
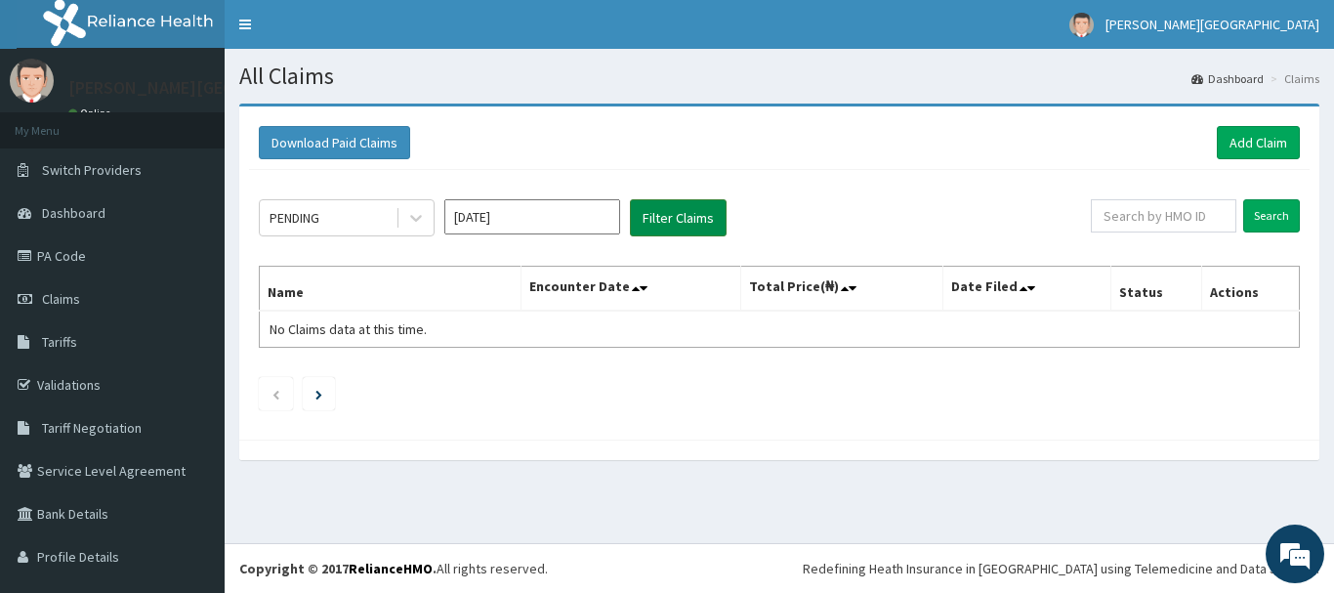
click at [683, 218] on button "Filter Claims" at bounding box center [678, 217] width 97 height 37
click at [383, 222] on div "PENDING" at bounding box center [328, 217] width 136 height 31
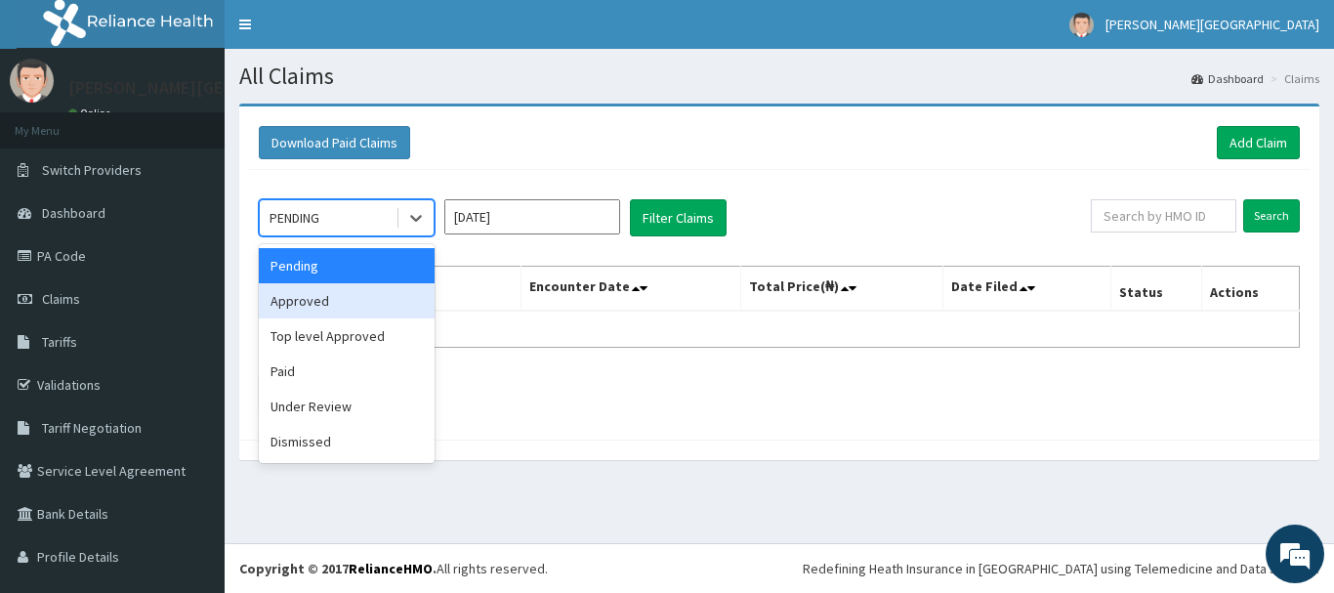
click at [369, 301] on div "Approved" at bounding box center [347, 300] width 176 height 35
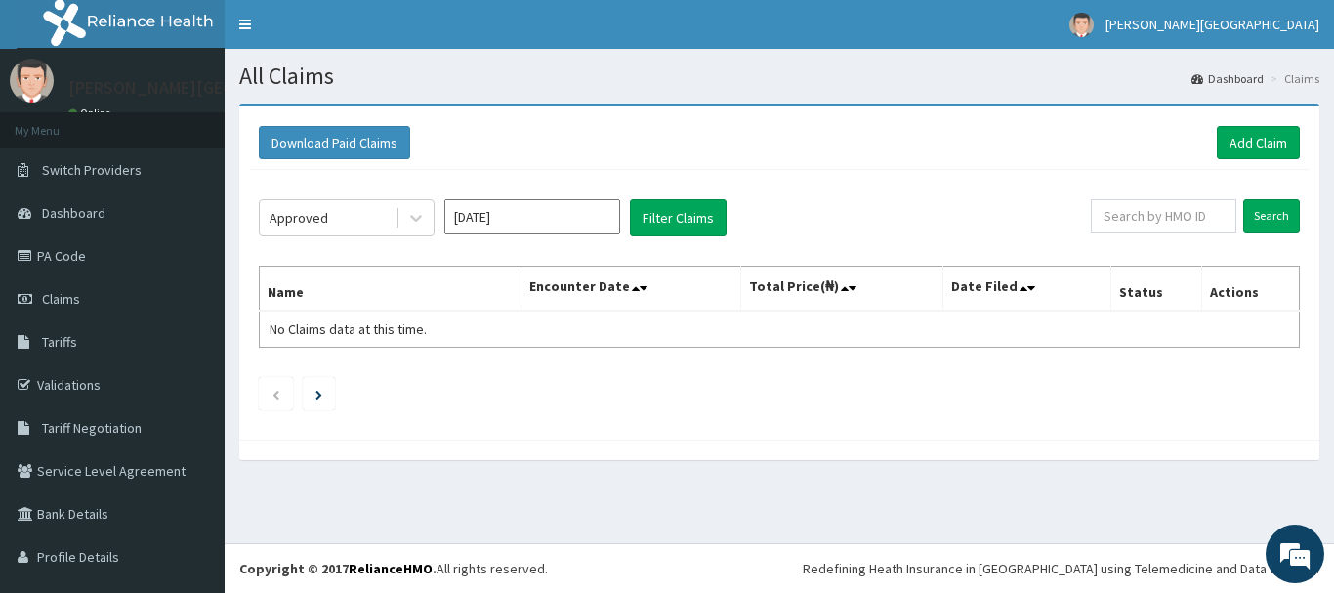
click at [680, 195] on div "Approved [DATE] Filter Claims Search Name Encounter Date Total Price(₦) Date Fi…" at bounding box center [779, 300] width 1060 height 260
click at [691, 211] on button "Filter Claims" at bounding box center [678, 217] width 97 height 37
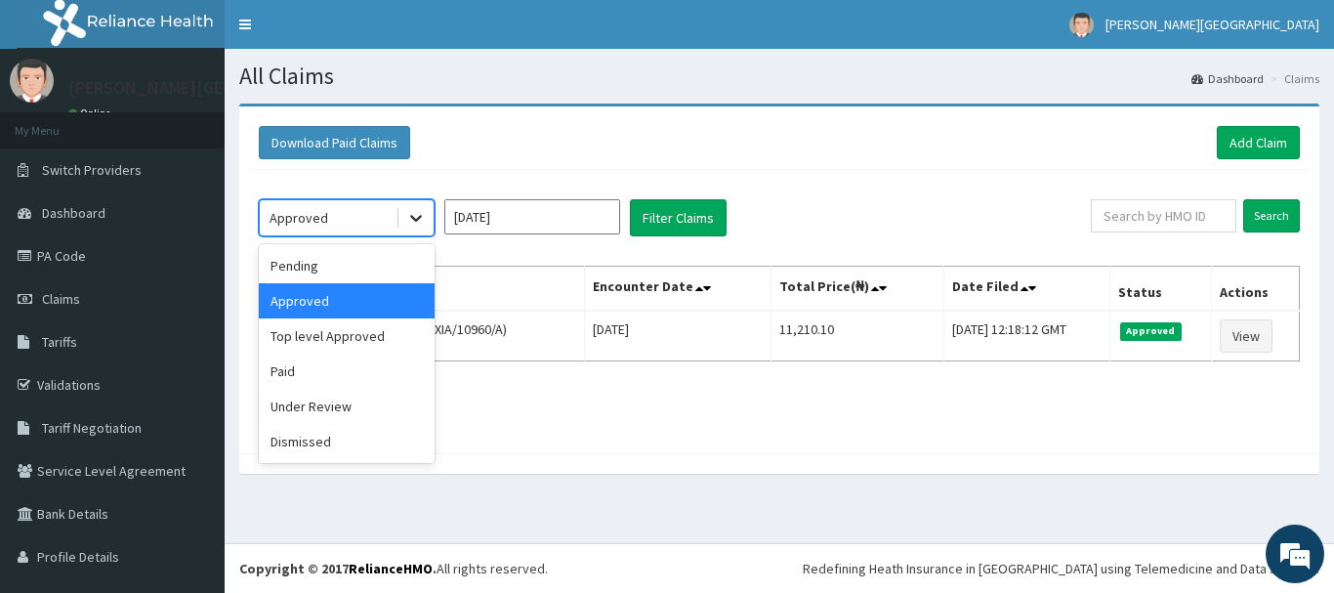
click at [407, 221] on icon at bounding box center [416, 218] width 20 height 20
click at [380, 268] on div "Pending" at bounding box center [347, 265] width 176 height 35
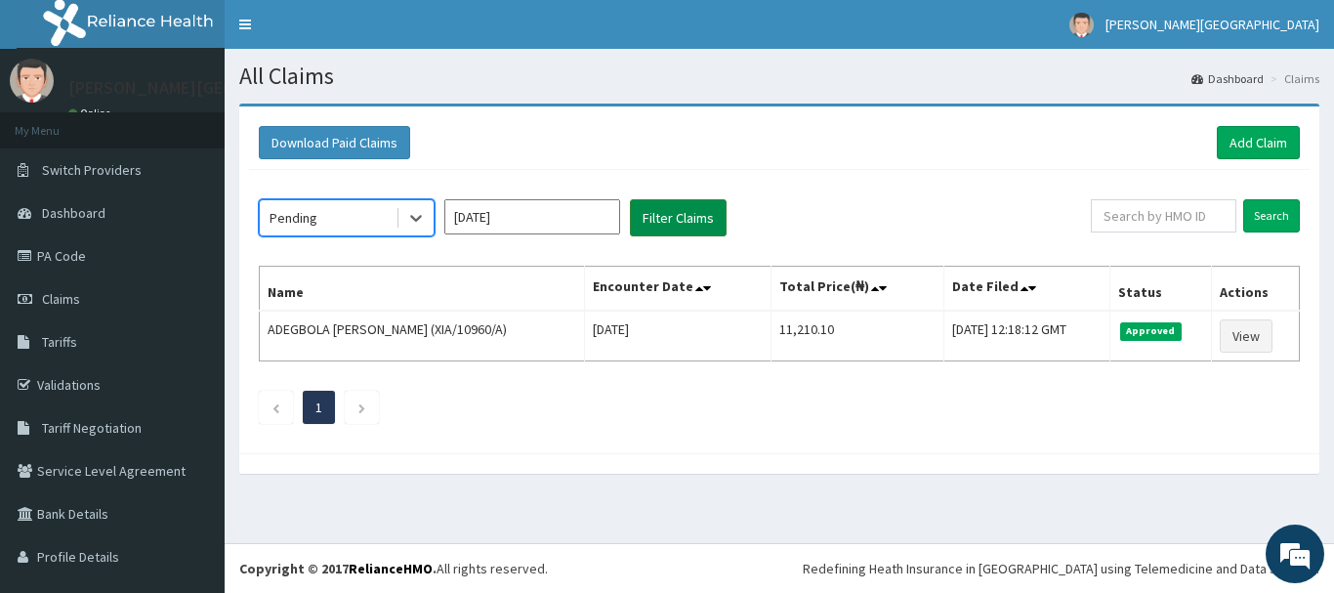
click at [632, 215] on button "Filter Claims" at bounding box center [678, 217] width 97 height 37
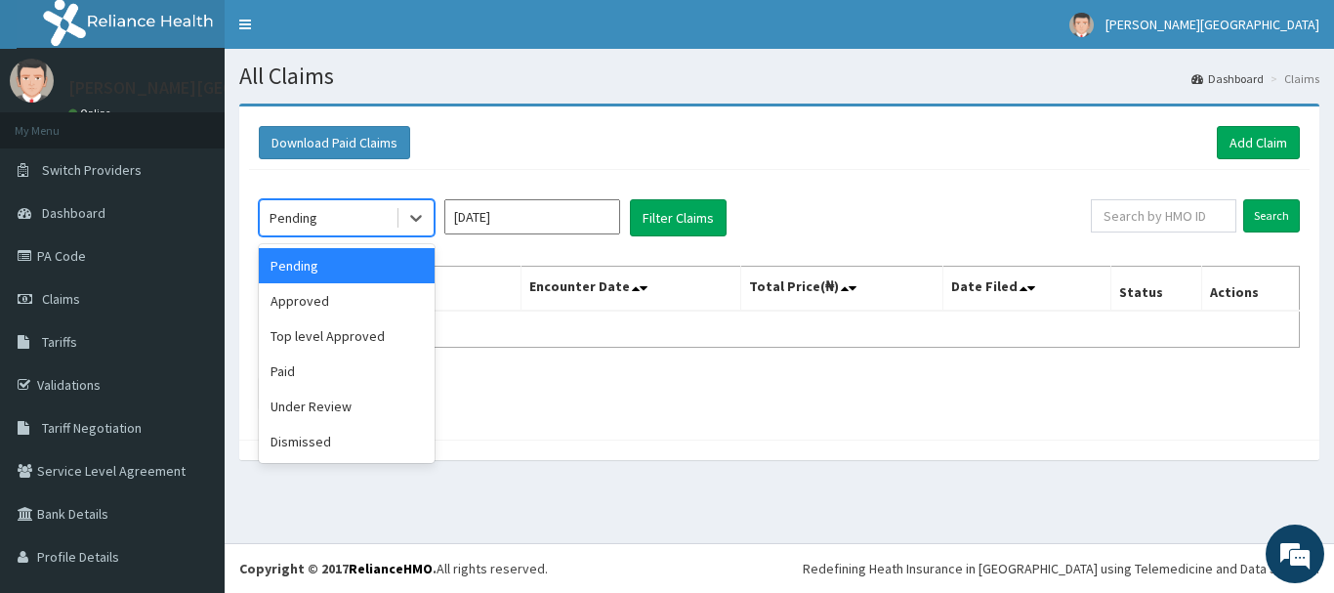
click at [363, 219] on div "Pending" at bounding box center [328, 217] width 136 height 31
click at [393, 282] on div "Pending" at bounding box center [347, 265] width 176 height 35
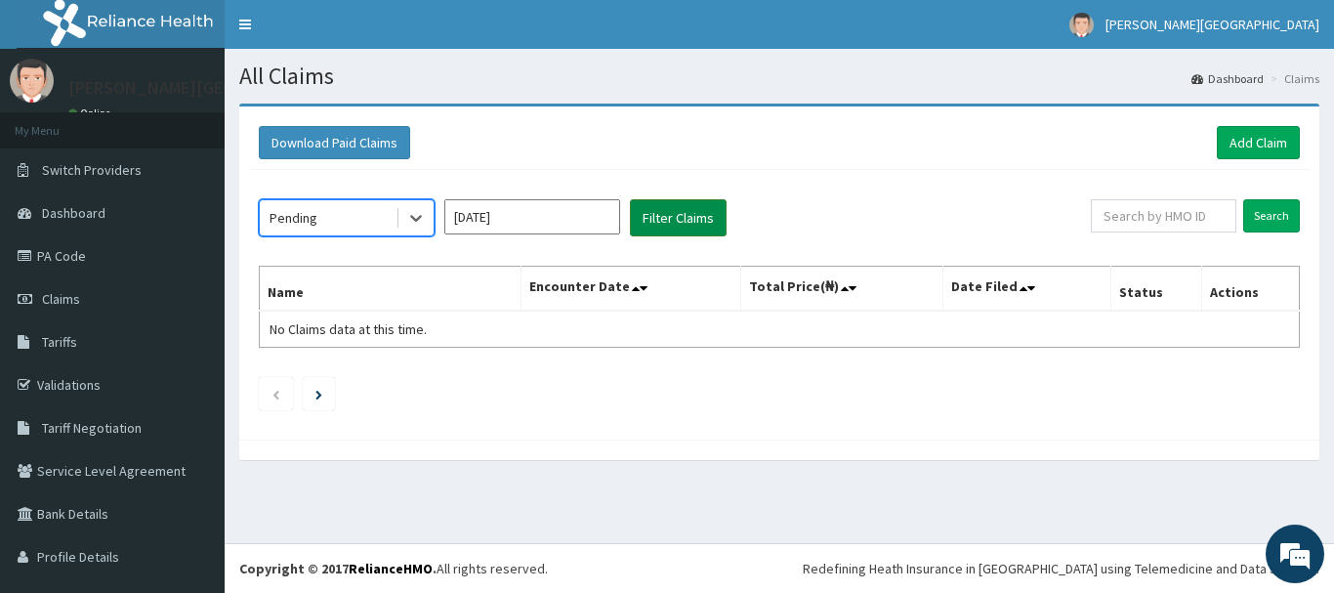
click at [718, 221] on button "Filter Claims" at bounding box center [678, 217] width 97 height 37
click at [687, 221] on button "Filter Claims" at bounding box center [678, 217] width 97 height 37
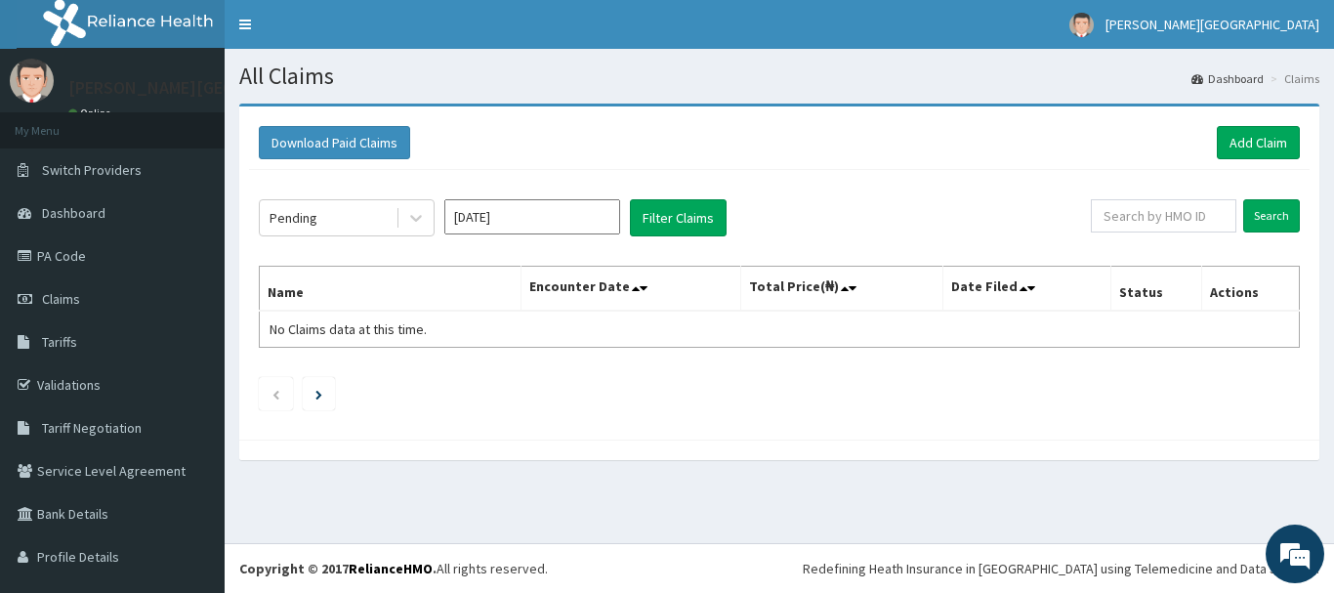
click at [501, 200] on input "Sep 2025" at bounding box center [532, 216] width 176 height 35
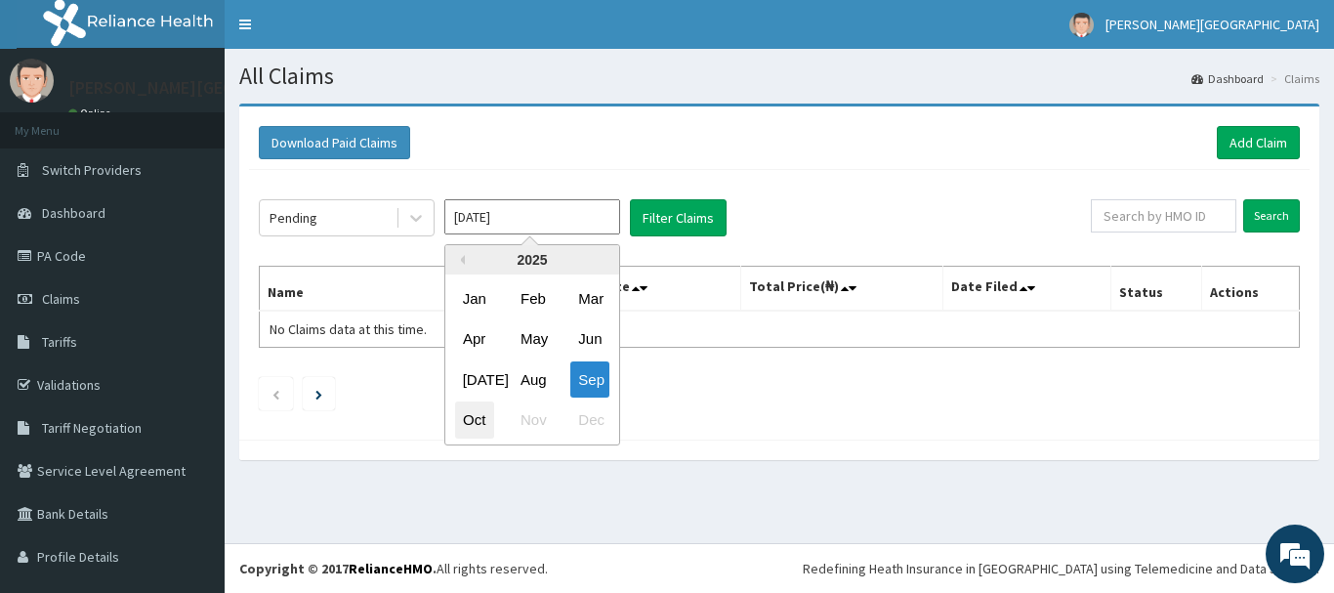
click at [478, 414] on div "Oct" at bounding box center [474, 420] width 39 height 36
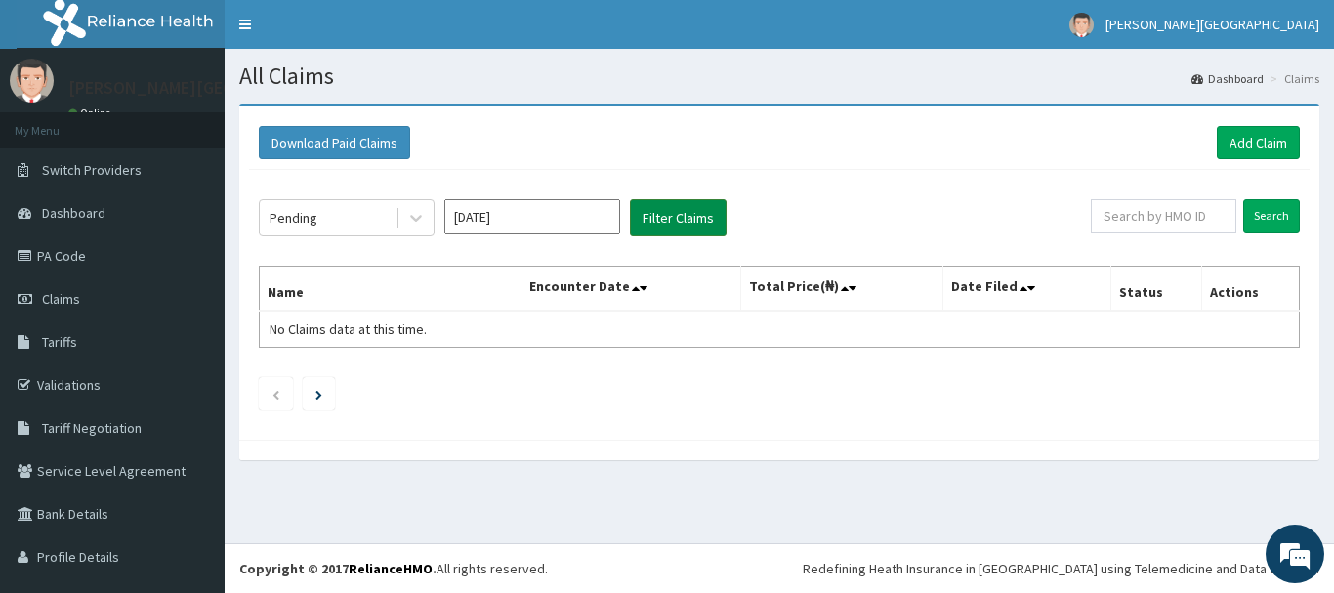
click at [700, 221] on button "Filter Claims" at bounding box center [678, 217] width 97 height 37
click at [417, 221] on icon at bounding box center [416, 219] width 12 height 7
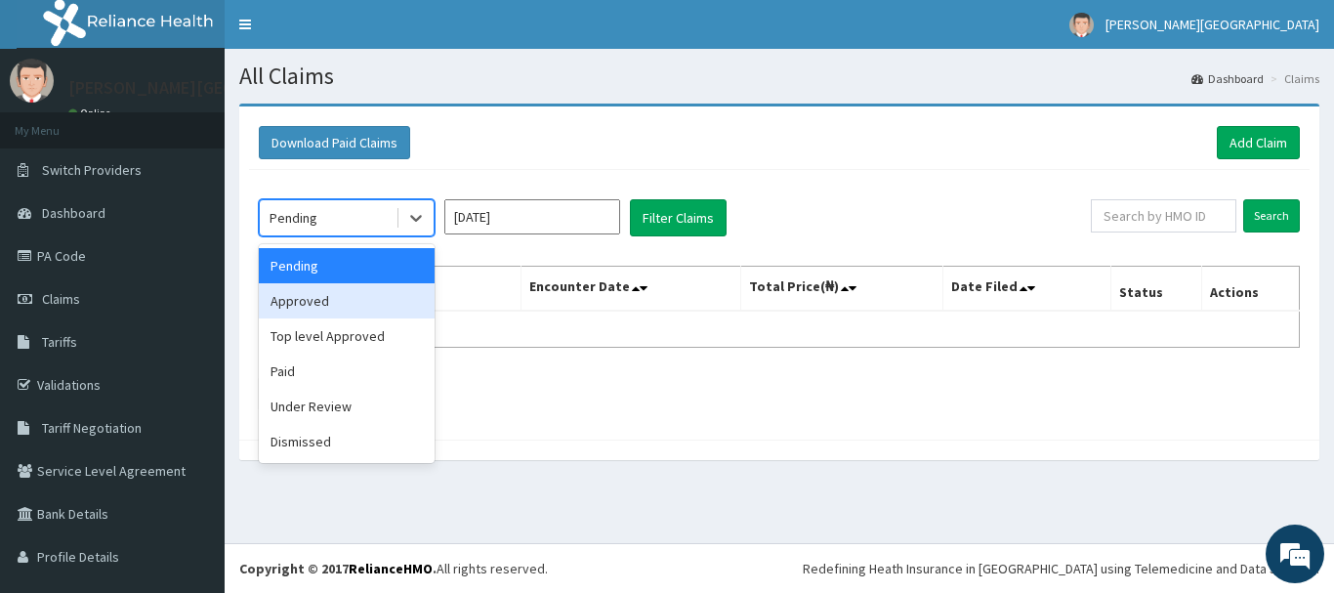
click at [329, 304] on div "Approved" at bounding box center [347, 300] width 176 height 35
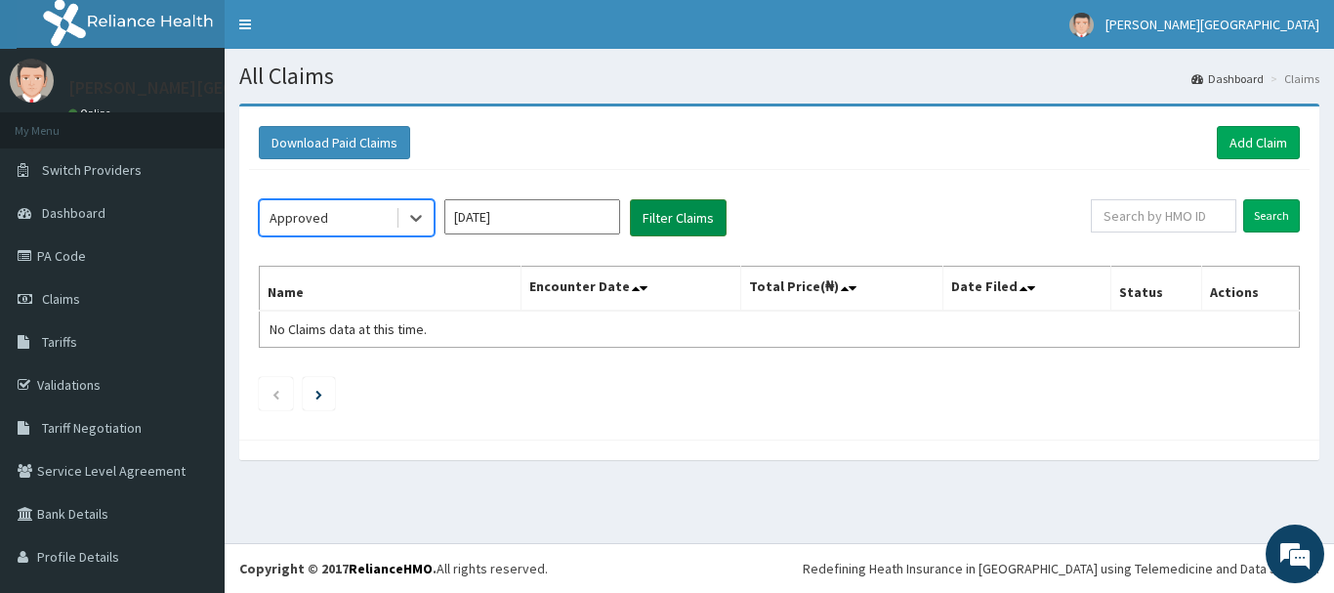
click at [690, 221] on button "Filter Claims" at bounding box center [678, 217] width 97 height 37
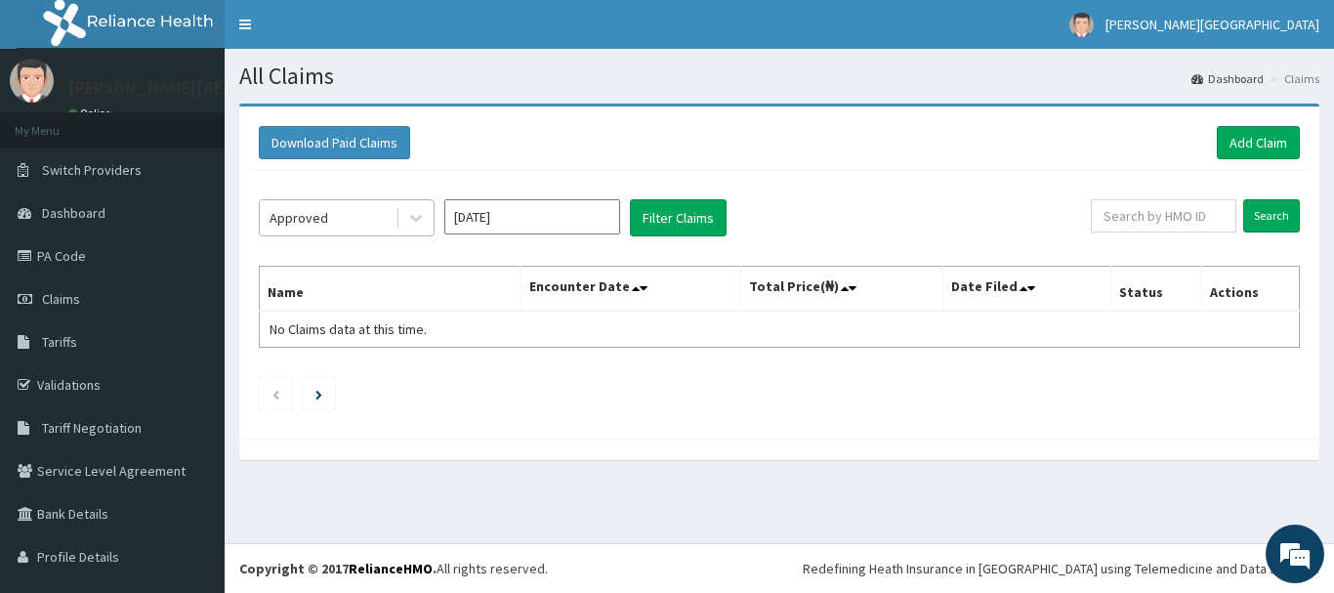
click at [302, 228] on div "Approved" at bounding box center [328, 217] width 136 height 31
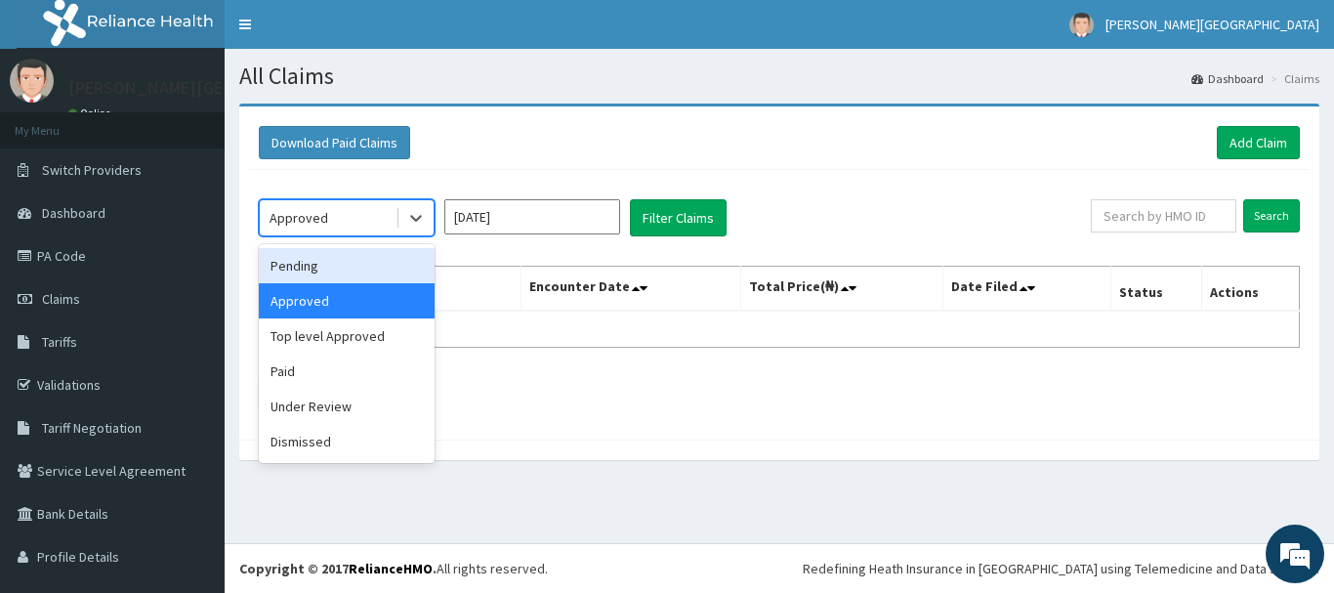
click at [311, 269] on div "Pending" at bounding box center [347, 265] width 176 height 35
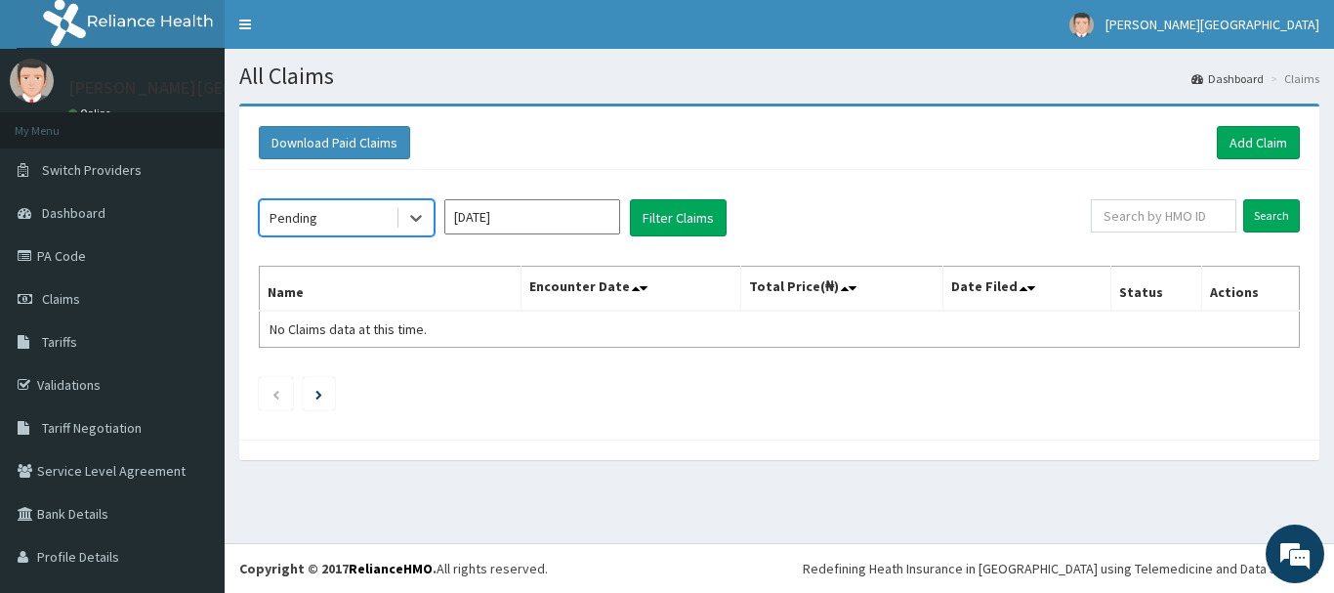
click at [576, 220] on input "[DATE]" at bounding box center [532, 216] width 176 height 35
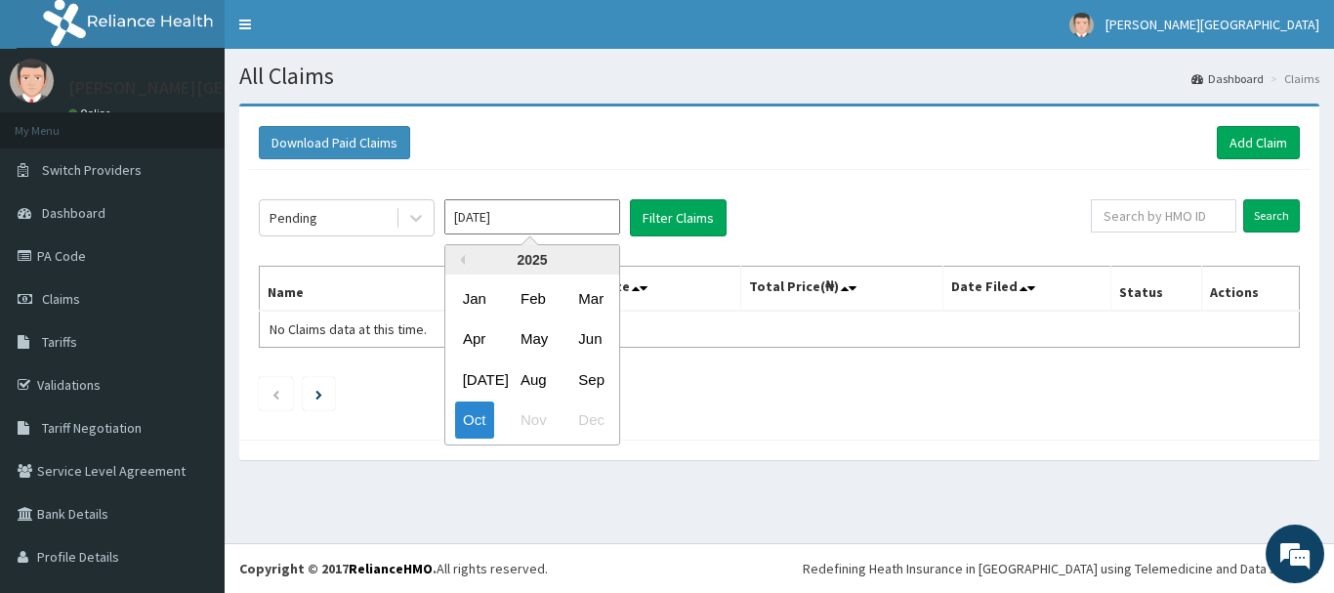
click at [601, 382] on div "Sep" at bounding box center [589, 379] width 39 height 36
type input "[DATE]"
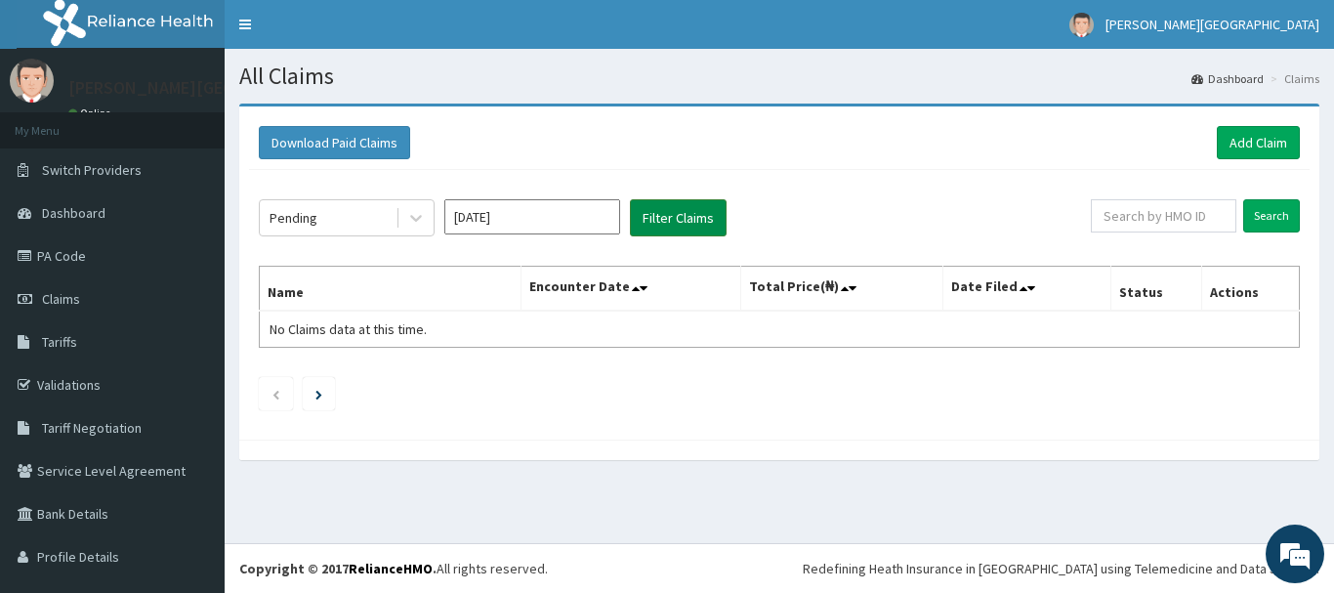
click at [699, 225] on button "Filter Claims" at bounding box center [678, 217] width 97 height 37
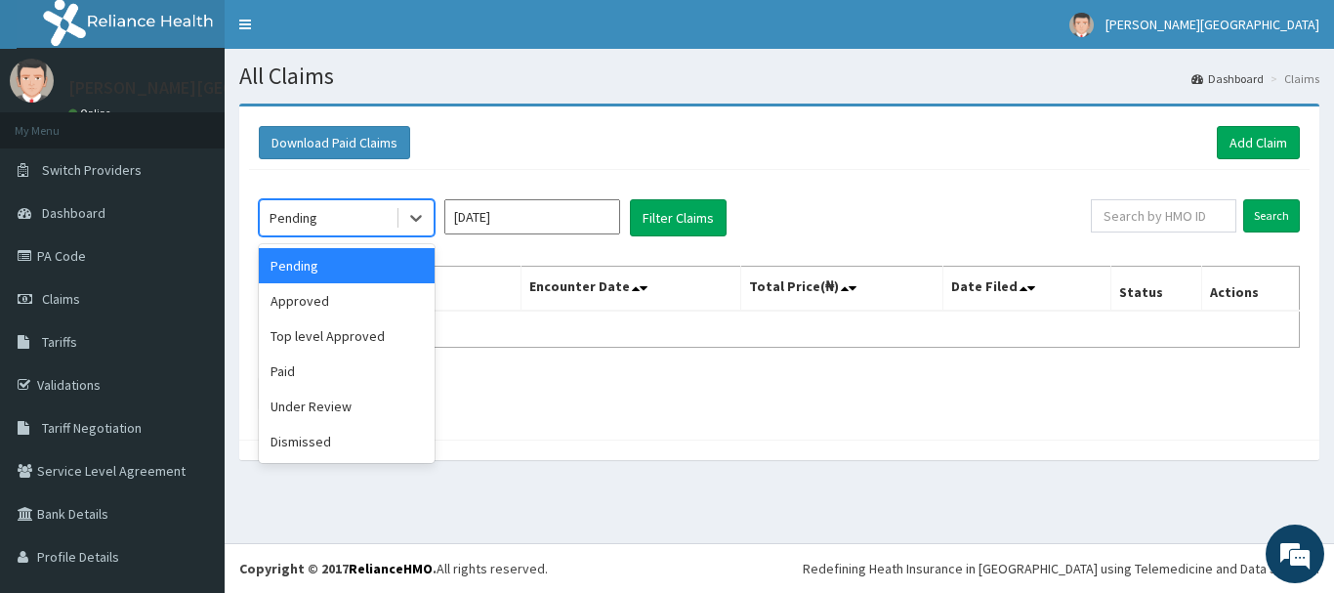
click at [384, 223] on div "Pending" at bounding box center [328, 217] width 136 height 31
click at [381, 290] on div "Approved" at bounding box center [347, 300] width 176 height 35
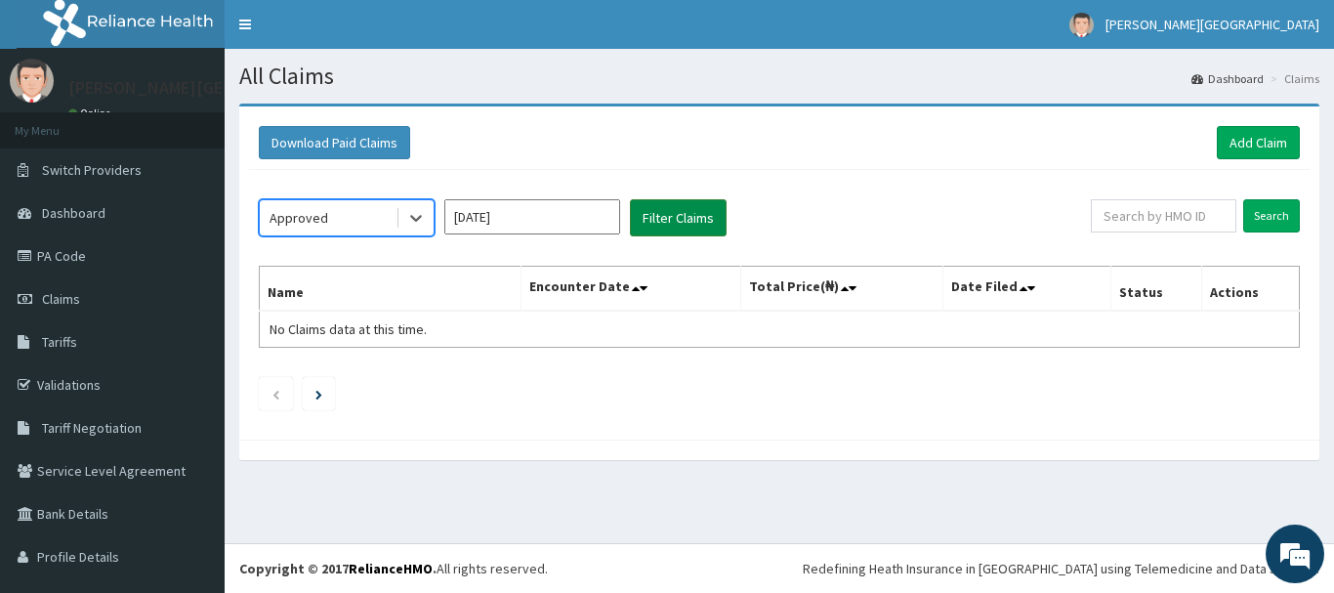
click at [693, 229] on button "Filter Claims" at bounding box center [678, 217] width 97 height 37
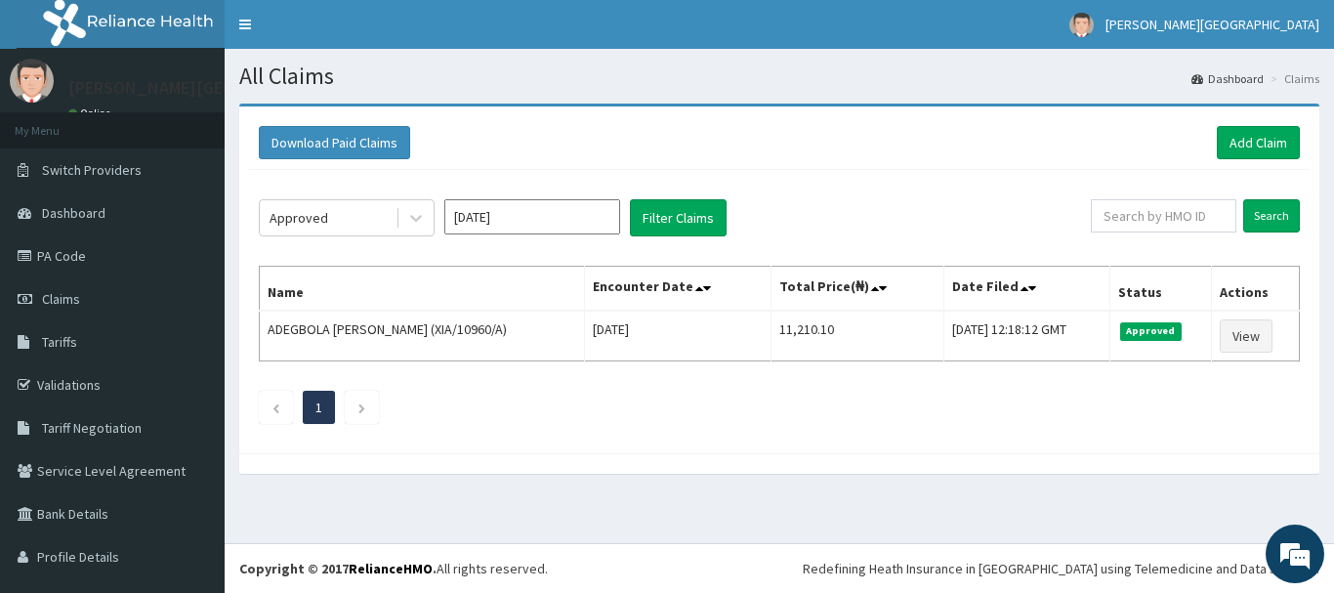
click at [1157, 235] on div "Search" at bounding box center [1195, 217] width 209 height 37
click at [1150, 211] on input "text" at bounding box center [1163, 215] width 145 height 33
type input "CHL/11247/B"
click at [1258, 213] on input "Search" at bounding box center [1271, 215] width 57 height 33
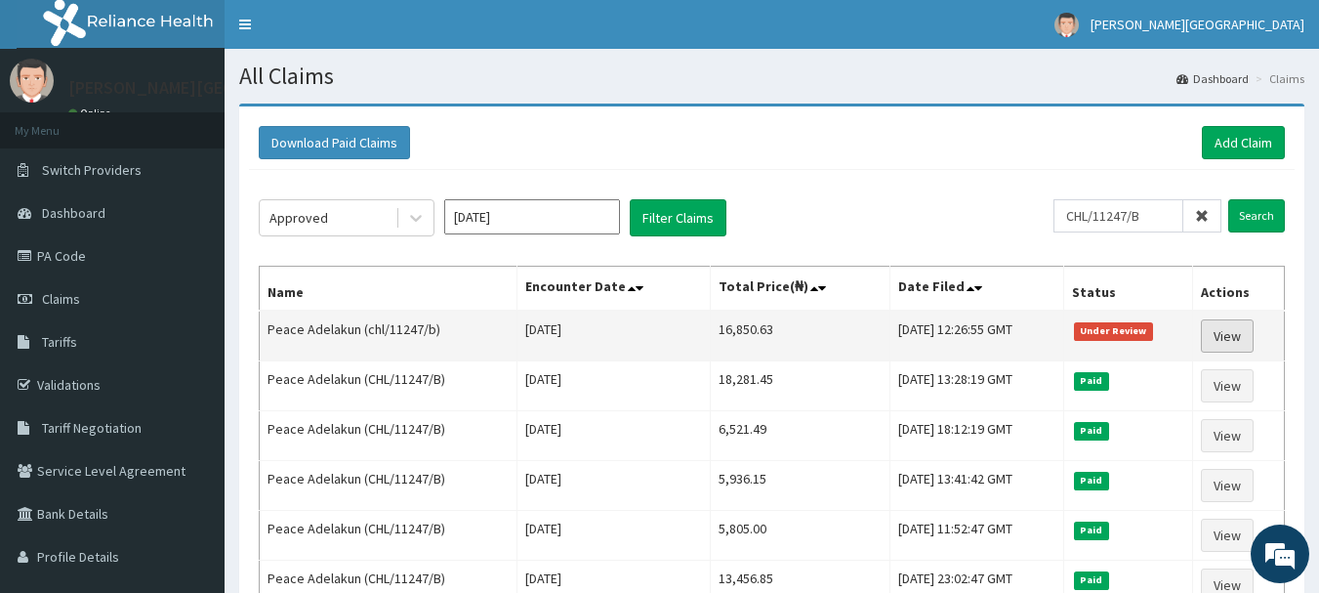
click at [1230, 347] on link "View" at bounding box center [1227, 335] width 53 height 33
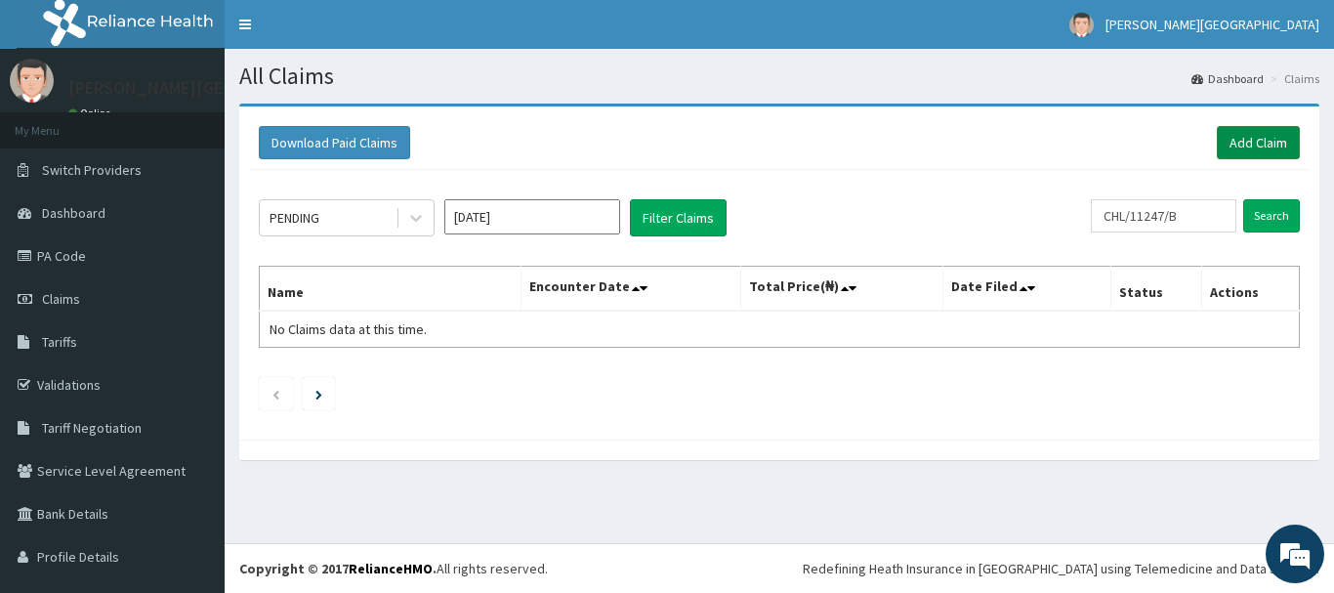
click at [1251, 141] on link "Add Claim" at bounding box center [1258, 142] width 83 height 33
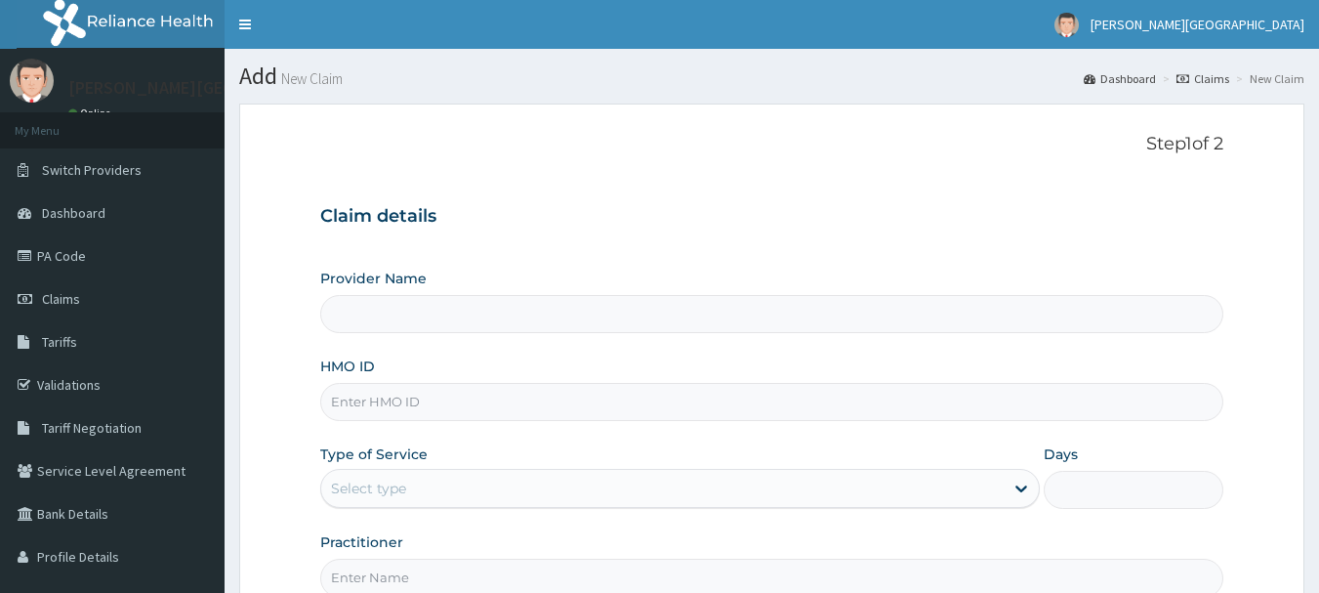
type input "[PERSON_NAME][GEOGRAPHIC_DATA]"
click at [390, 393] on input "HMO ID" at bounding box center [772, 402] width 904 height 38
type input "VTE/10018/A"
click at [435, 494] on div "Select type" at bounding box center [662, 488] width 682 height 31
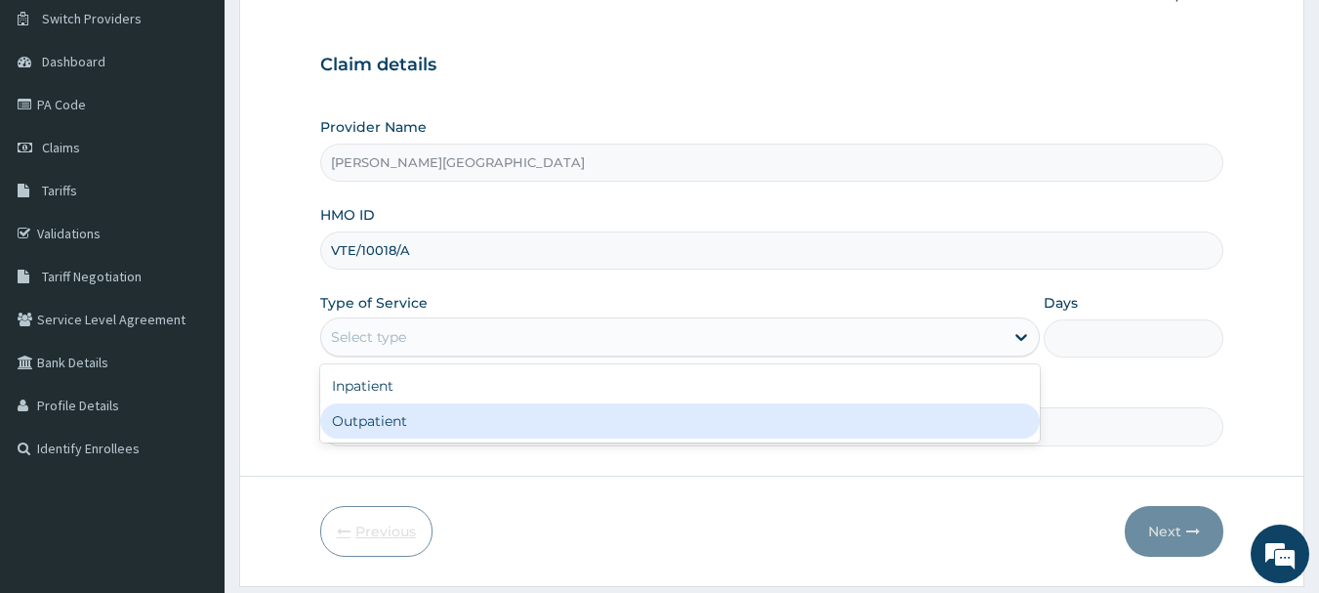
scroll to position [195, 0]
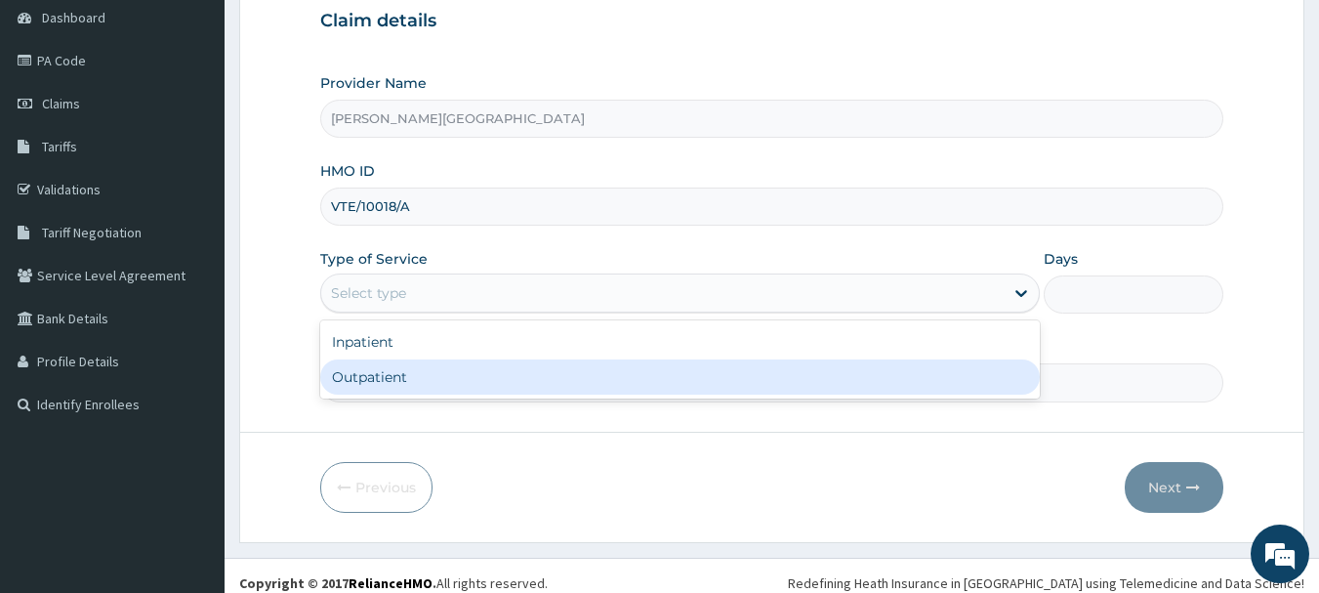
click at [451, 372] on div "Outpatient" at bounding box center [680, 376] width 720 height 35
type input "1"
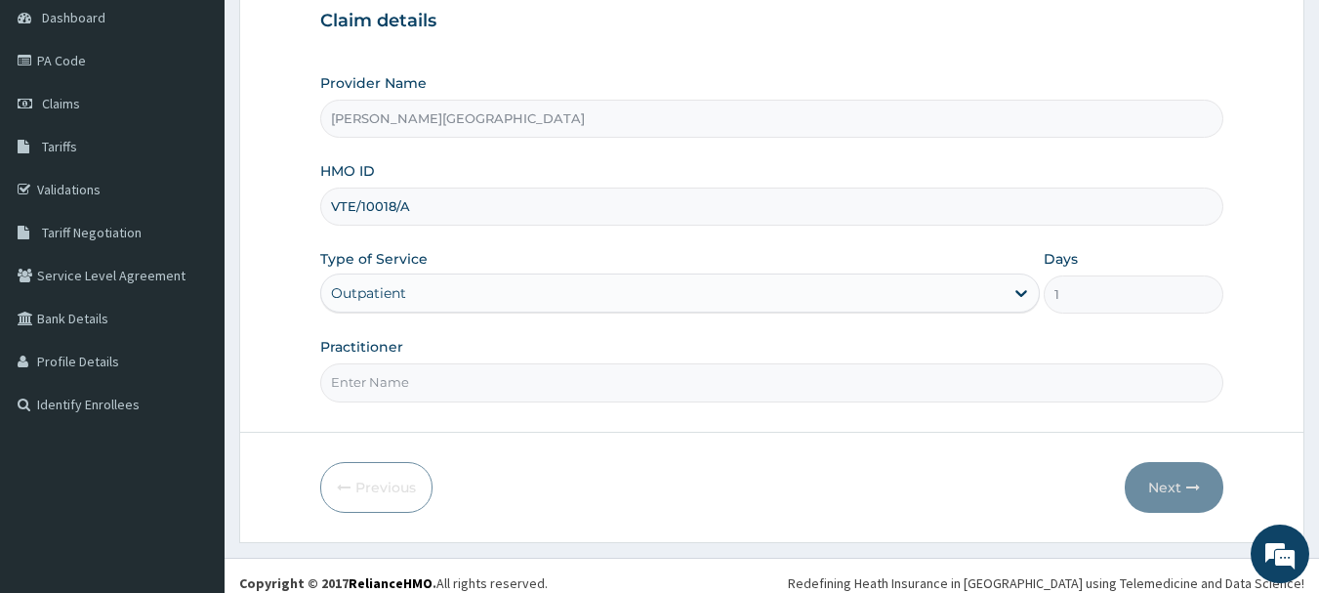
click at [831, 408] on form "Step 1 of 2 Claim details Provider Name [PERSON_NAME][GEOGRAPHIC_DATA] HMO ID V…" at bounding box center [771, 225] width 1065 height 634
click at [820, 395] on input "Practitioner" at bounding box center [772, 382] width 904 height 38
type input "[PERSON_NAME]"
click at [1159, 470] on button "Next" at bounding box center [1174, 487] width 99 height 51
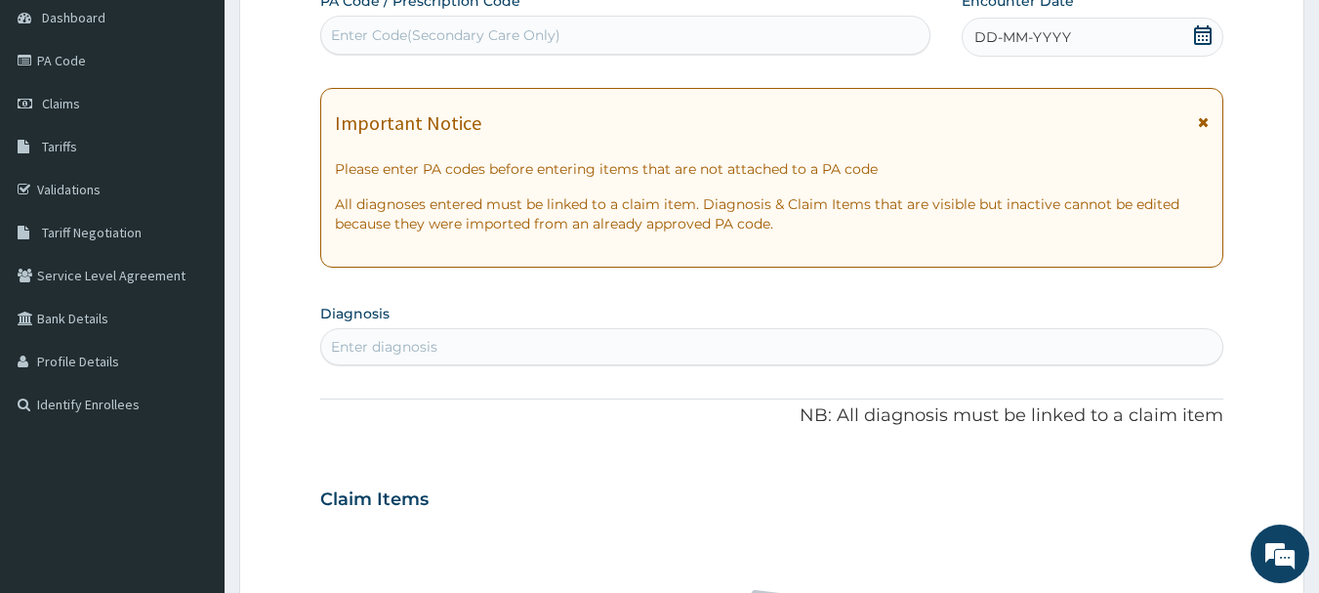
click at [475, 29] on div "Enter Code(Secondary Care Only)" at bounding box center [445, 35] width 229 height 20
paste input "PA/5A5274"
type input "PA/5A5274"
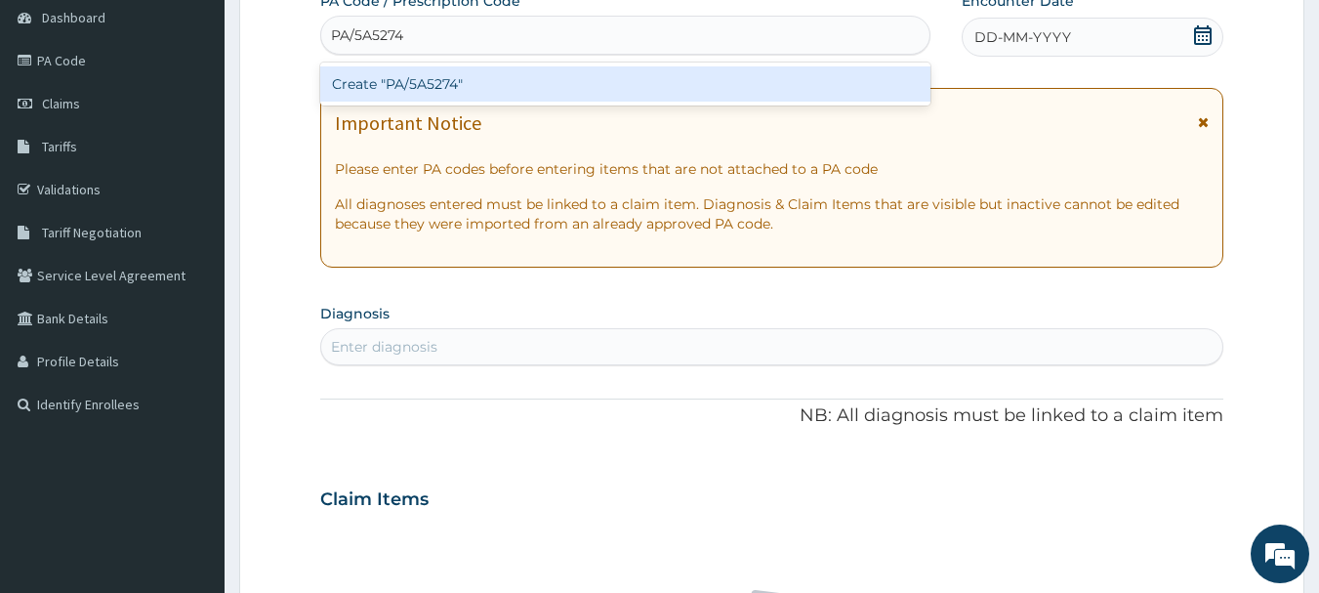
click at [417, 82] on div "Create "PA/5A5274"" at bounding box center [625, 83] width 611 height 35
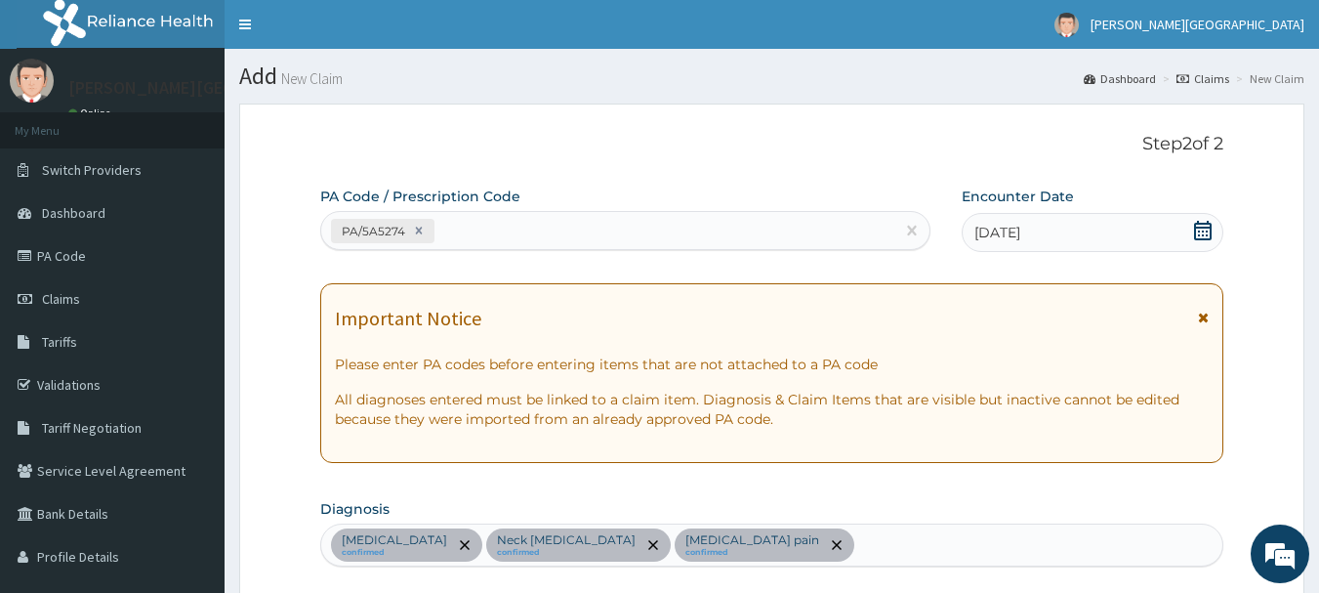
click at [505, 244] on div "PA/5A5274" at bounding box center [608, 231] width 574 height 32
type input "PA/A8E3FC"
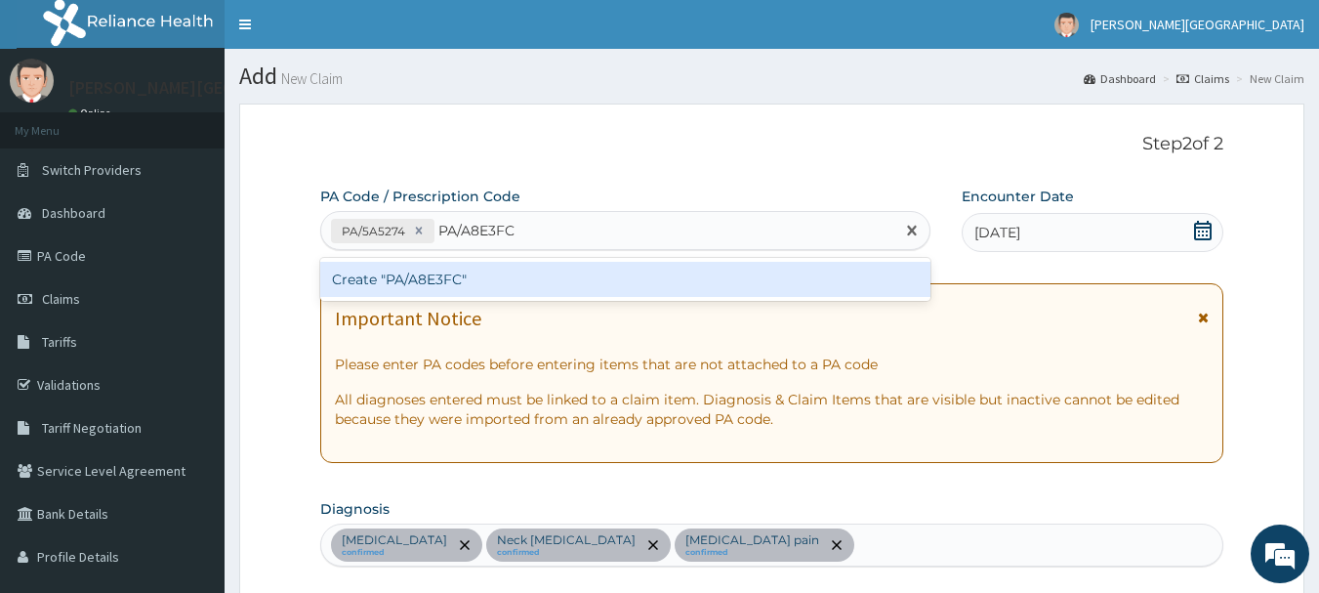
click at [529, 268] on div "Create "PA/A8E3FC"" at bounding box center [625, 279] width 611 height 35
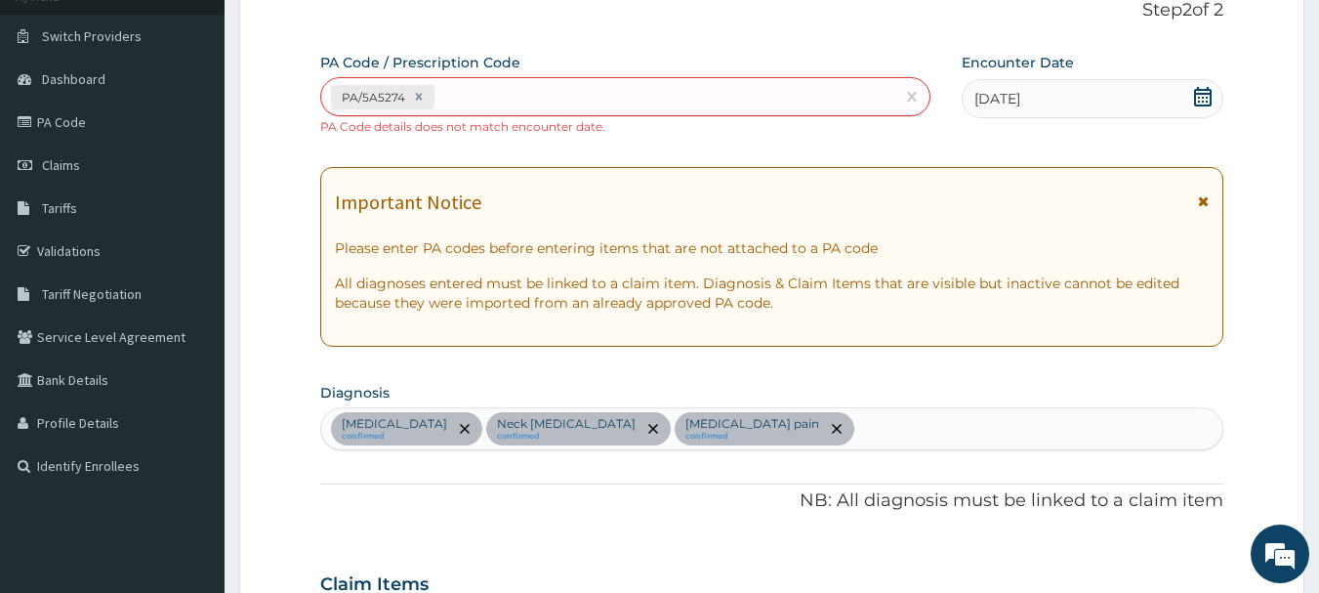
scroll to position [83, 0]
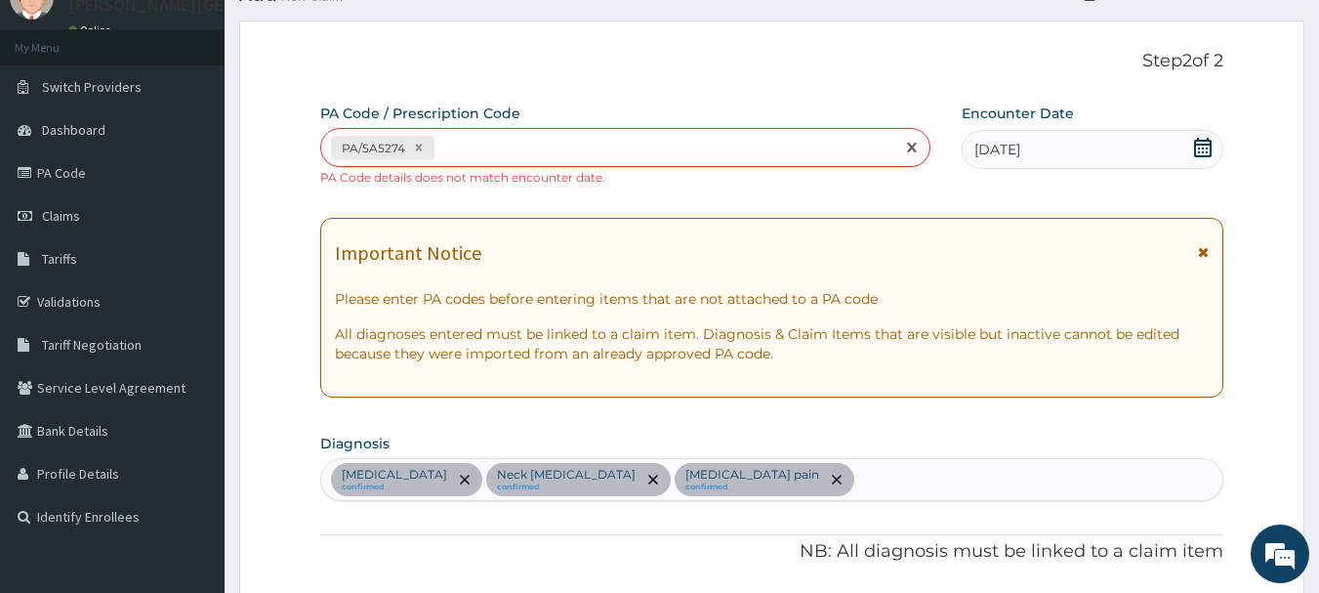
drag, startPoint x: 498, startPoint y: 131, endPoint x: 488, endPoint y: 142, distance: 14.5
click at [493, 136] on div "PA/5A5274" at bounding box center [608, 148] width 574 height 32
paste input "PA/A8E3FC"
type input "PA/A8E3FC"
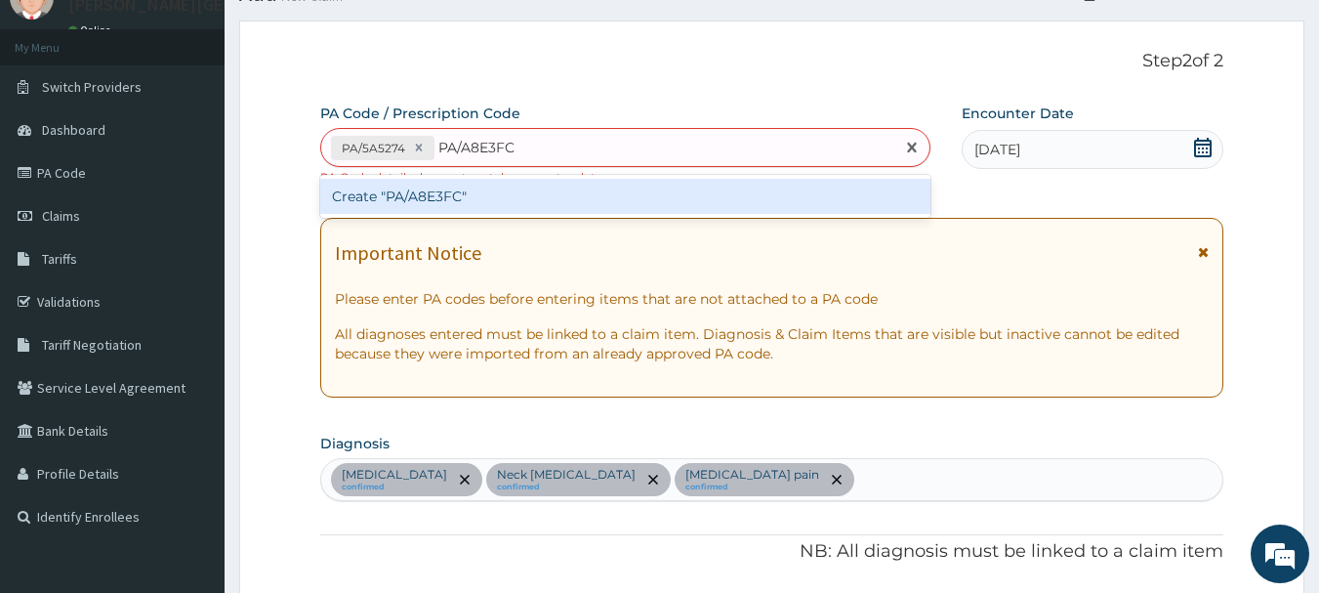
click at [525, 200] on div "Create "PA/A8E3FC"" at bounding box center [625, 196] width 611 height 35
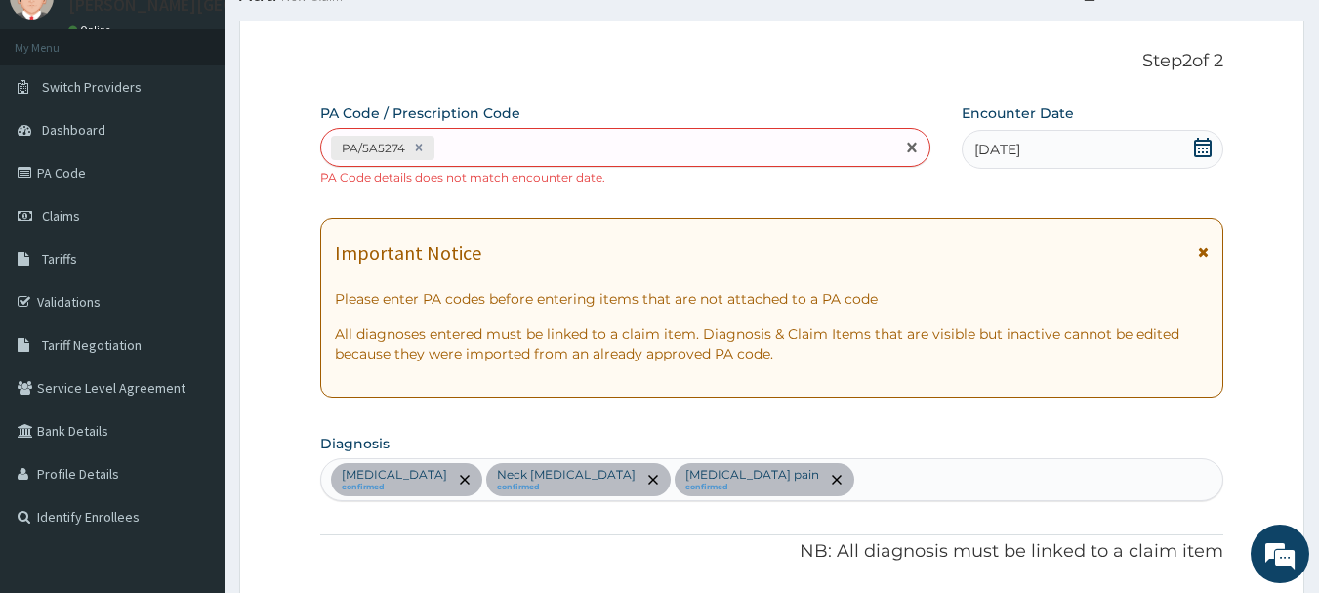
click at [505, 143] on div "PA/5A5274" at bounding box center [608, 148] width 574 height 32
type input "PA/A8E3FC"
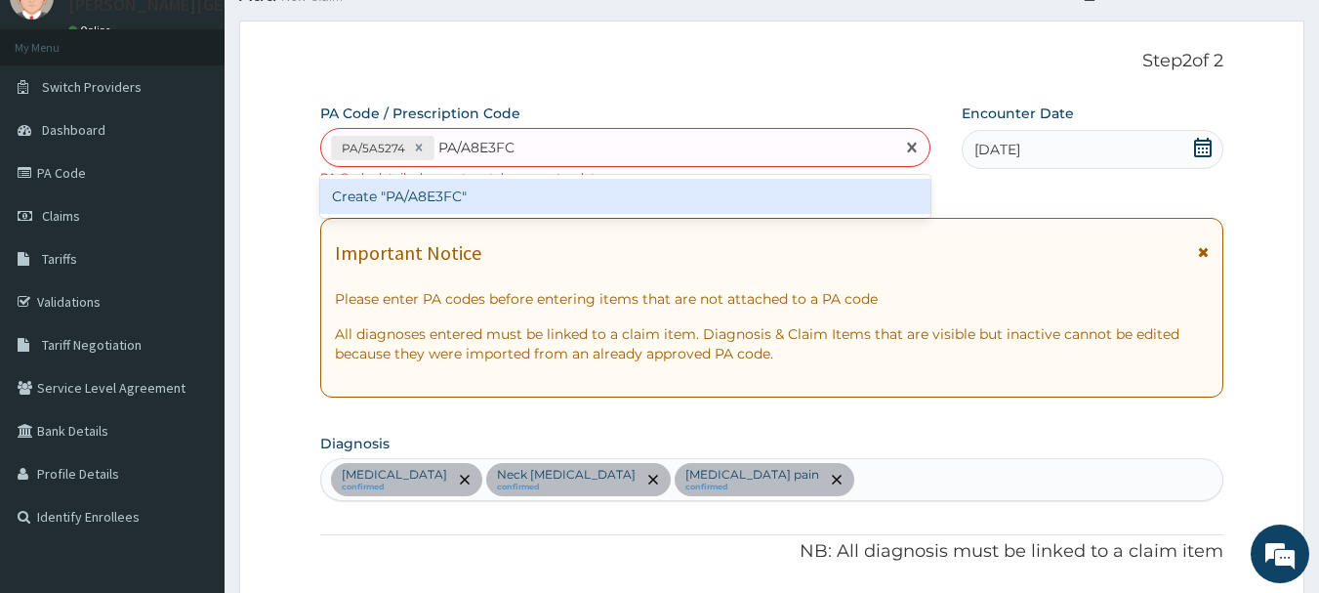
click at [525, 188] on div "Create "PA/A8E3FC"" at bounding box center [625, 196] width 611 height 35
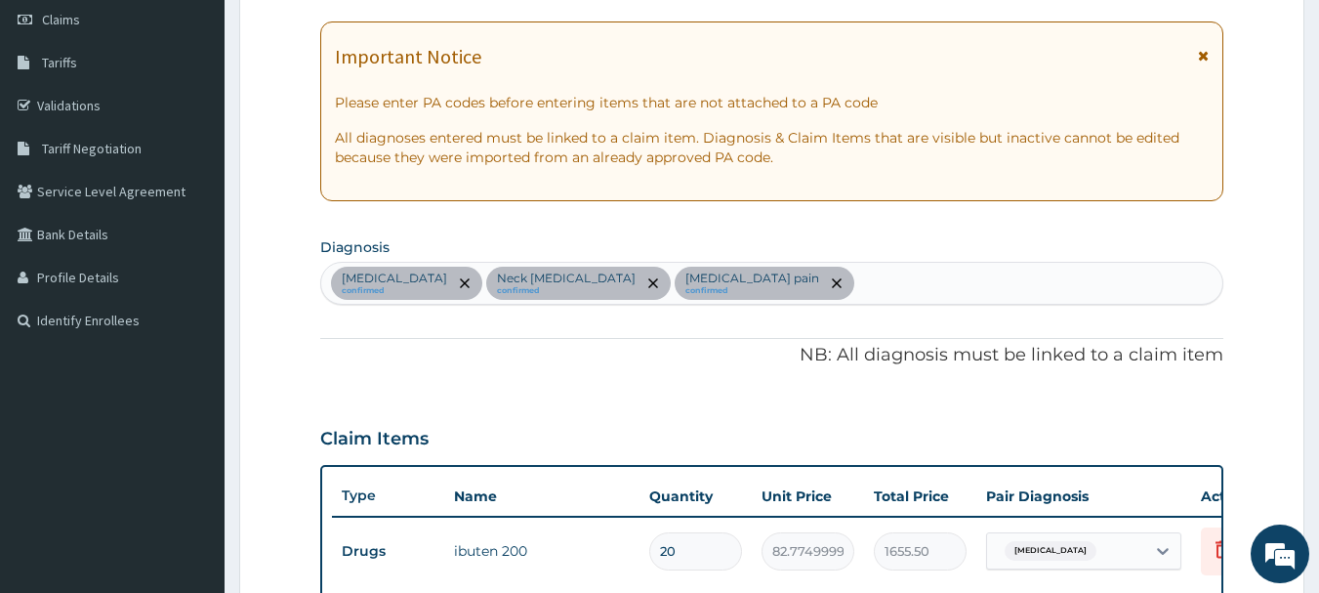
scroll to position [108, 0]
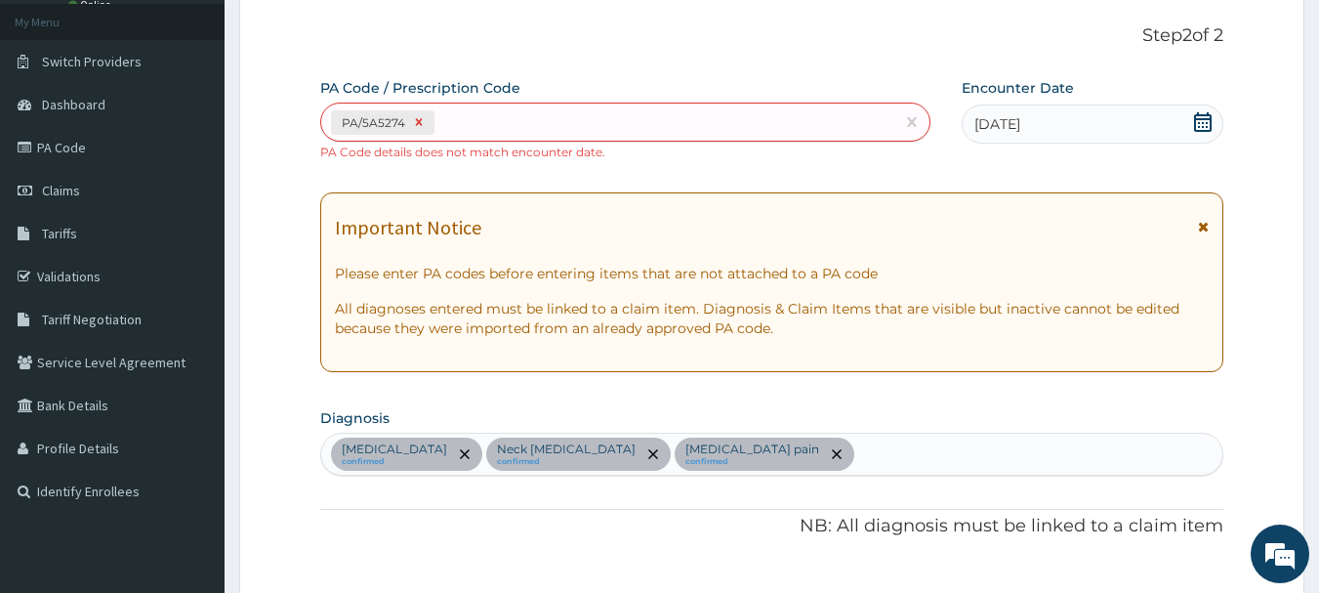
click at [415, 122] on icon at bounding box center [419, 122] width 14 height 14
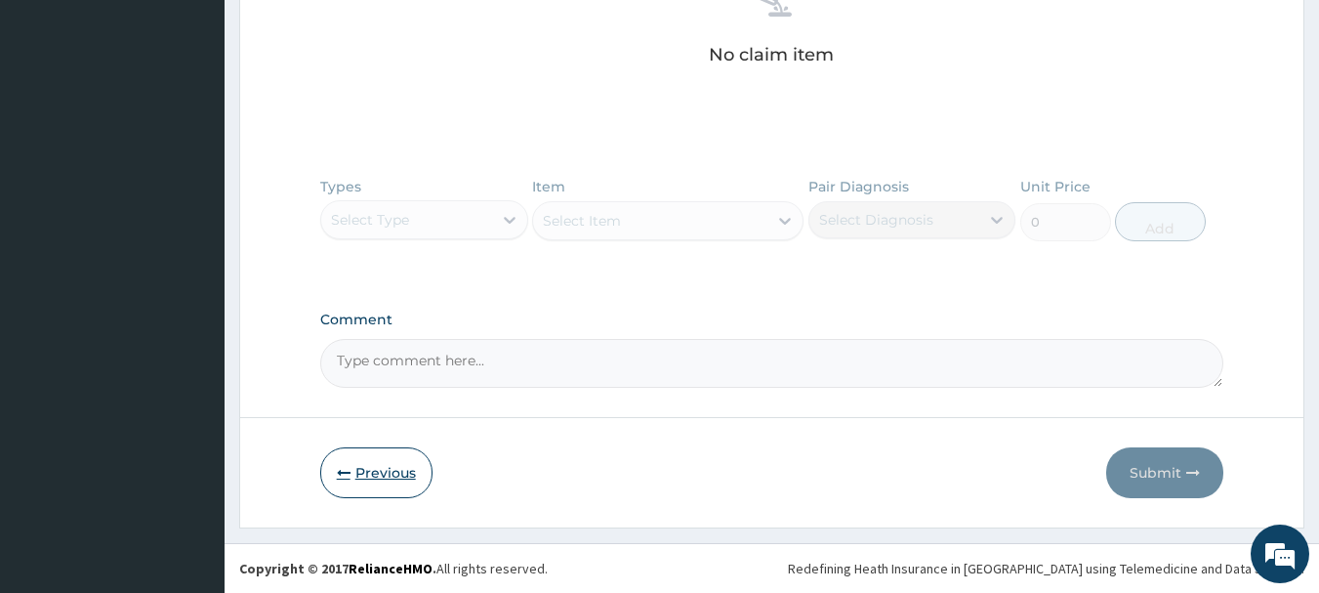
click at [375, 475] on button "Previous" at bounding box center [376, 472] width 112 height 51
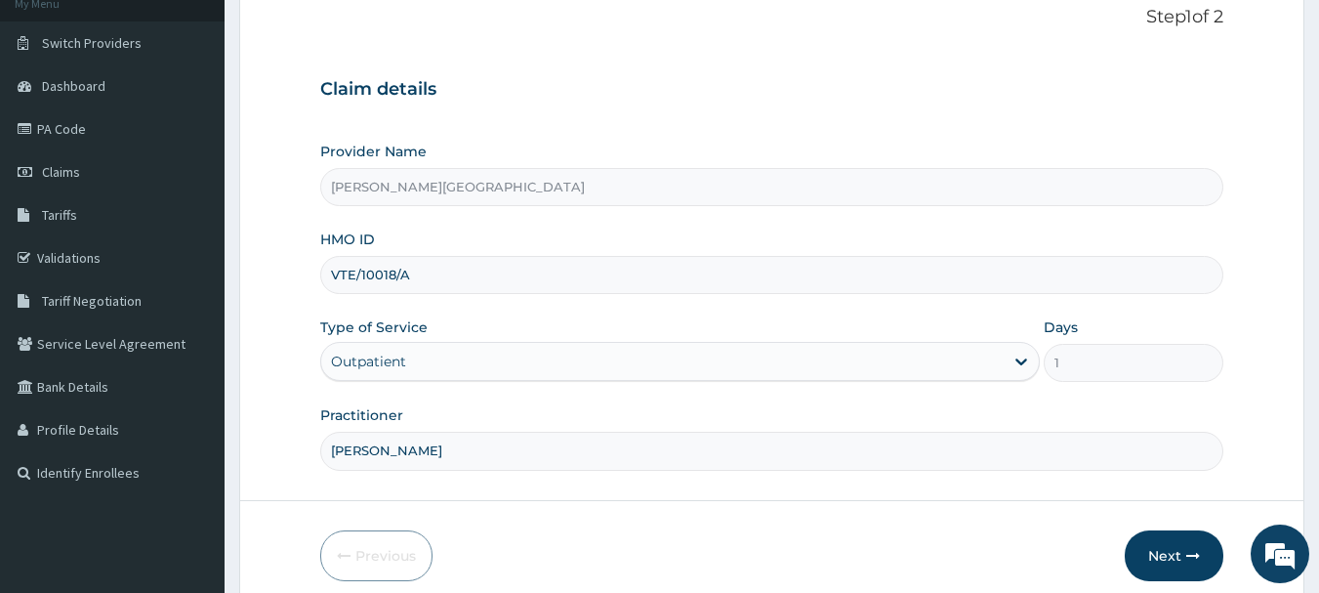
scroll to position [15, 0]
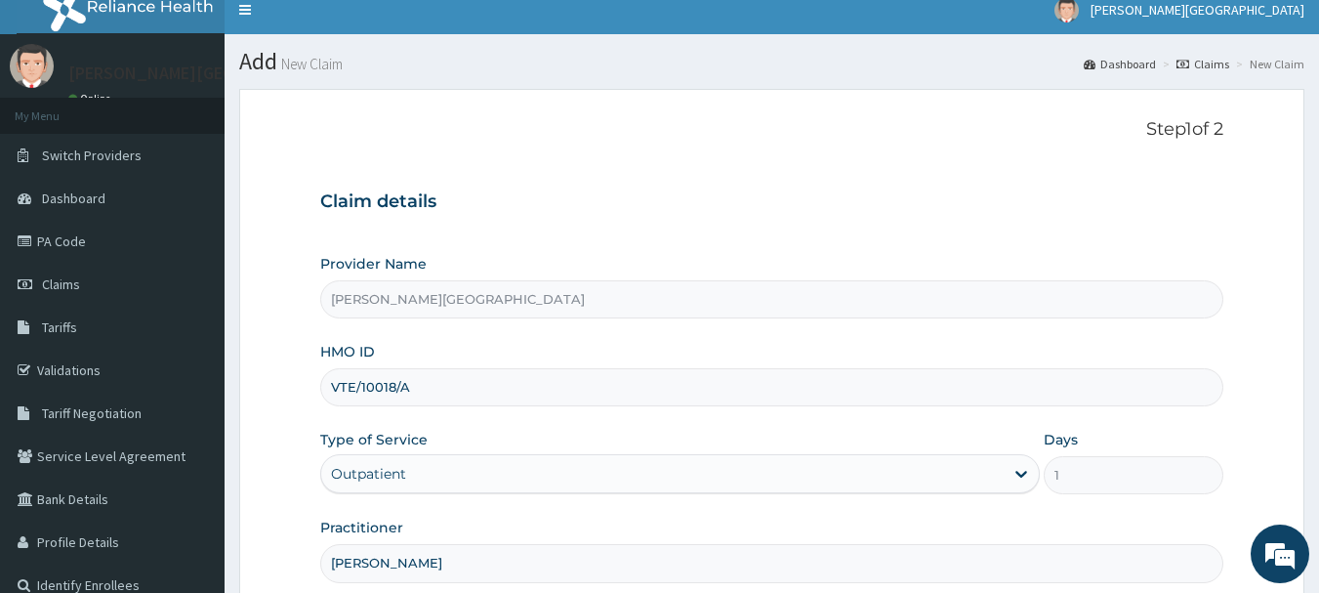
click at [400, 398] on input "VTE/10018/A" at bounding box center [772, 387] width 904 height 38
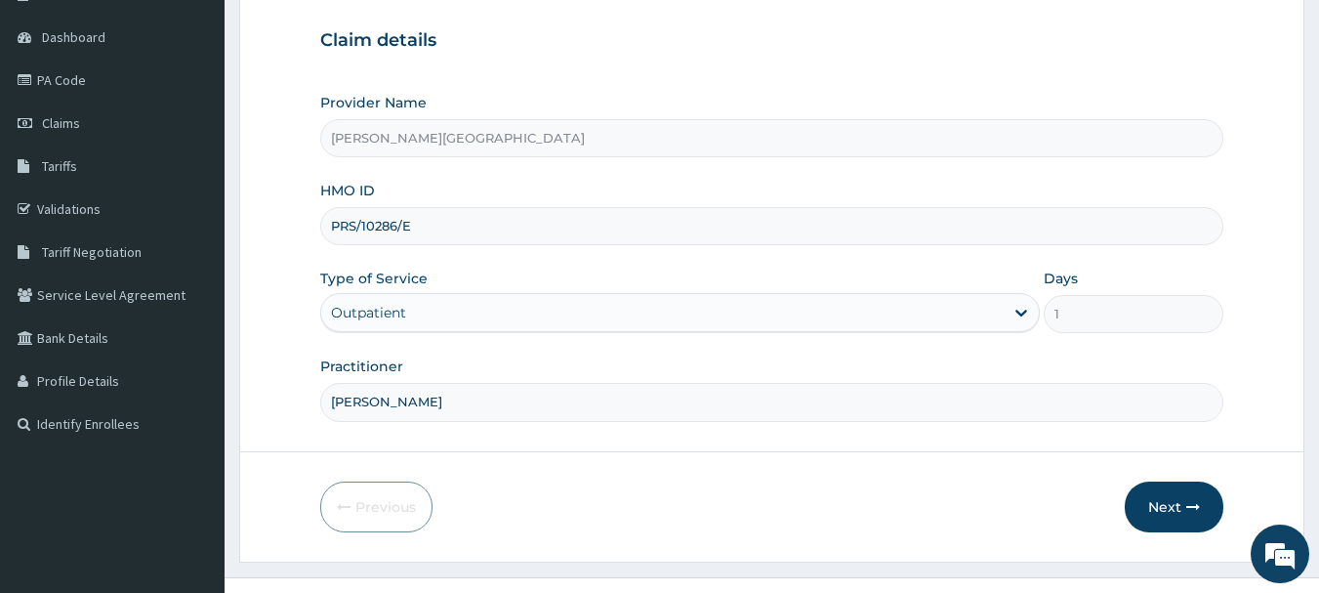
scroll to position [210, 0]
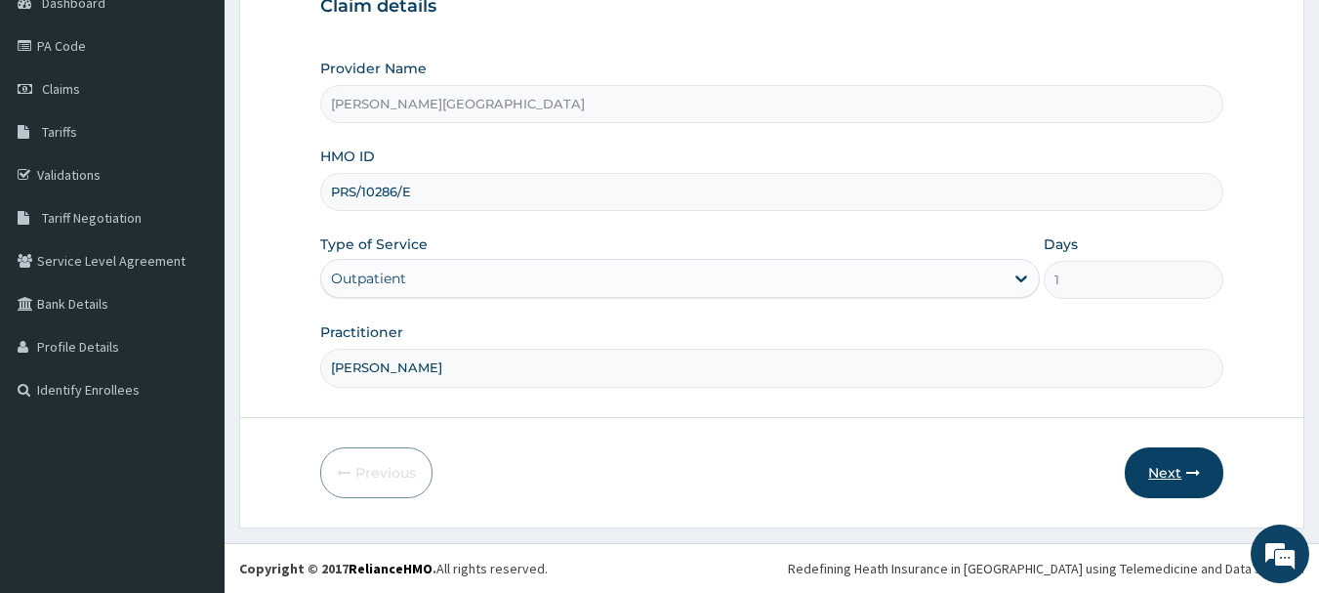
type input "PRS/10286/E"
click at [1183, 456] on button "Next" at bounding box center [1174, 472] width 99 height 51
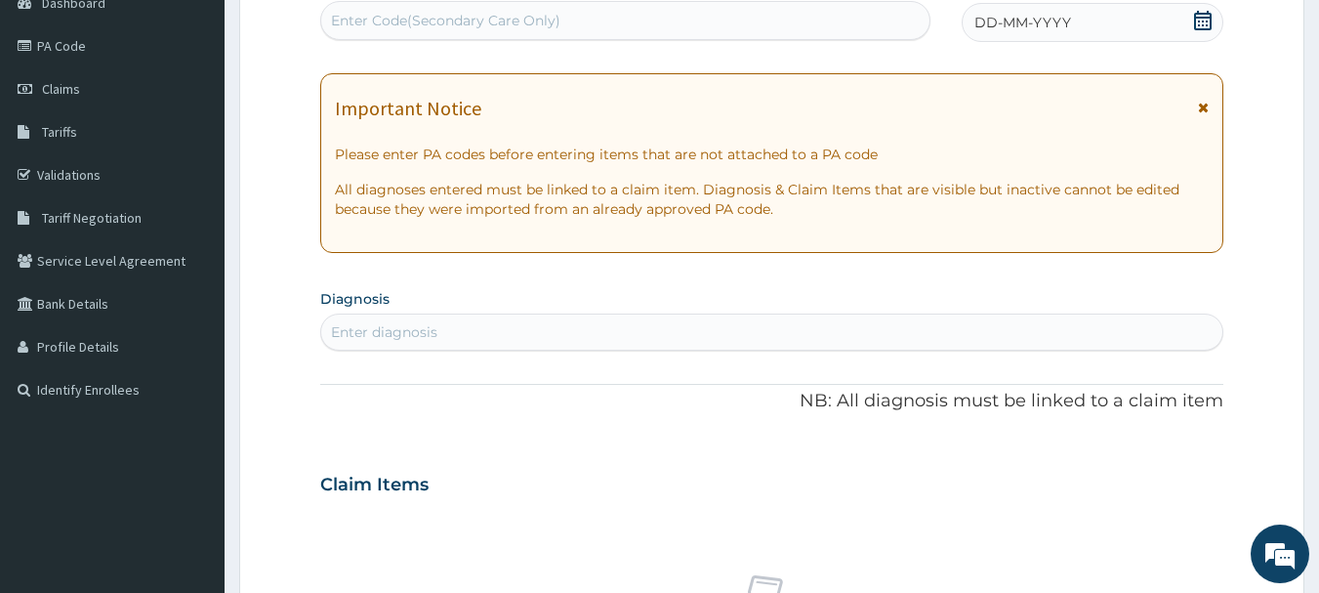
click at [459, 21] on div "Enter Code(Secondary Care Only)" at bounding box center [445, 21] width 229 height 20
paste input "PA/BC11A8"
type input "PA/BC11A8"
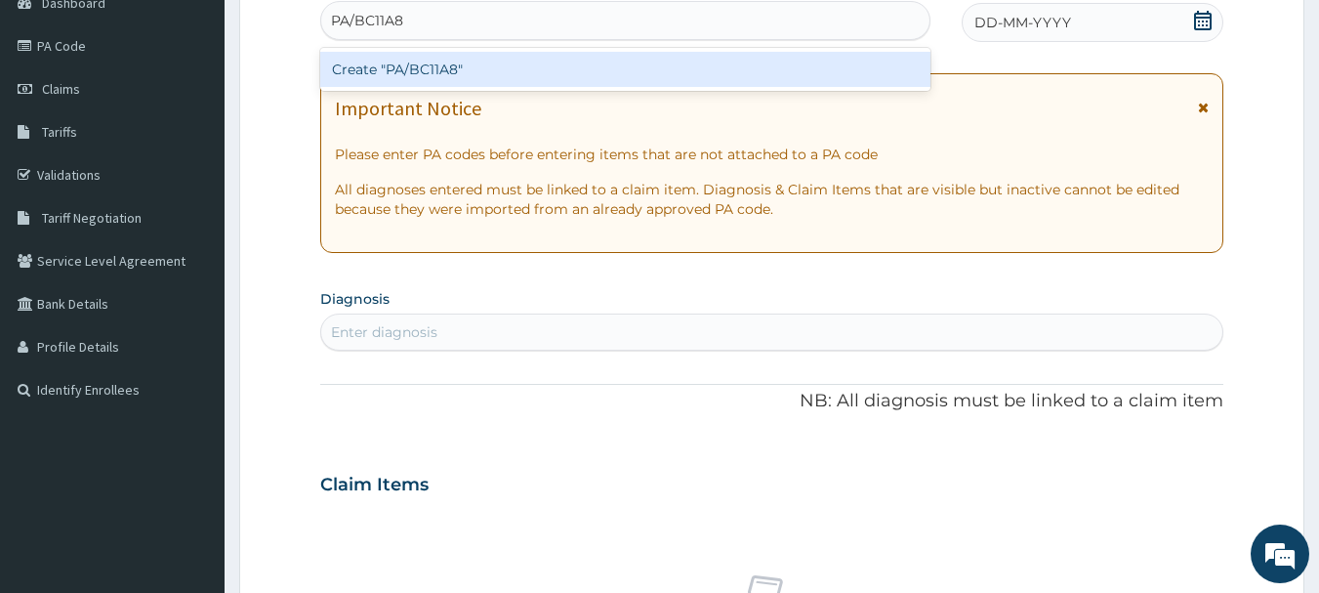
click at [504, 64] on div "Create "PA/BC11A8"" at bounding box center [625, 69] width 611 height 35
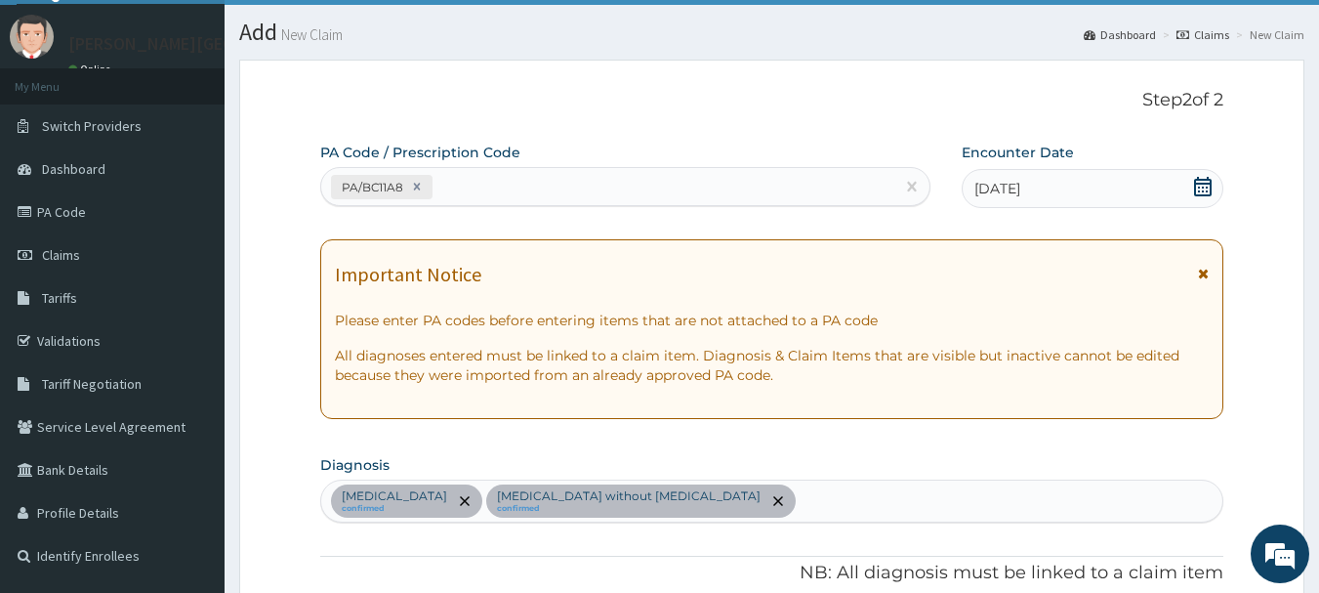
scroll to position [0, 0]
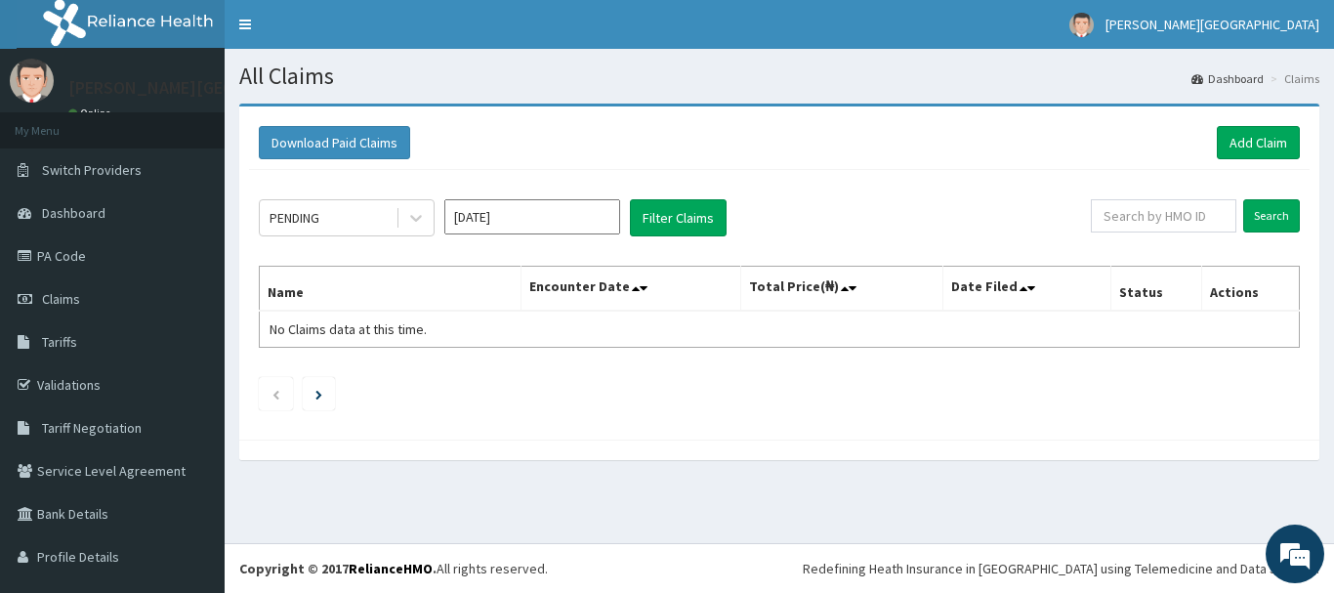
click at [508, 217] on input "[DATE]" at bounding box center [532, 216] width 176 height 35
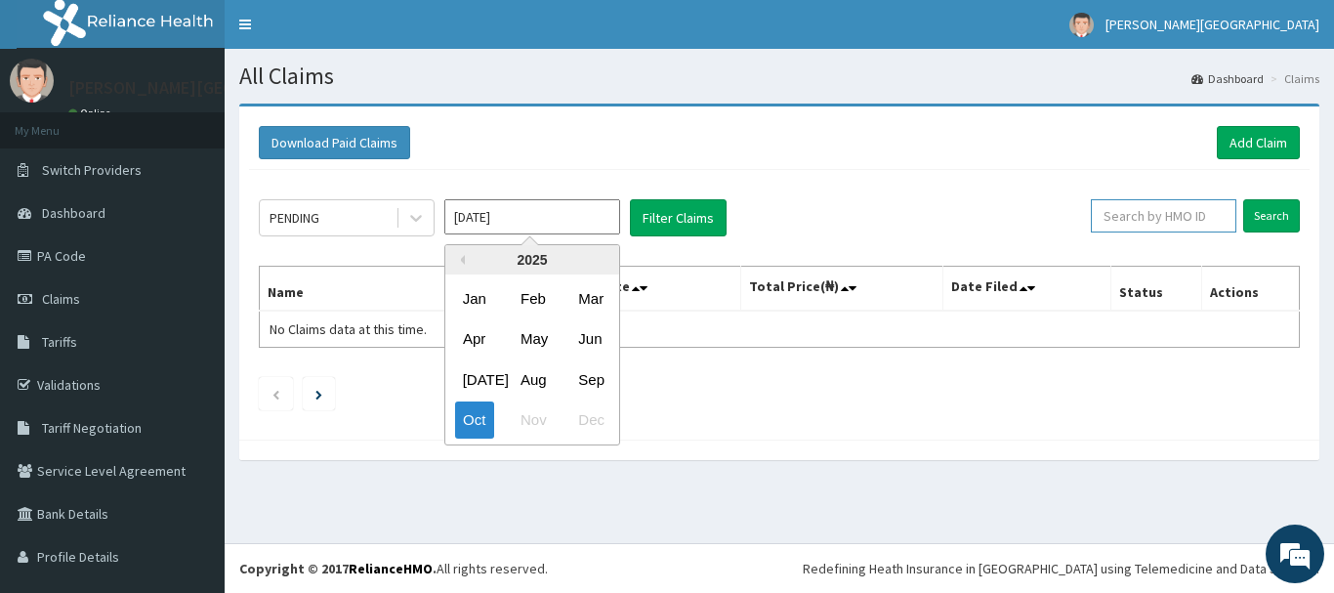
click at [1154, 217] on input "text" at bounding box center [1163, 215] width 145 height 33
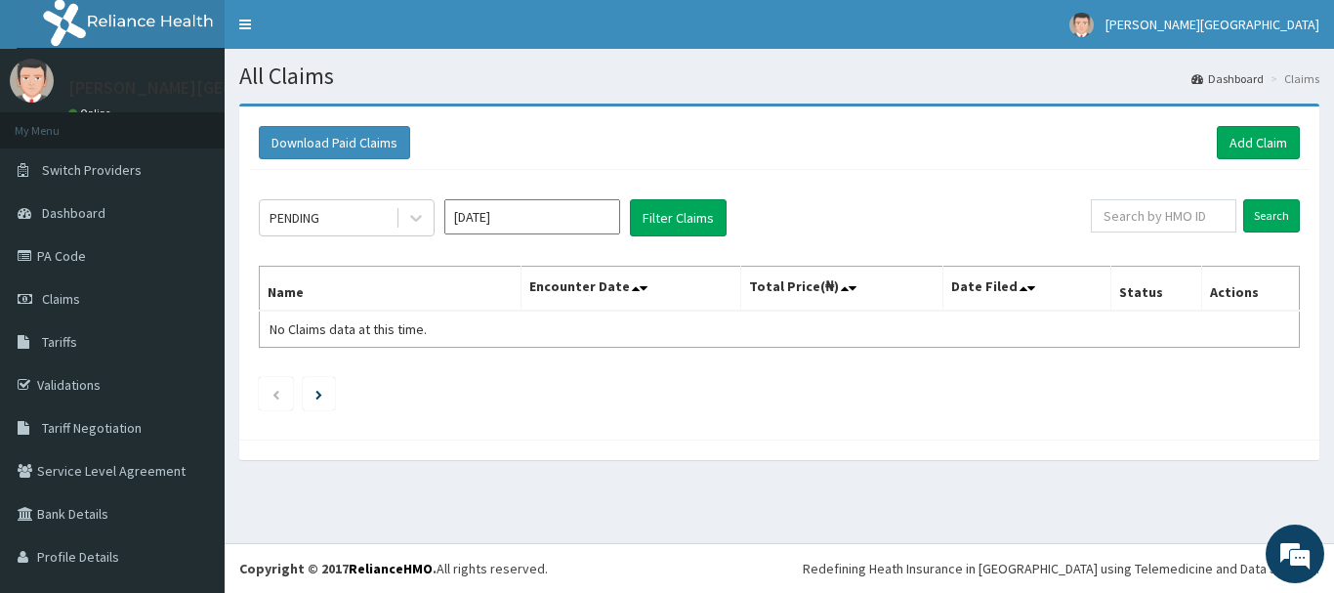
click at [550, 218] on input "[DATE]" at bounding box center [532, 216] width 176 height 35
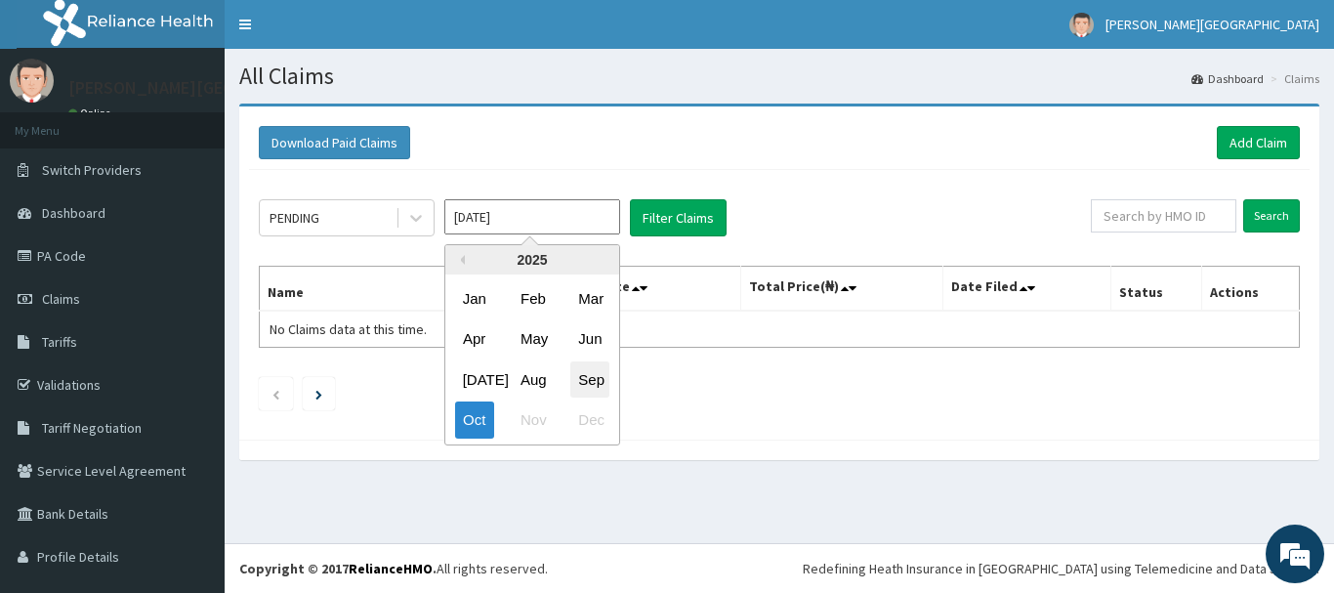
click at [591, 377] on div "Sep" at bounding box center [589, 379] width 39 height 36
type input "[DATE]"
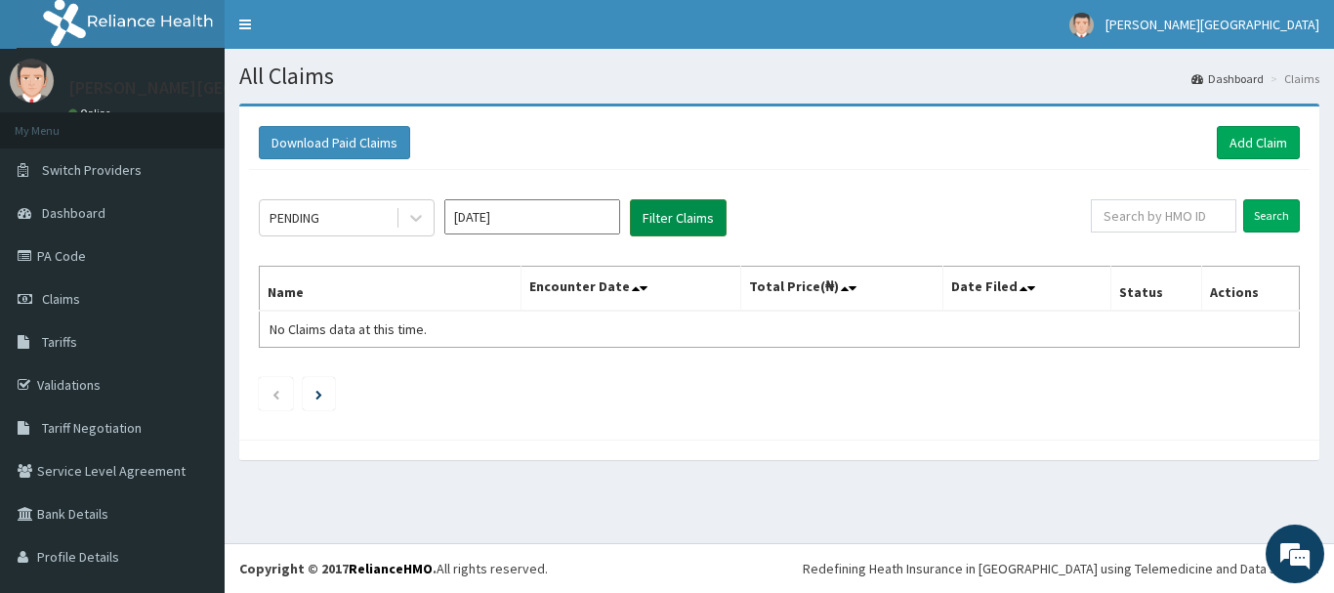
click at [684, 205] on button "Filter Claims" at bounding box center [678, 217] width 97 height 37
click at [676, 219] on button "Filter Claims" at bounding box center [678, 217] width 97 height 37
click at [686, 220] on button "Filter Claims" at bounding box center [678, 217] width 97 height 37
click at [1166, 223] on input "text" at bounding box center [1163, 215] width 145 height 33
type input "VTE/10018/A"
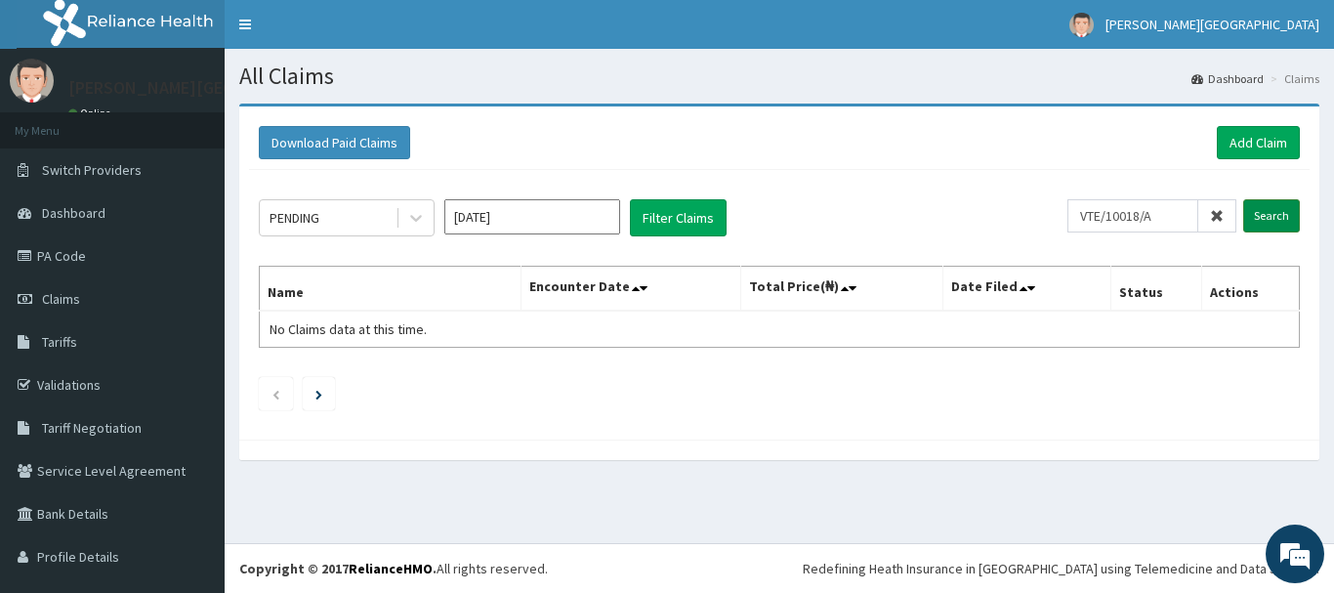
click at [1260, 215] on input "Search" at bounding box center [1271, 215] width 57 height 33
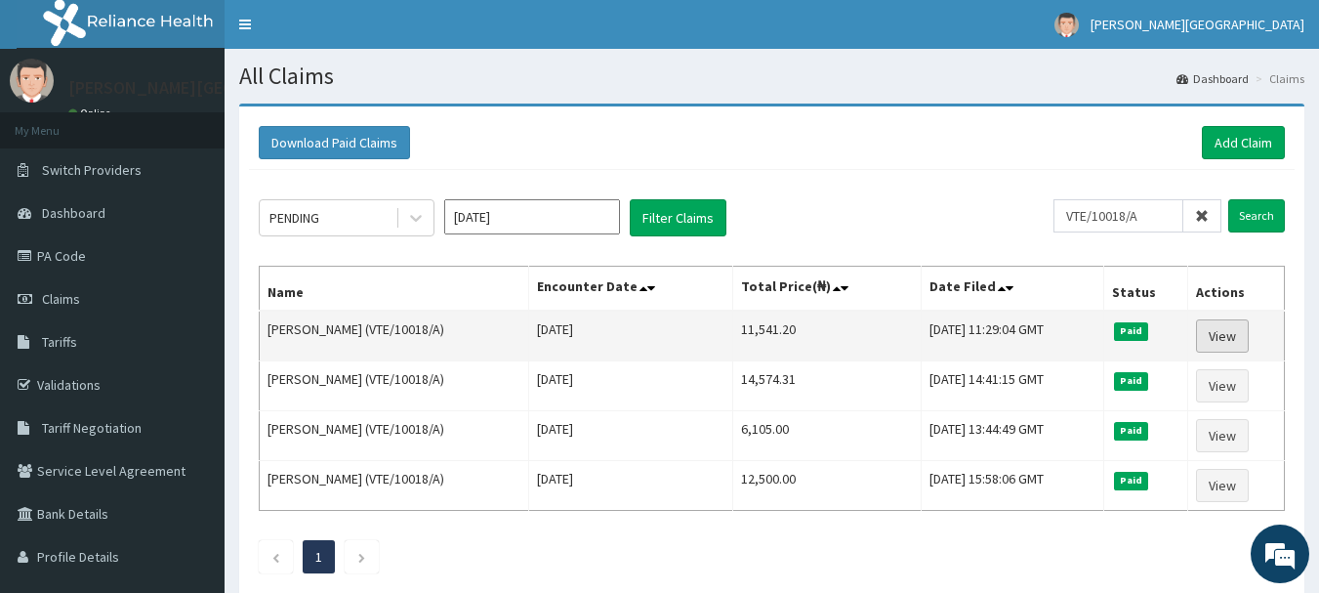
click at [1249, 335] on link "View" at bounding box center [1222, 335] width 53 height 33
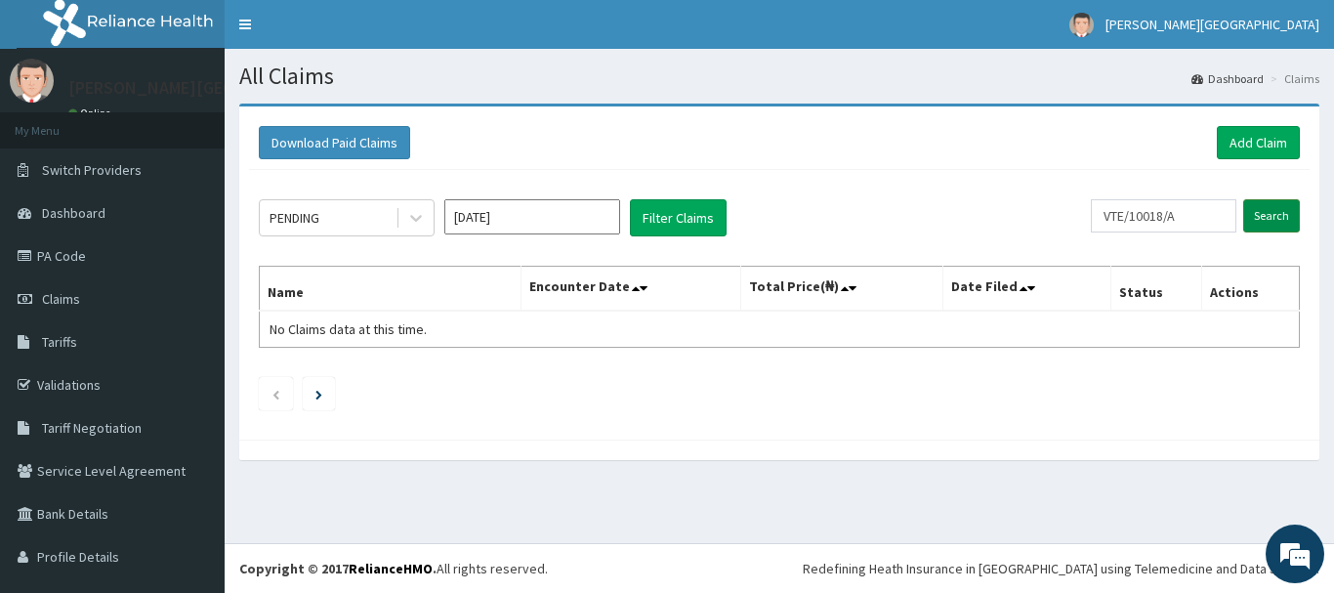
click at [1248, 225] on input "Search" at bounding box center [1271, 215] width 57 height 33
click at [164, 332] on link "Tariffs" at bounding box center [112, 341] width 225 height 43
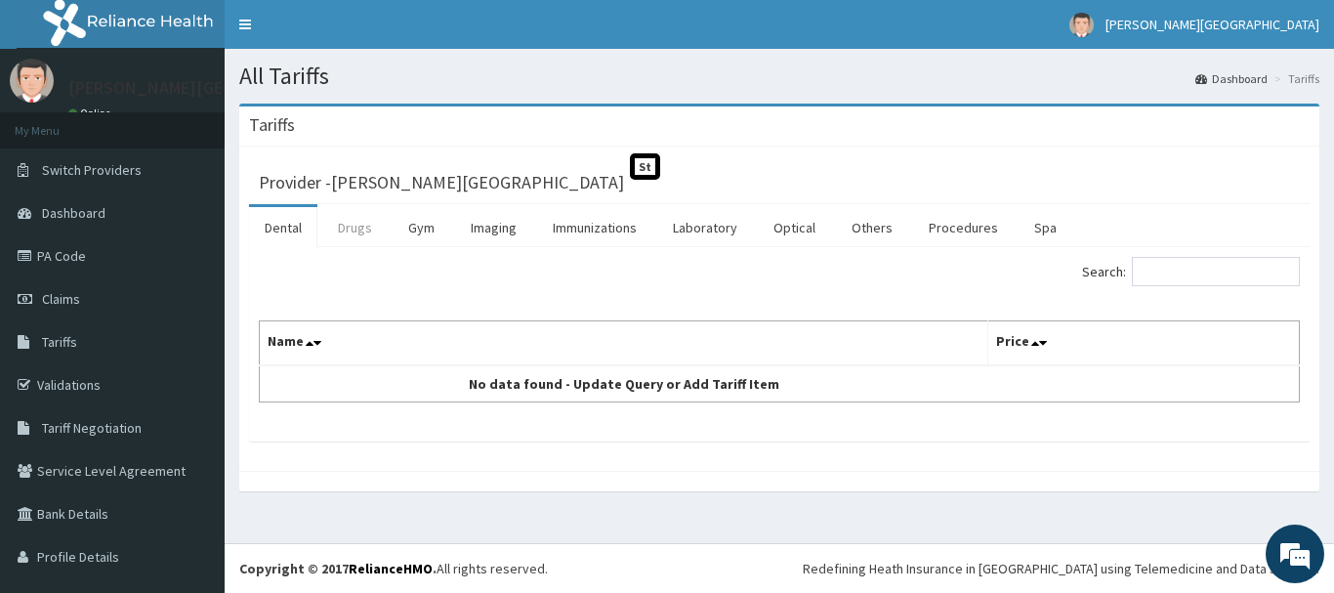
click at [363, 227] on link "Drugs" at bounding box center [354, 227] width 65 height 41
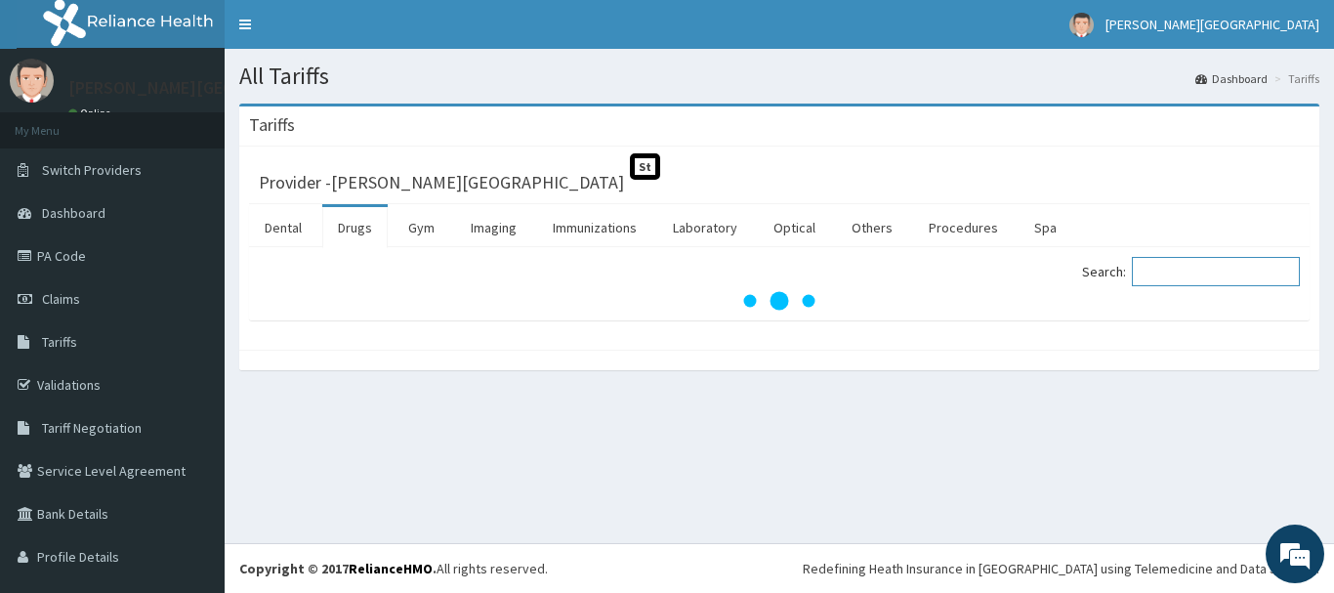
click at [1158, 276] on input "Search:" at bounding box center [1216, 271] width 168 height 29
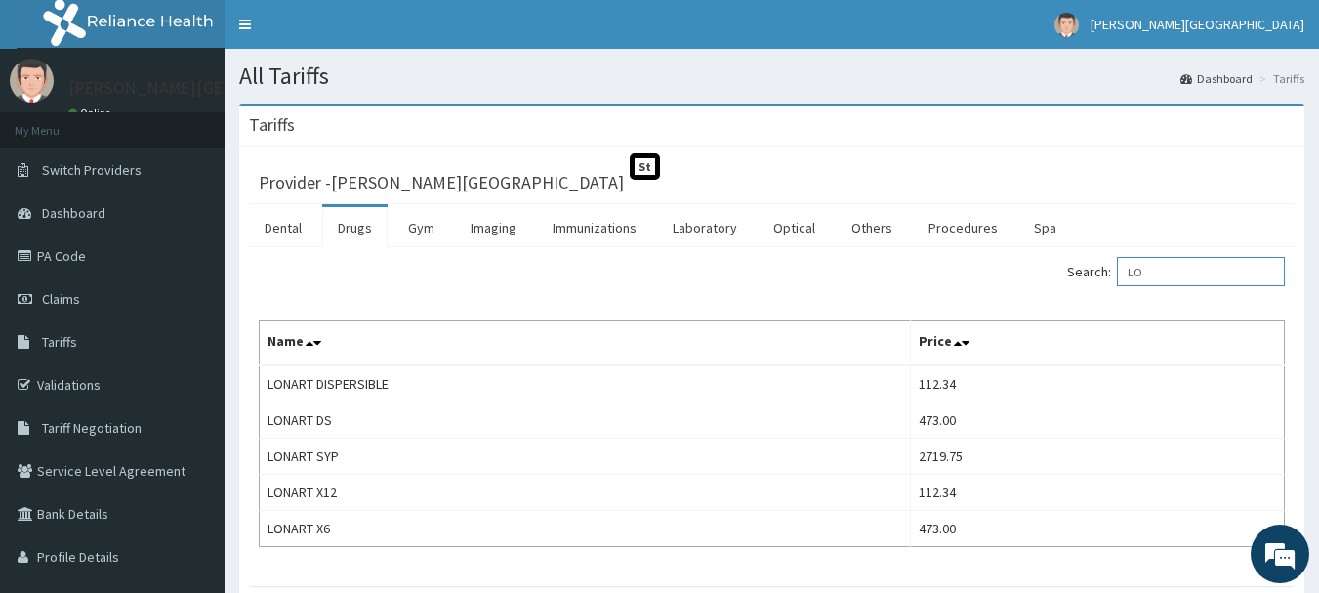
type input "L"
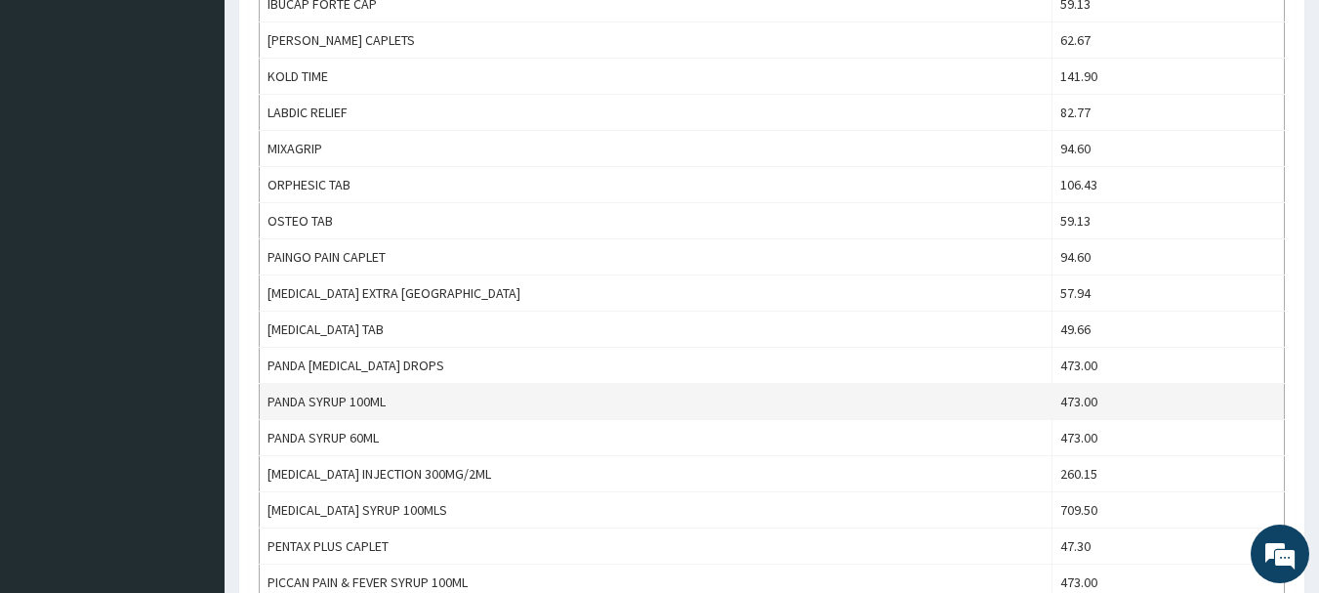
scroll to position [1074, 0]
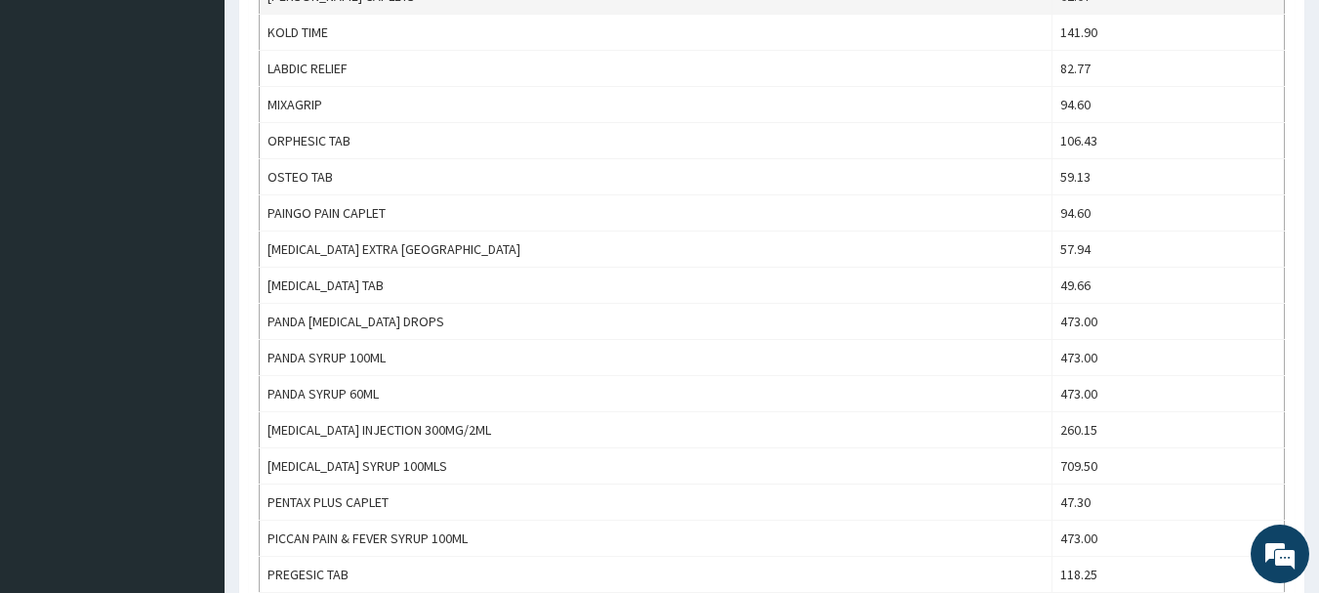
type input "PARACET"
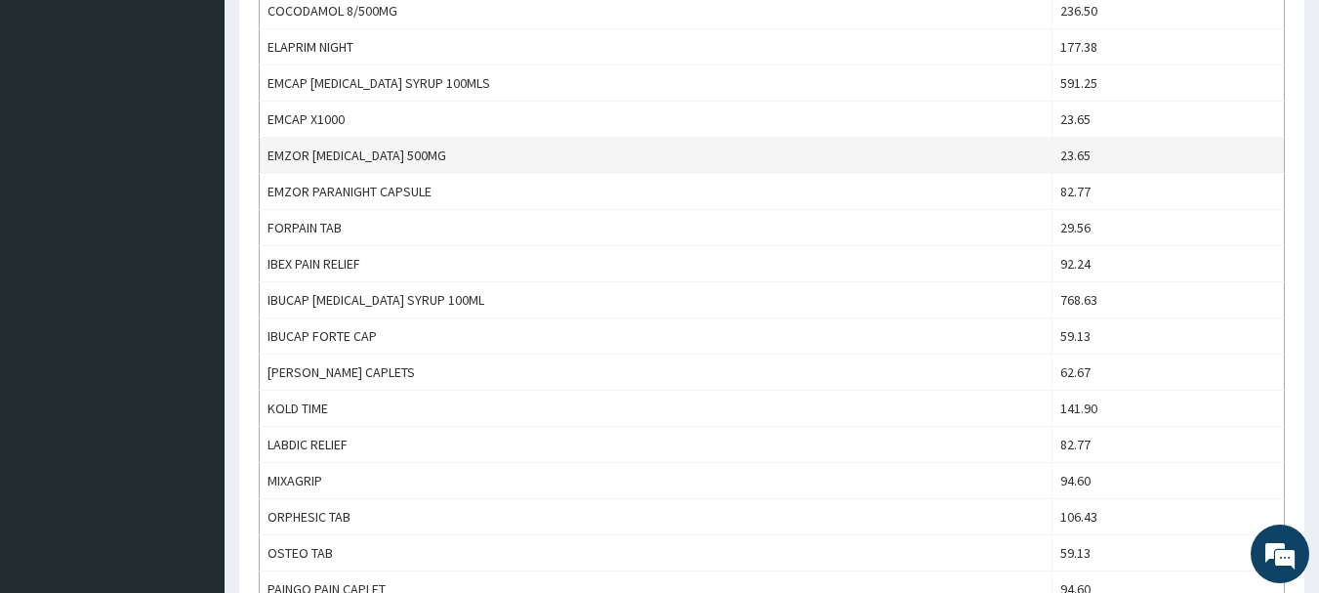
scroll to position [586, 0]
